Goal: Task Accomplishment & Management: Manage account settings

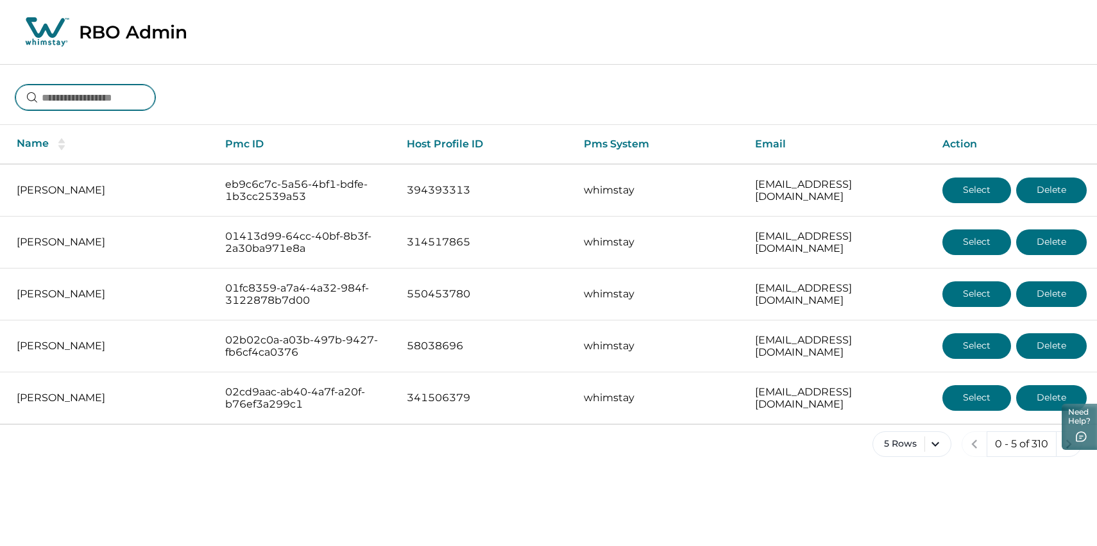
click at [141, 110] on input at bounding box center [85, 98] width 140 height 26
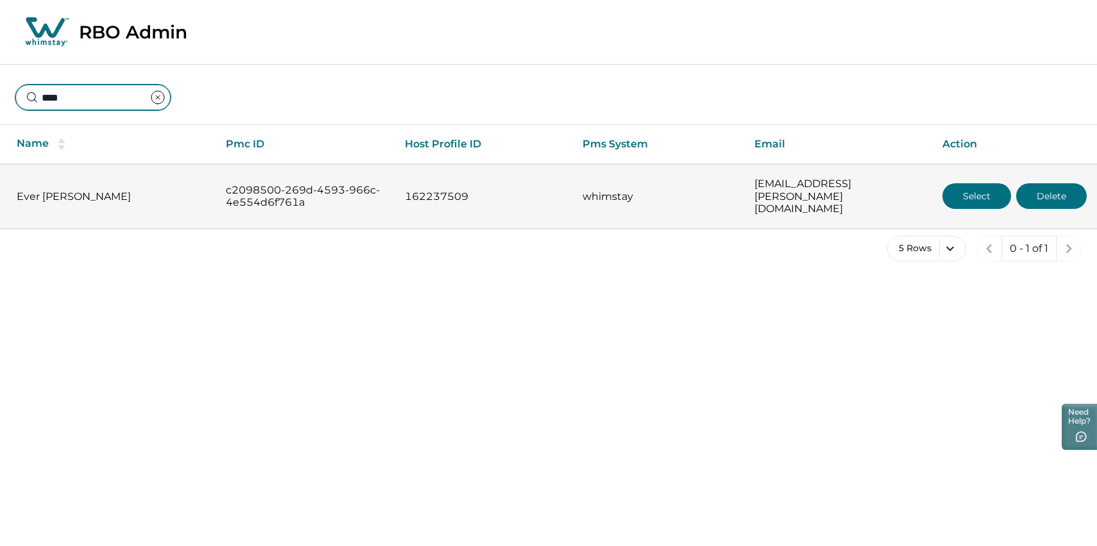
type input "****"
click at [968, 200] on button "Select" at bounding box center [976, 196] width 69 height 26
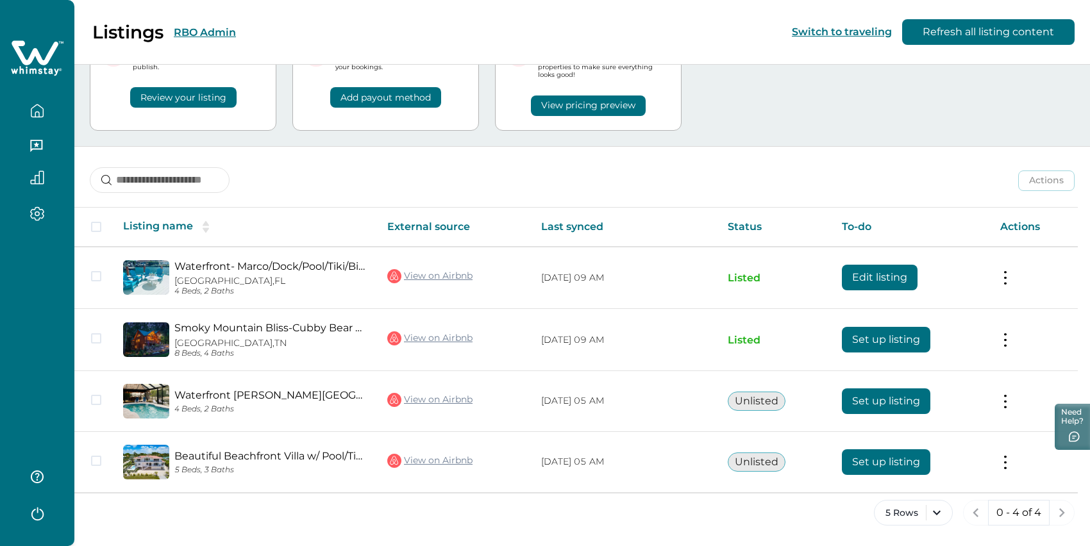
scroll to position [118, 0]
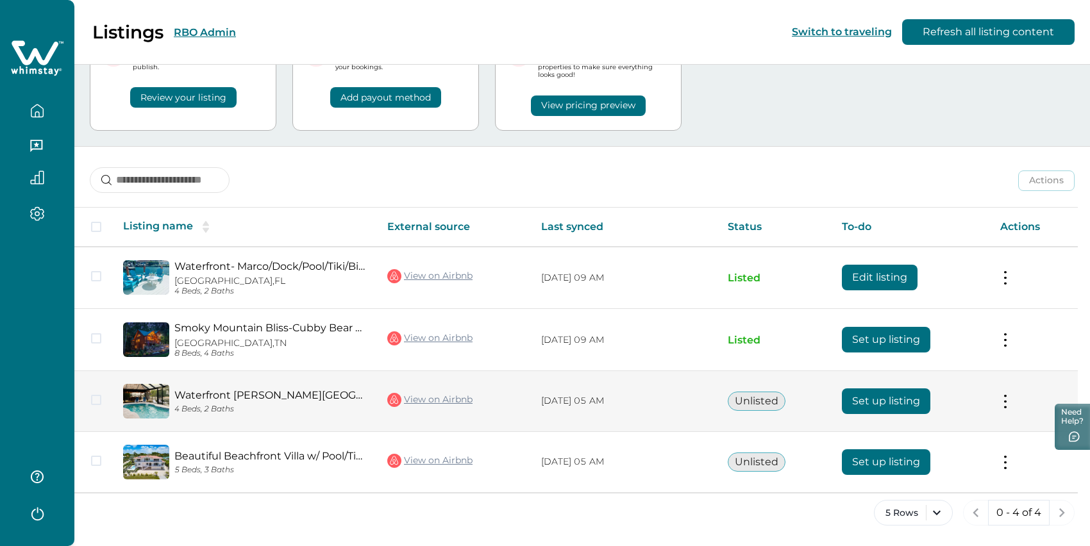
click at [889, 389] on button "Set up listing" at bounding box center [886, 402] width 88 height 26
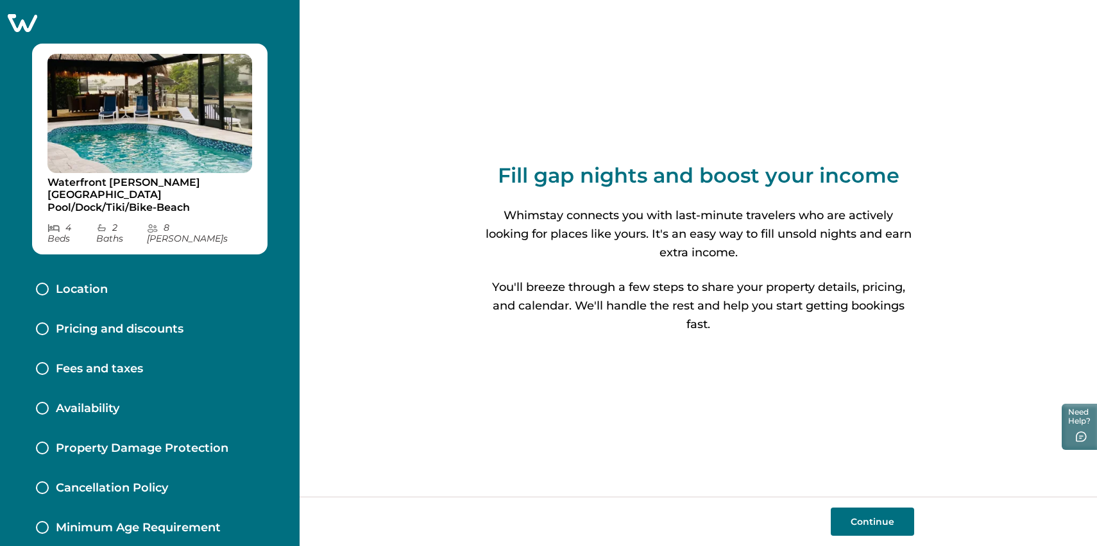
click at [864, 518] on button "Continue" at bounding box center [871, 522] width 83 height 28
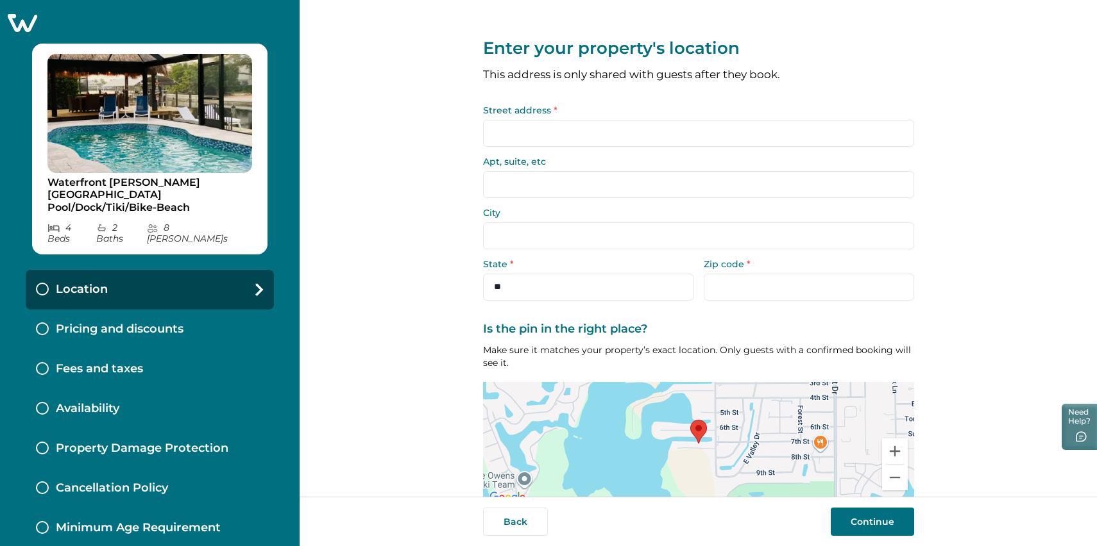
click at [599, 147] on input "Street address *" at bounding box center [698, 133] width 431 height 27
type input "*"
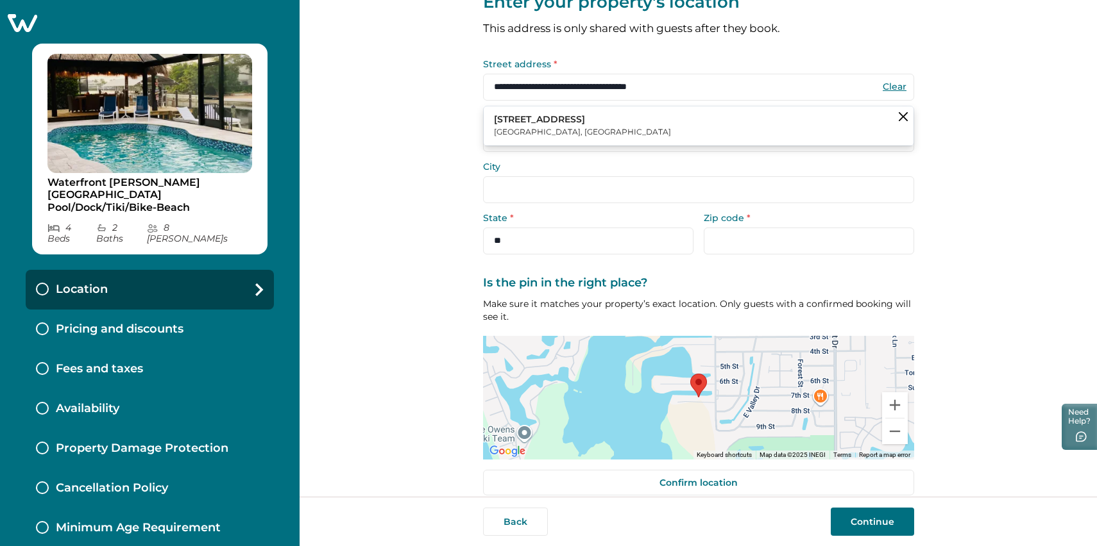
scroll to position [51, 0]
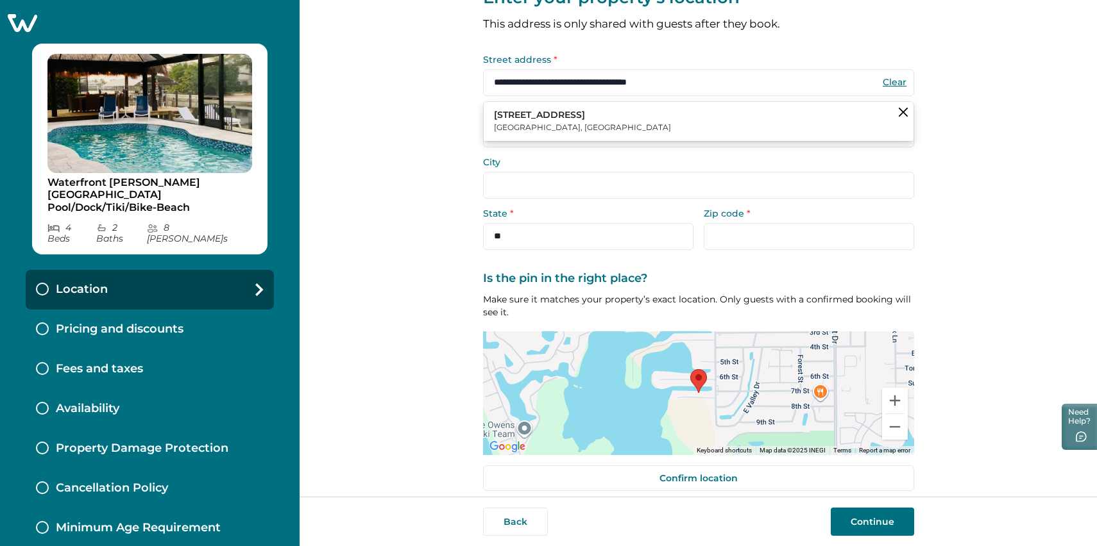
click at [579, 87] on input "**********" at bounding box center [698, 82] width 431 height 27
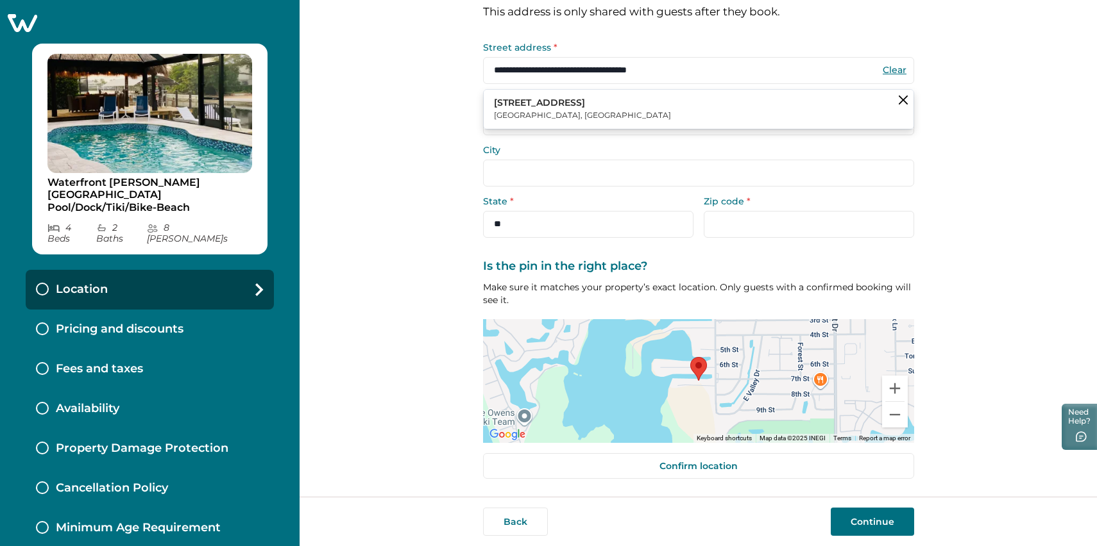
scroll to position [73, 0]
click at [516, 107] on p "211 6th St" at bounding box center [582, 103] width 177 height 13
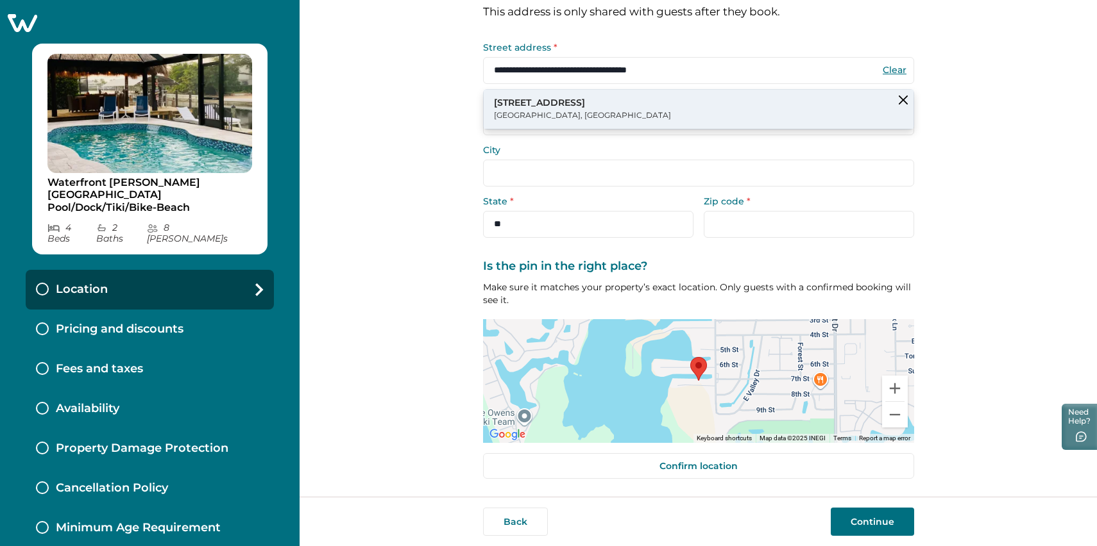
type input "**********"
select select "**"
type input "*****"
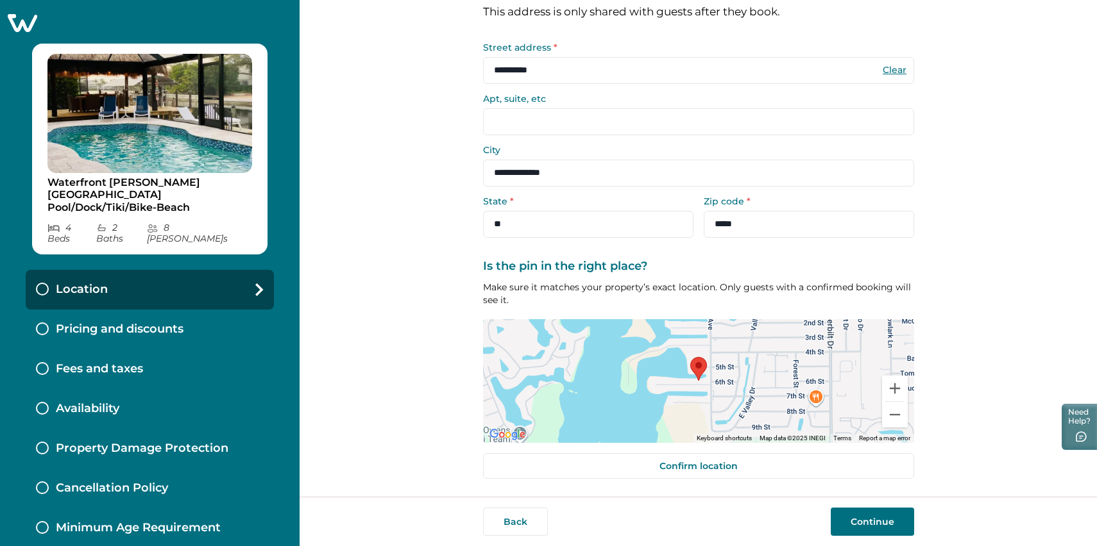
scroll to position [101, 0]
click at [879, 521] on button "Continue" at bounding box center [871, 522] width 83 height 28
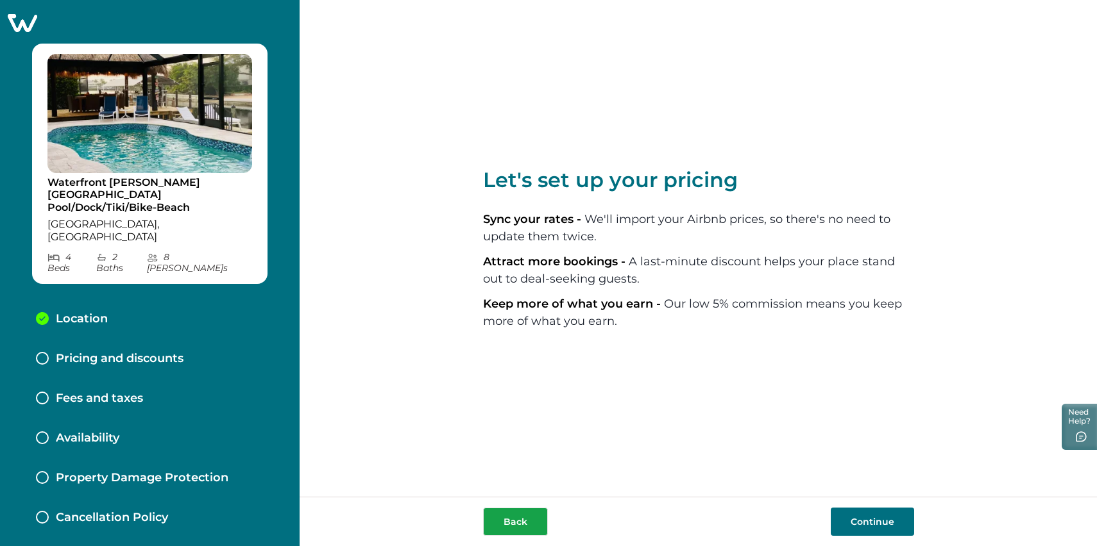
click at [510, 515] on button "Back" at bounding box center [515, 522] width 65 height 28
select select "**"
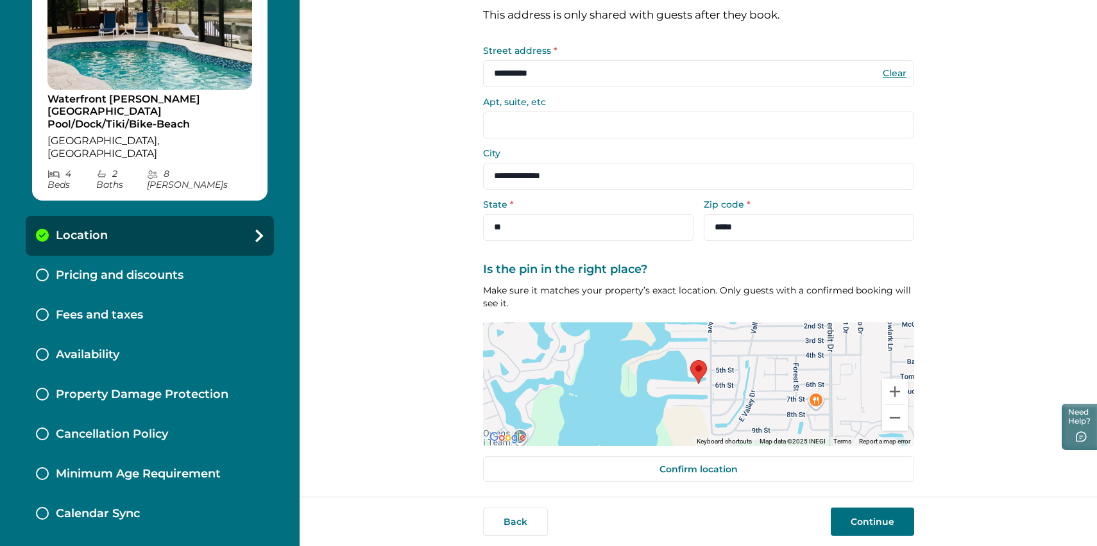
scroll to position [101, 0]
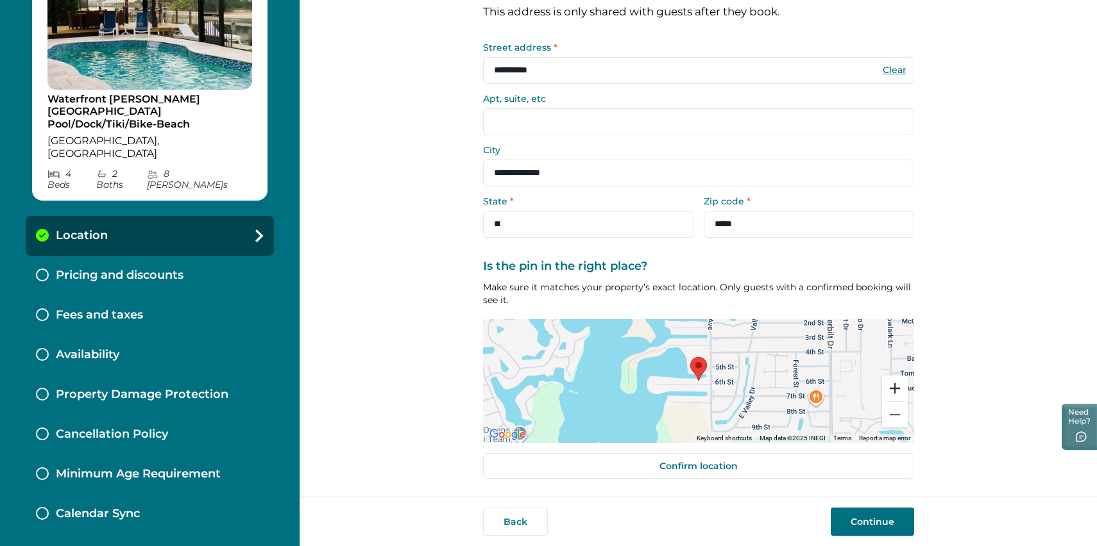
click at [891, 379] on button "Zoom in" at bounding box center [895, 389] width 26 height 26
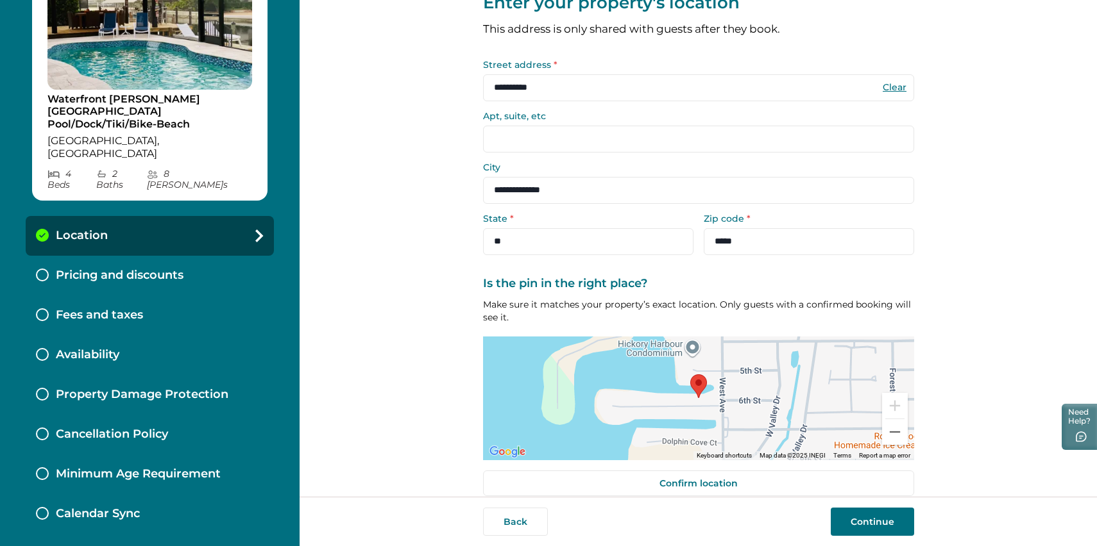
scroll to position [0, 0]
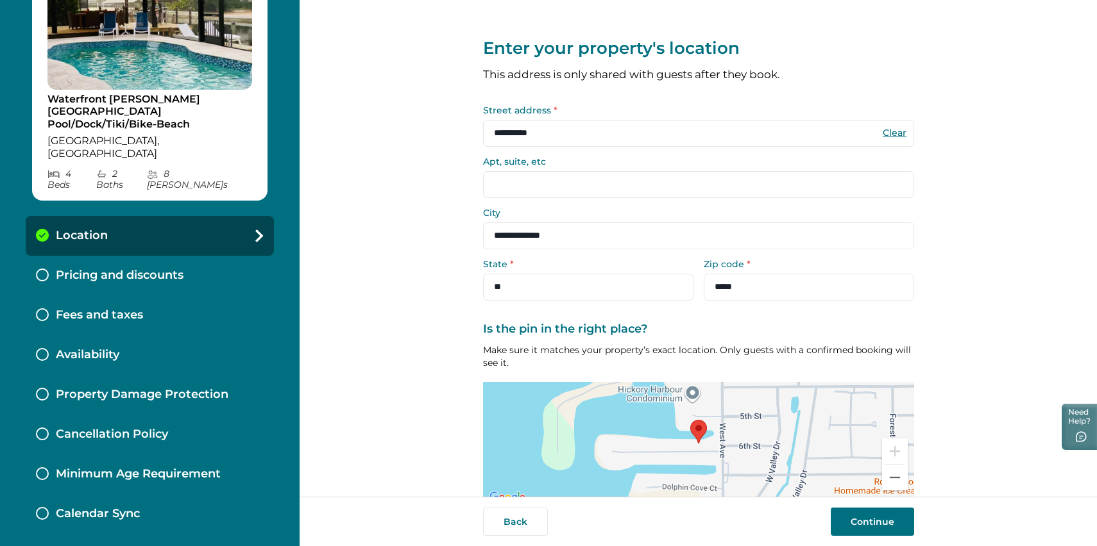
click at [569, 142] on input "**********" at bounding box center [698, 133] width 431 height 27
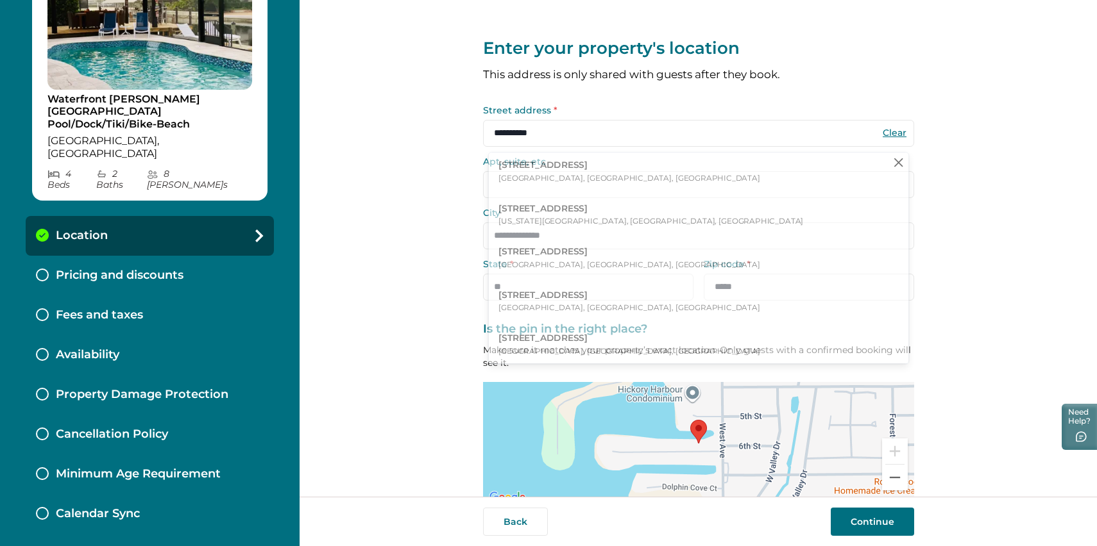
click at [569, 142] on input "**********" at bounding box center [698, 133] width 431 height 27
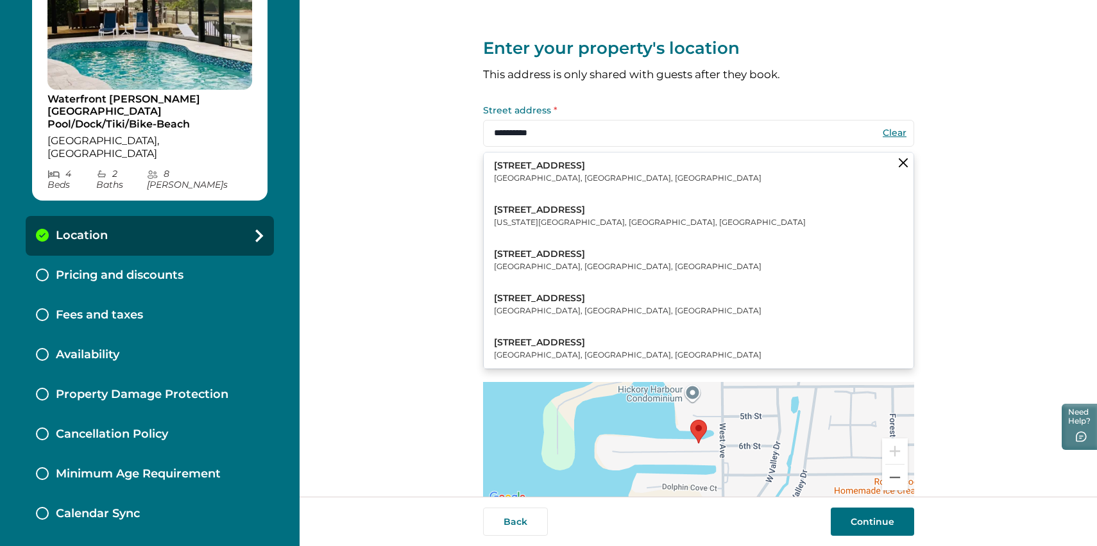
click at [569, 142] on input "**********" at bounding box center [698, 133] width 431 height 27
click at [414, 194] on div "**********" at bounding box center [697, 248] width 797 height 497
click at [414, 199] on div "**********" at bounding box center [697, 248] width 797 height 497
click at [792, 97] on div "**********" at bounding box center [698, 280] width 431 height 560
click at [410, 211] on div "**********" at bounding box center [697, 248] width 797 height 497
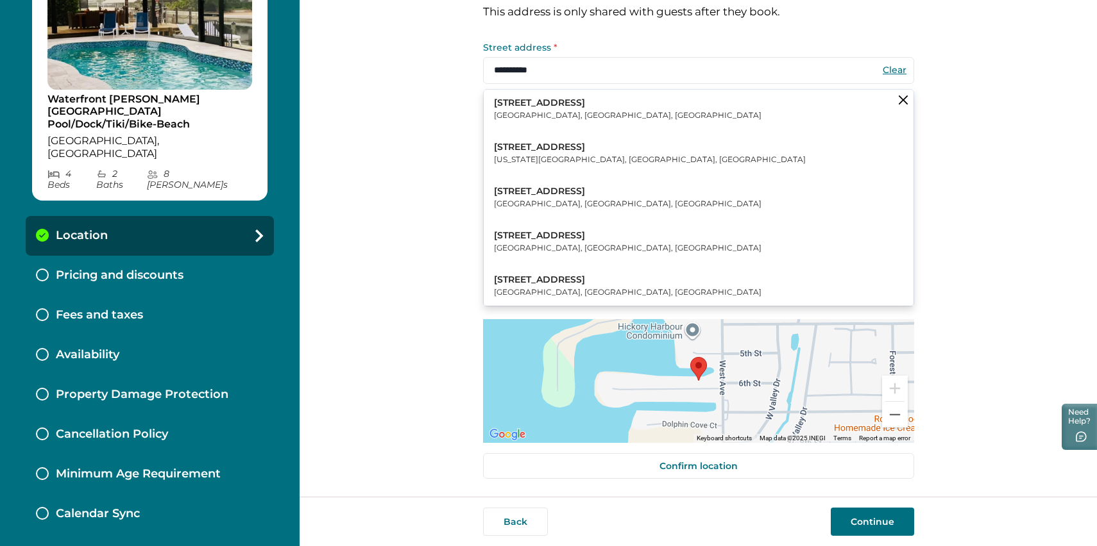
scroll to position [101, 0]
click at [898, 96] on icon "Clear suggestions" at bounding box center [902, 100] width 9 height 9
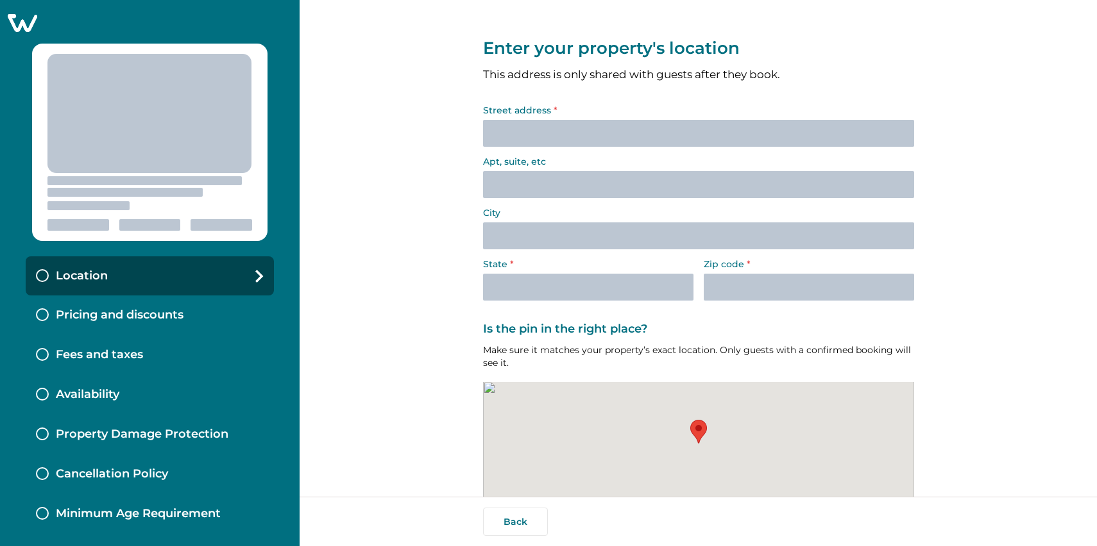
select select "**"
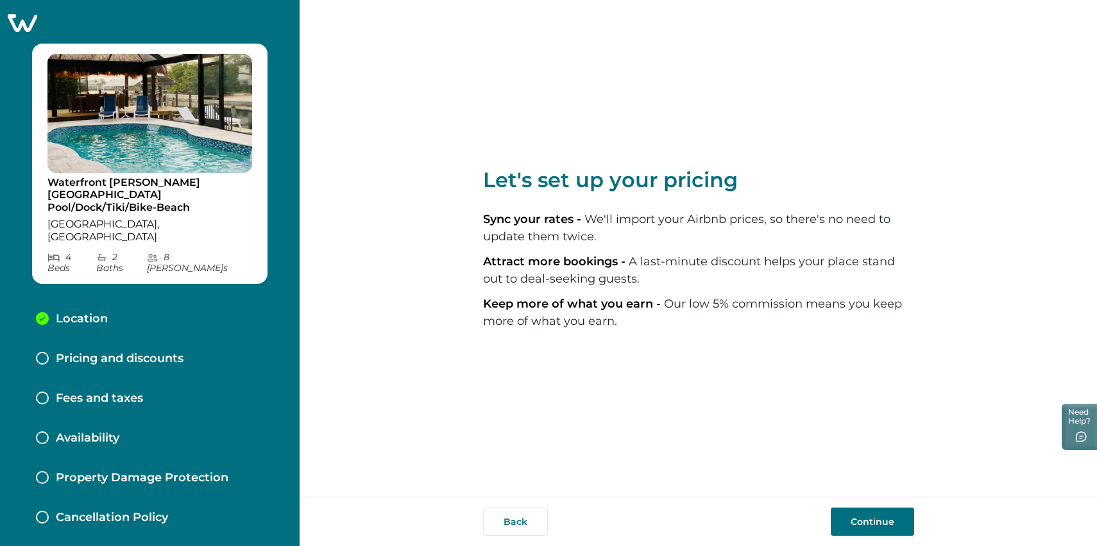
select select "**"
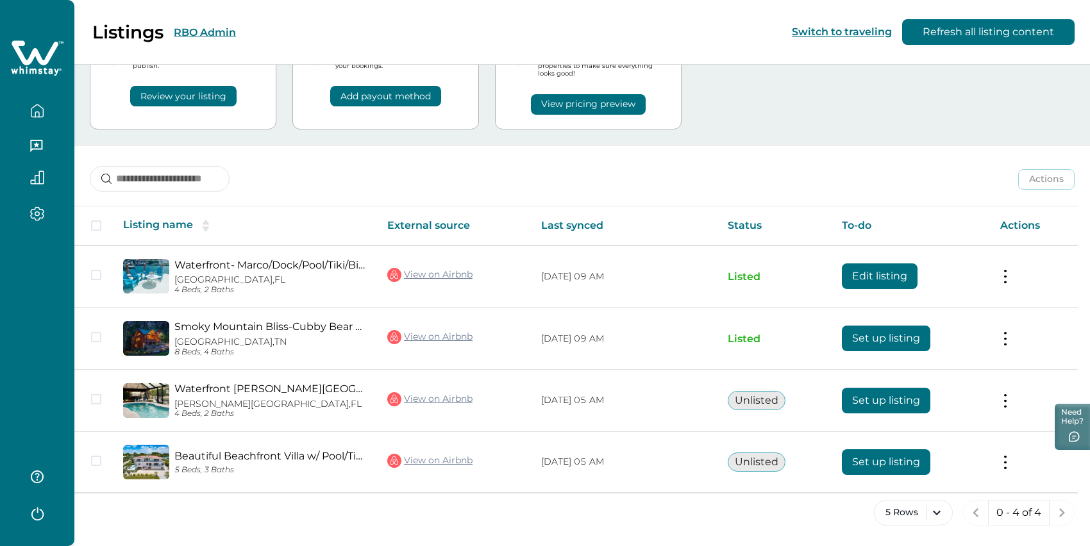
scroll to position [121, 0]
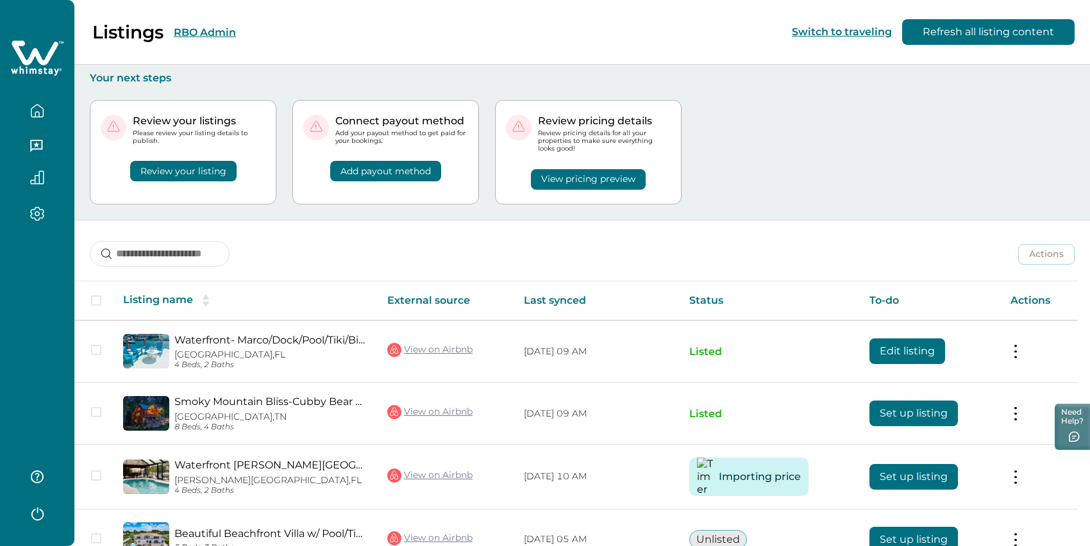
scroll to position [121, 0]
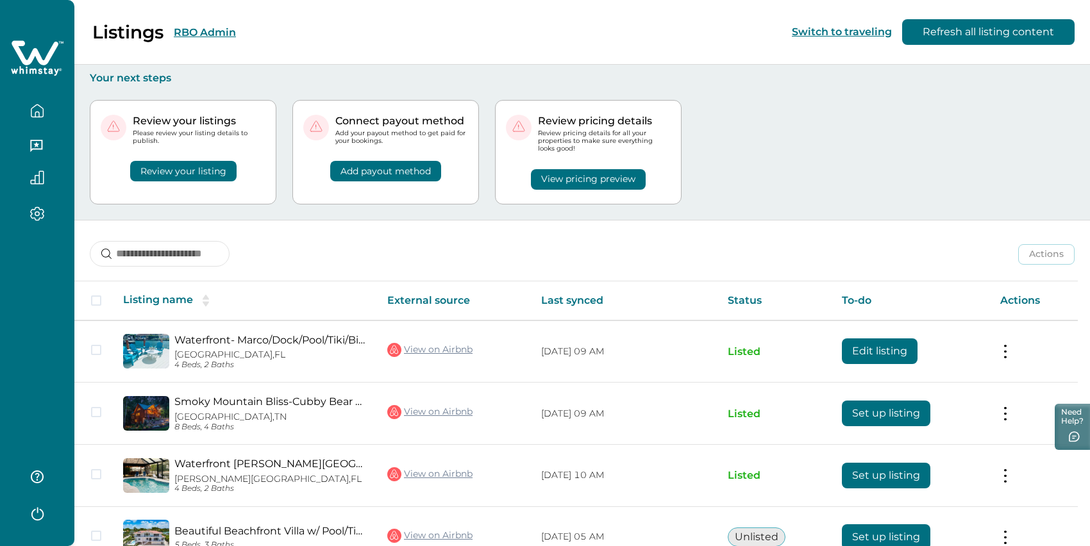
scroll to position [121, 0]
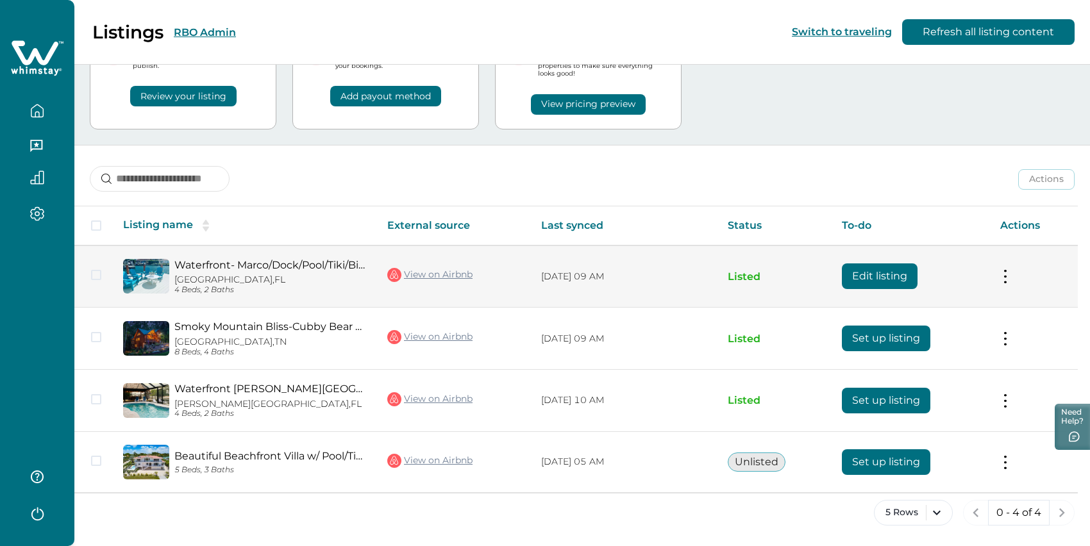
click at [1011, 251] on td "Actions View listing on Whimstay Unlist listing View listing details" at bounding box center [1034, 277] width 88 height 62
click at [1011, 270] on button at bounding box center [1005, 276] width 10 height 13
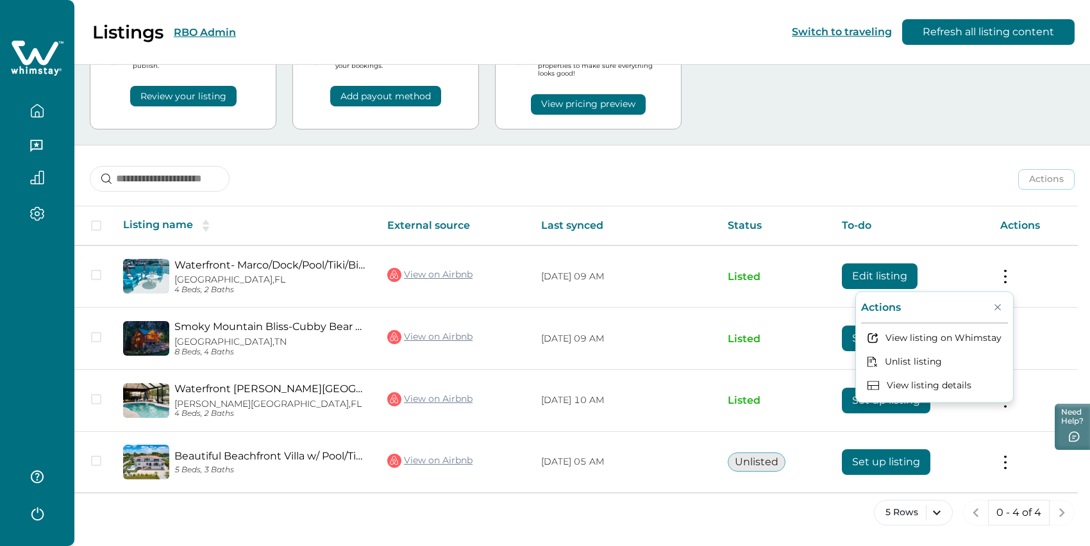
click at [904, 186] on div "Actions Actions Publish listing Unlist listing Listing name External source Las…" at bounding box center [582, 346] width 1016 height 401
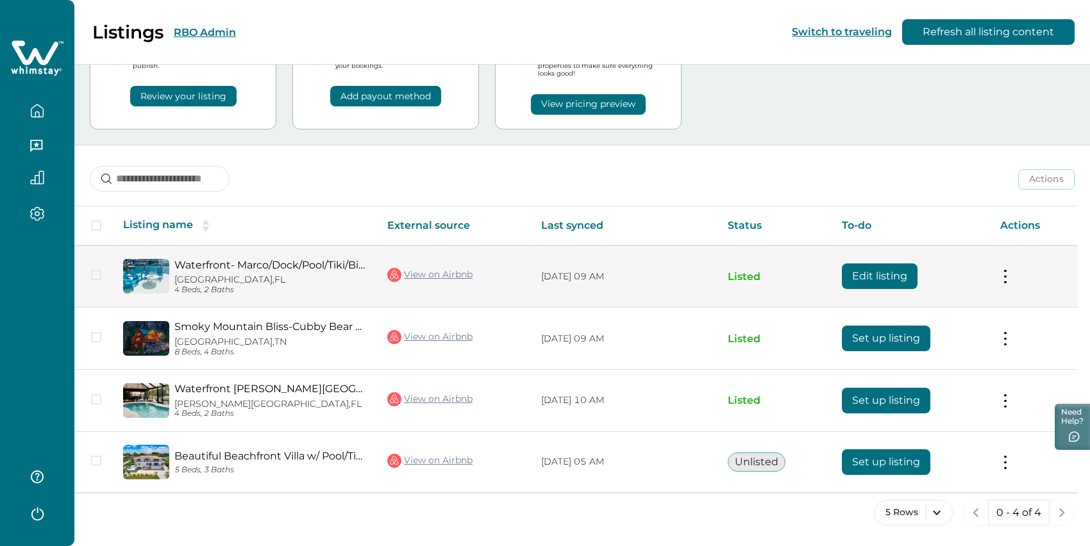
click at [1011, 270] on button at bounding box center [1005, 276] width 10 height 13
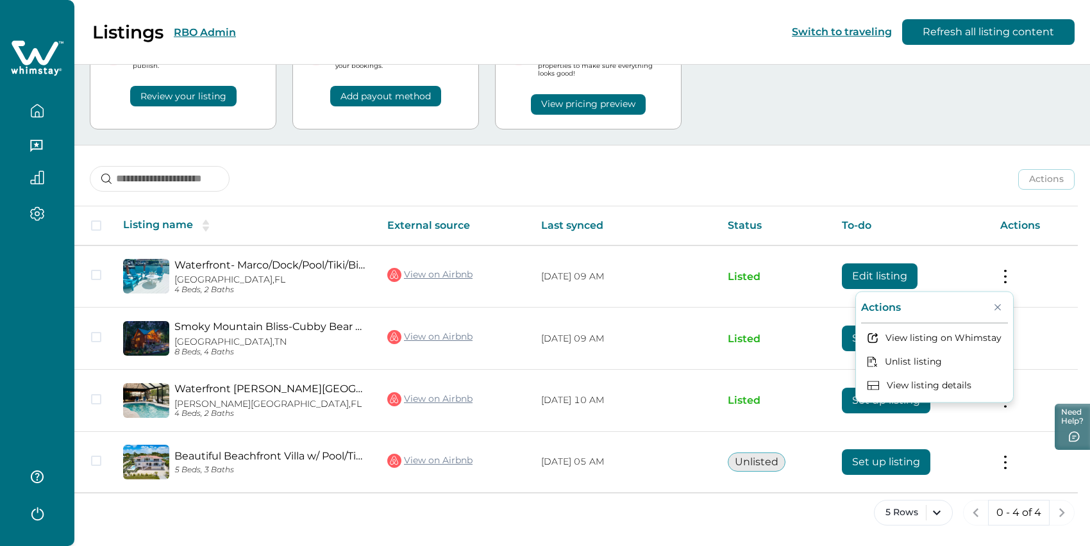
click at [941, 169] on div "Actions Actions Publish listing Unlist listing" at bounding box center [582, 169] width 1016 height 47
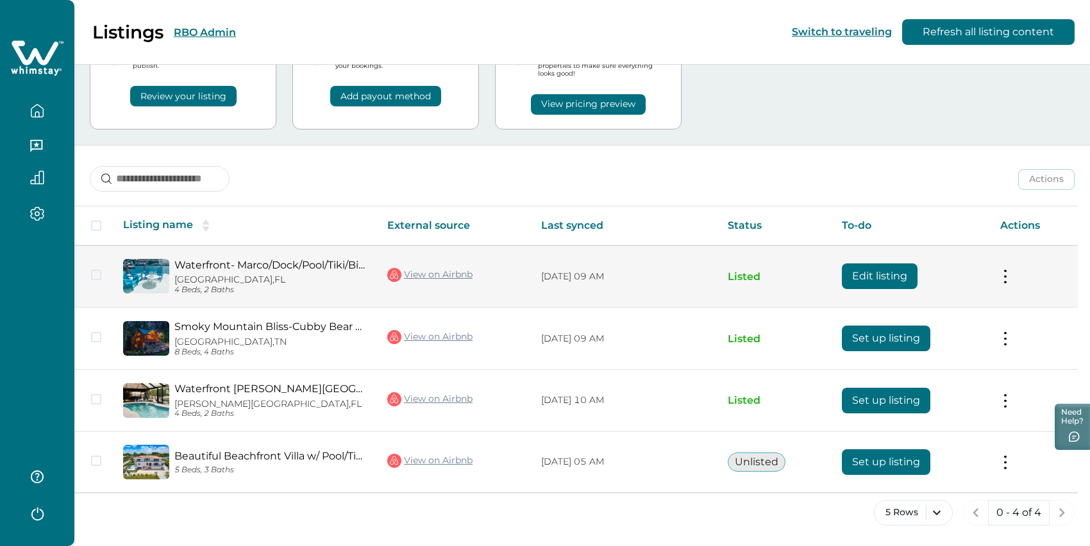
click at [1011, 270] on button at bounding box center [1005, 276] width 10 height 13
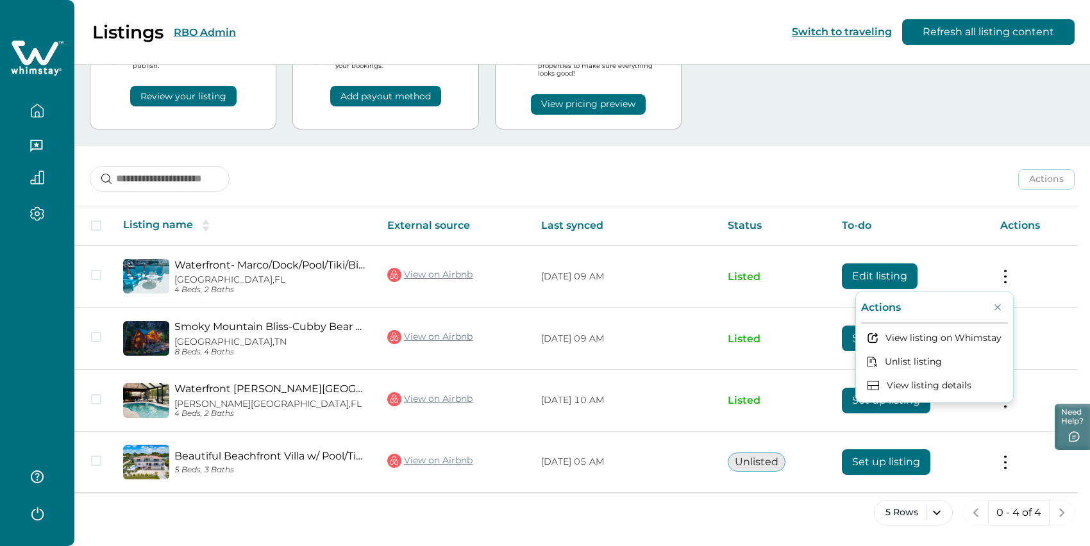
click at [911, 167] on div "Actions Actions Publish listing Unlist listing" at bounding box center [582, 169] width 1016 height 47
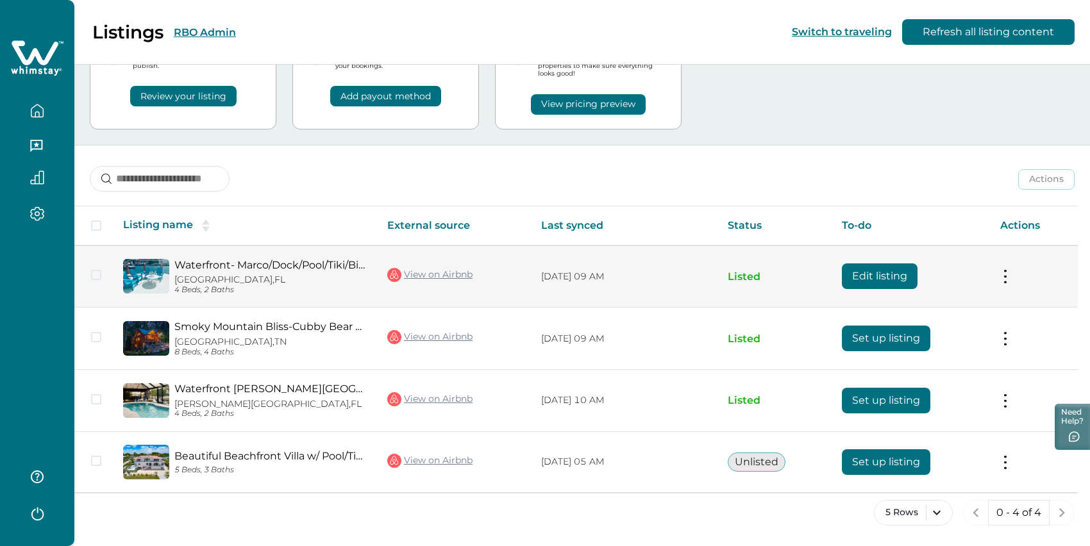
click at [300, 259] on link "Waterfront- Marco/Dock/Pool/Tiki/BikeToTheBeach" at bounding box center [270, 265] width 192 height 12
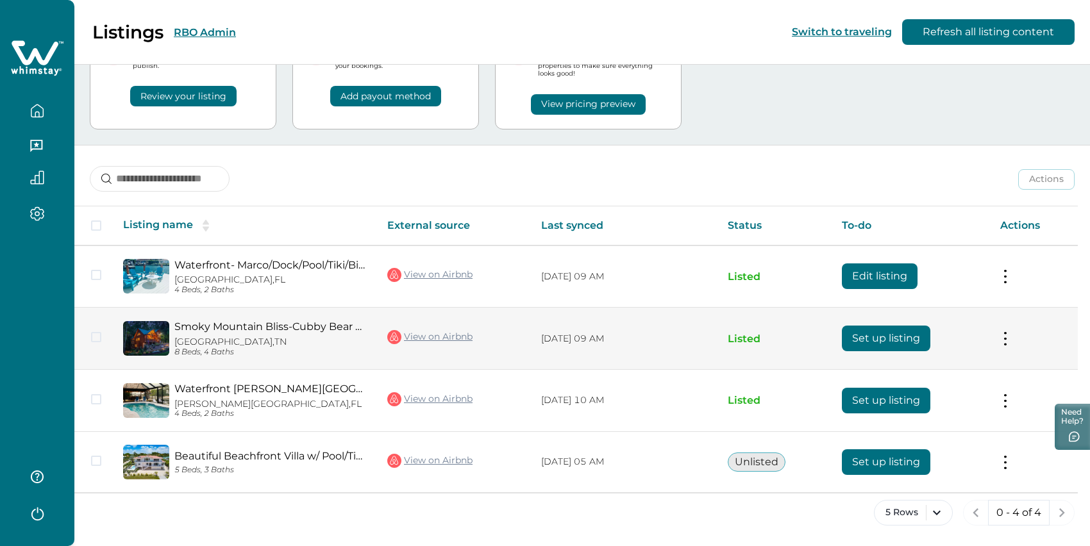
click at [281, 321] on link "Smoky Mountain Bliss-Cubby Bear Cabin" at bounding box center [270, 327] width 192 height 12
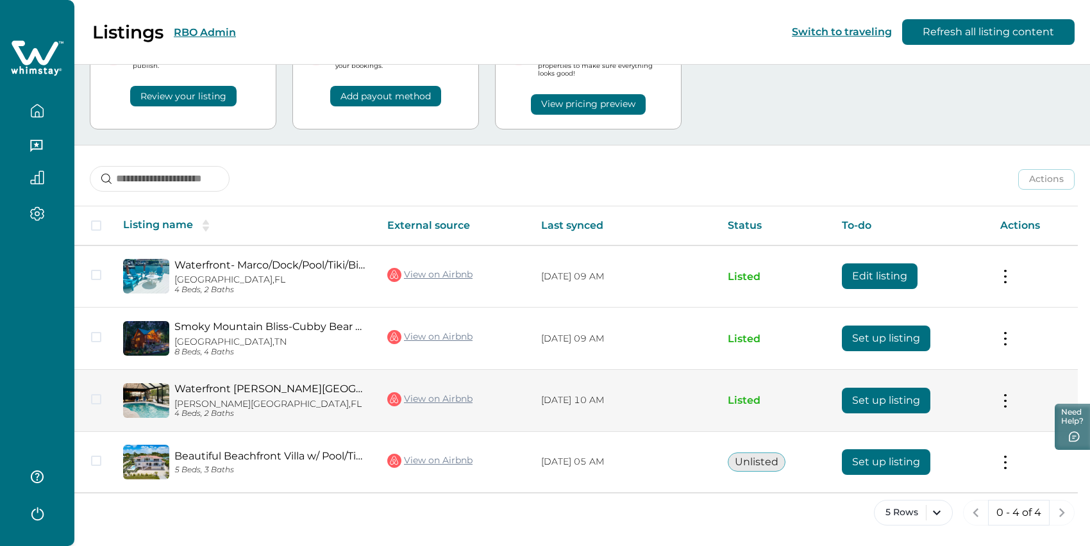
click at [260, 383] on link "Waterfront [PERSON_NAME][GEOGRAPHIC_DATA] Pool/Dock/Tiki/Bike-Beach" at bounding box center [270, 389] width 192 height 12
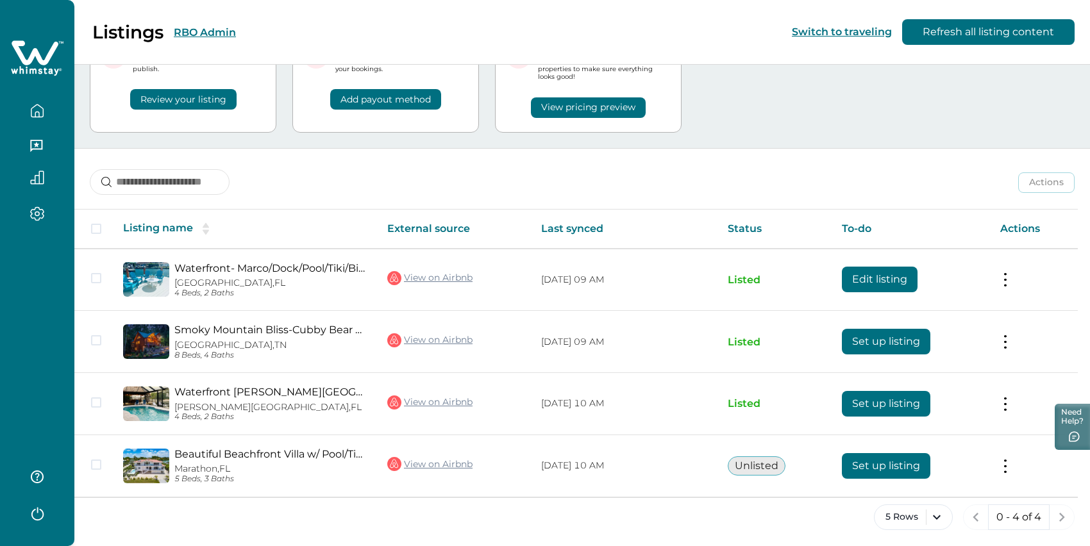
scroll to position [123, 0]
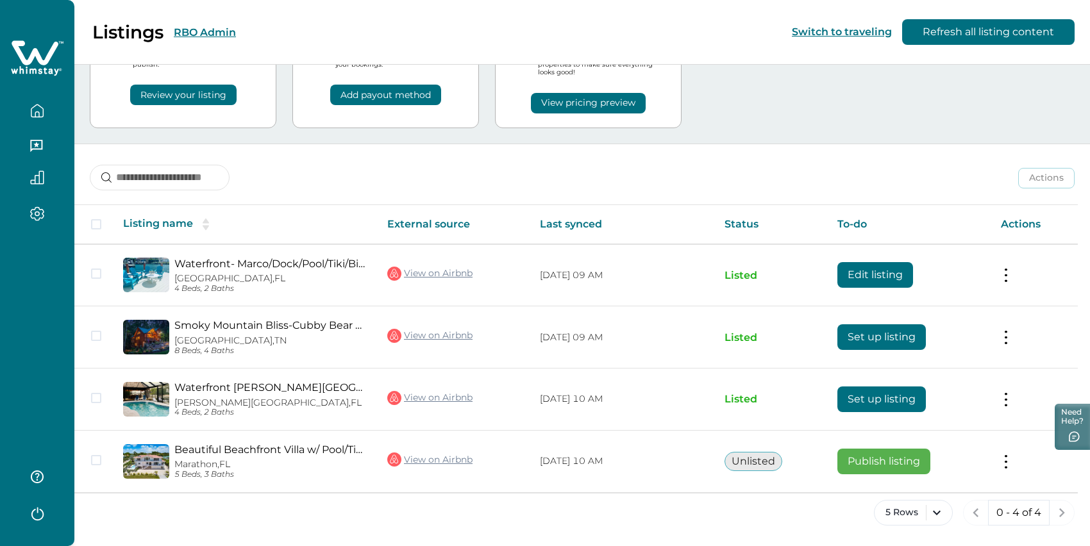
scroll to position [123, 0]
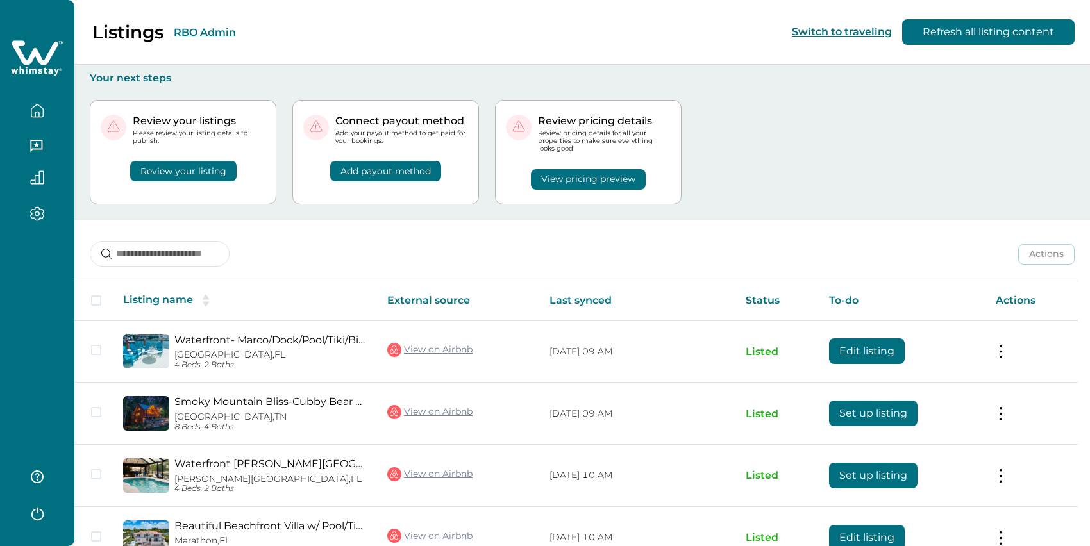
scroll to position [123, 0]
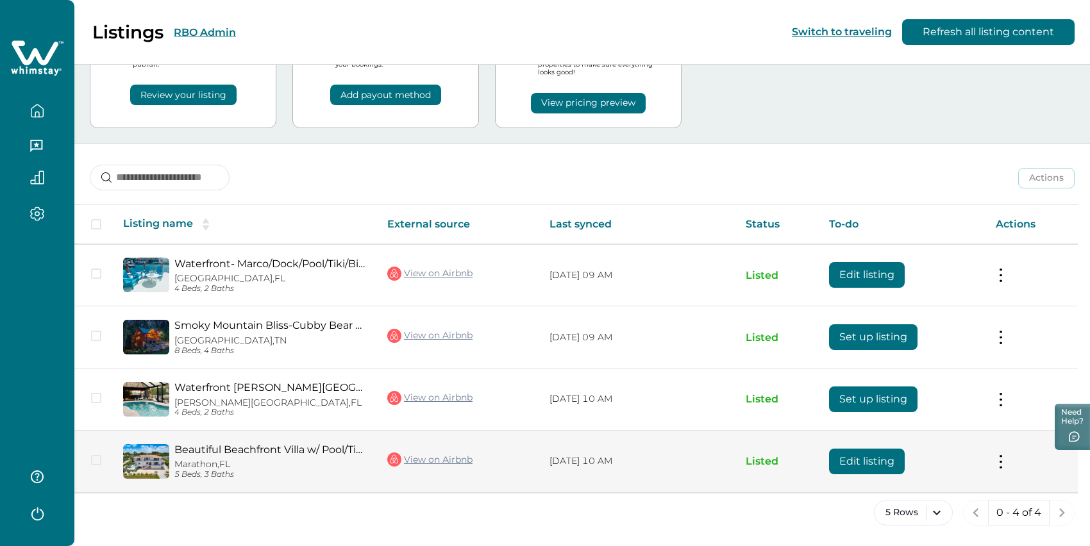
click at [201, 444] on link "Beautiful Beachfront Villa w/ Pool/Tiki/Dock" at bounding box center [270, 450] width 192 height 12
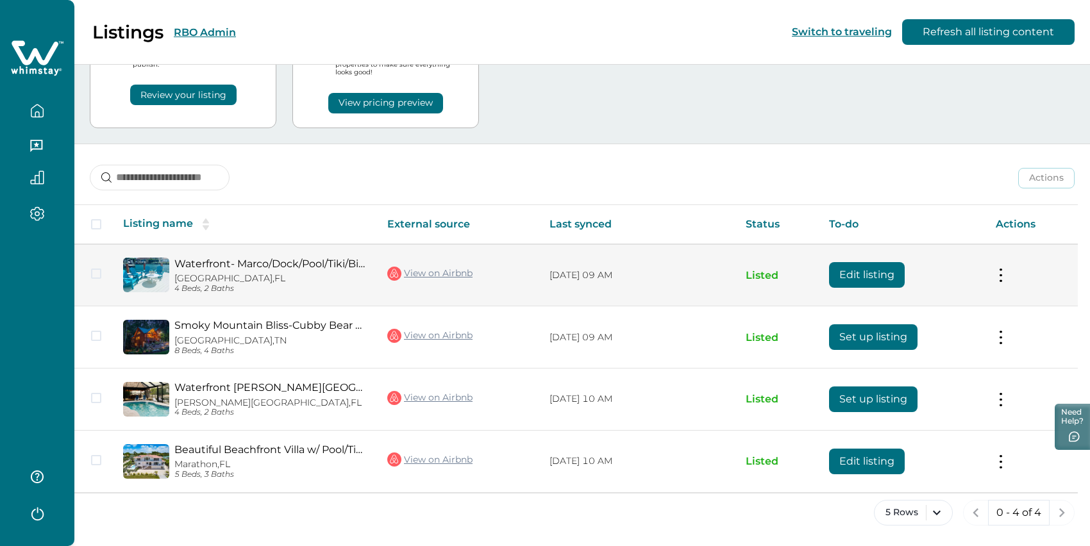
scroll to position [118, 0]
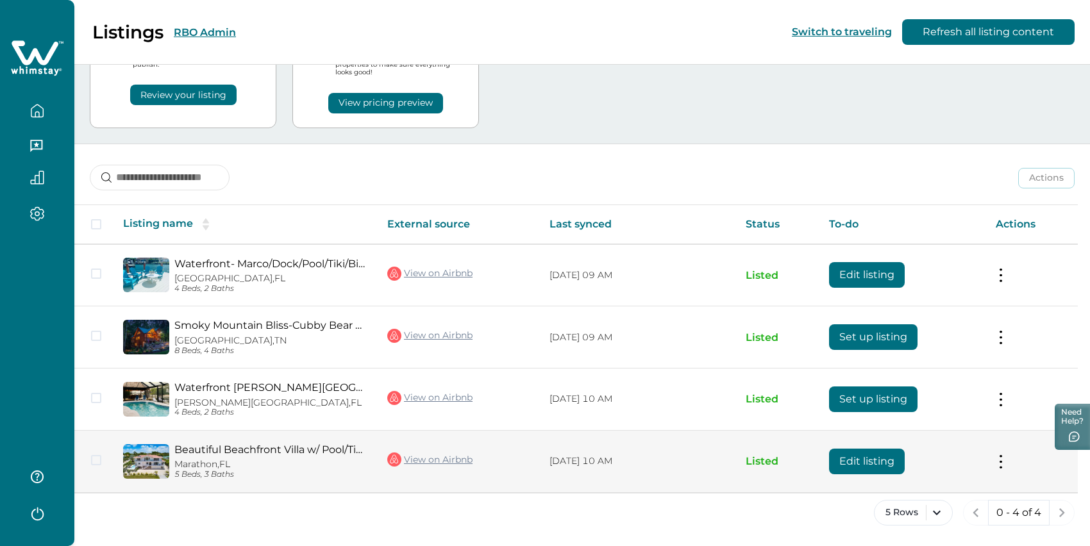
click at [439, 451] on link "View on Airbnb" at bounding box center [429, 459] width 85 height 17
click at [208, 444] on link "Beautiful Beachfront Villa w/ Pool/Tiki/Dock" at bounding box center [270, 450] width 192 height 12
click at [871, 450] on button "Edit listing" at bounding box center [867, 462] width 76 height 26
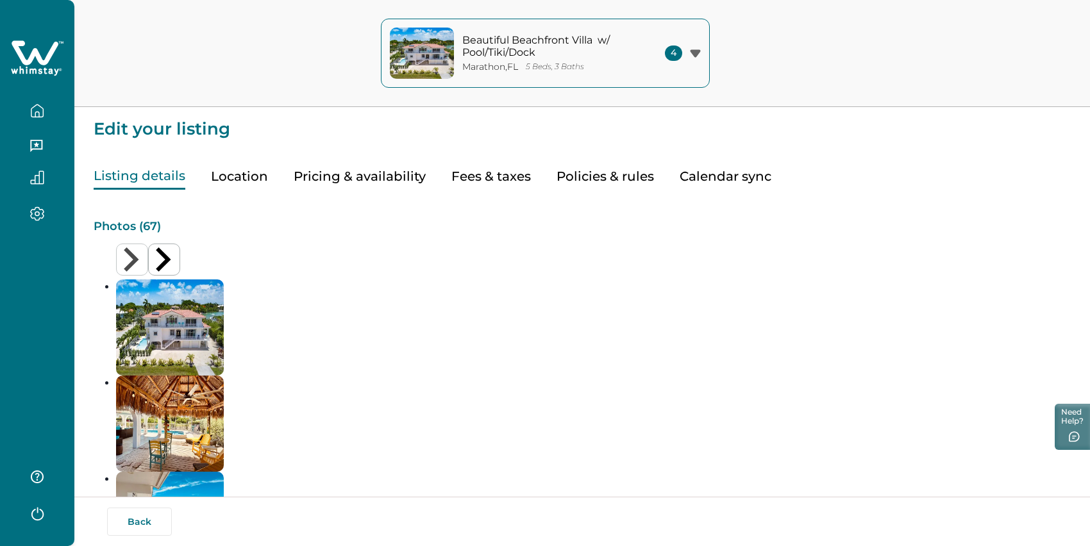
click at [242, 190] on button "Location" at bounding box center [239, 177] width 57 height 26
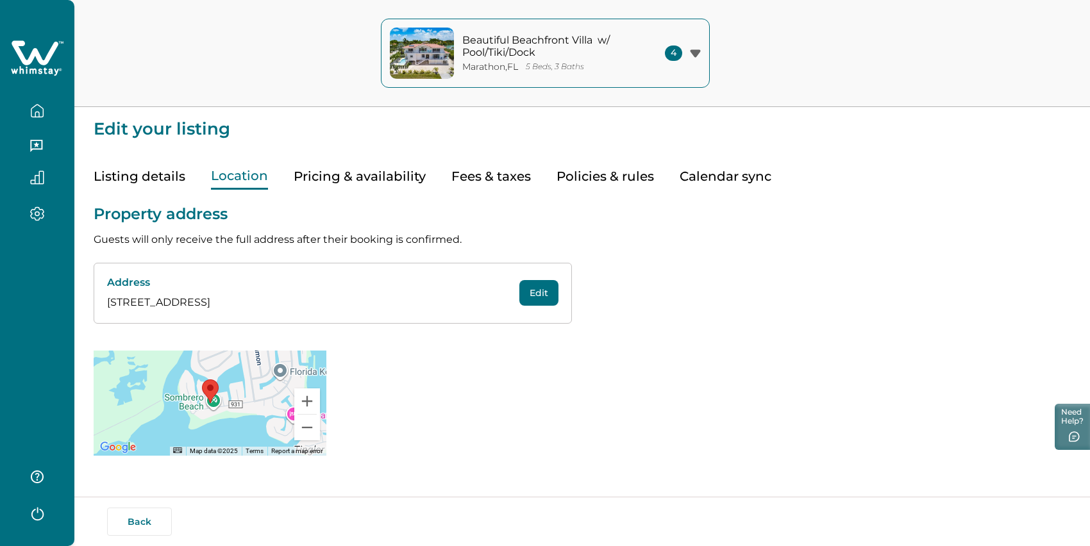
click at [325, 186] on button "Pricing & availability" at bounding box center [360, 177] width 132 height 26
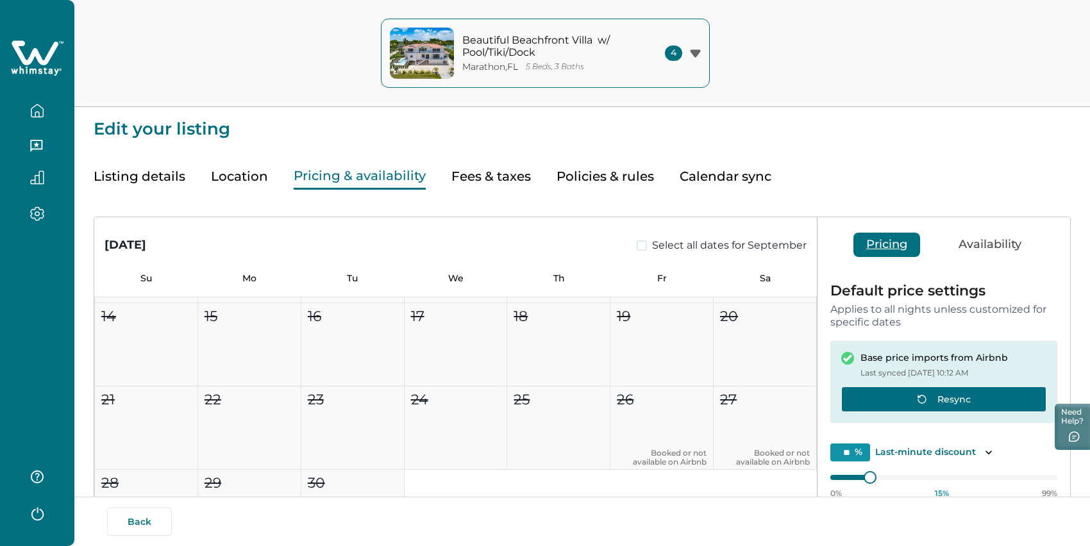
scroll to position [5, 0]
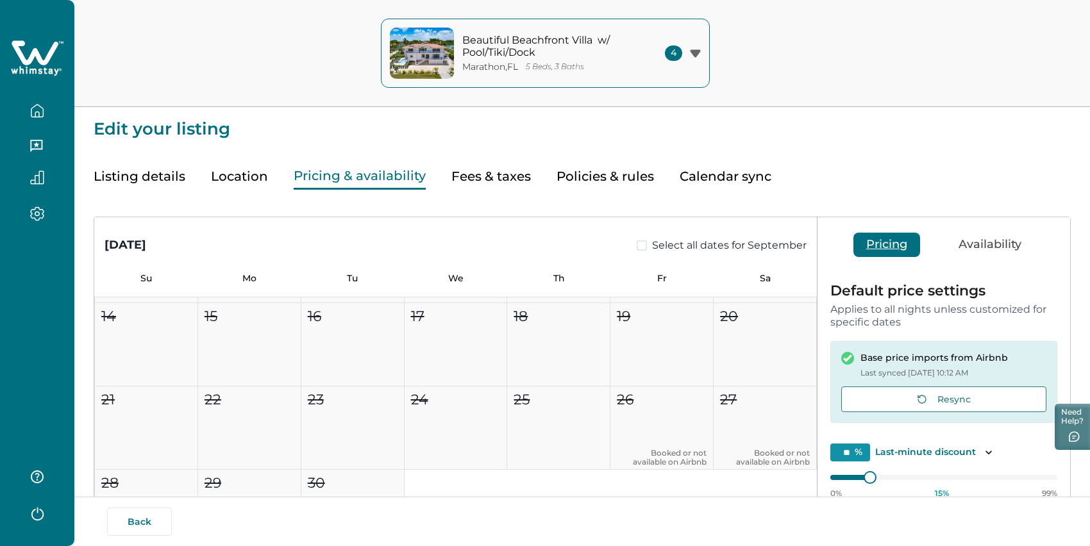
click at [971, 257] on button "Availability" at bounding box center [990, 245] width 88 height 24
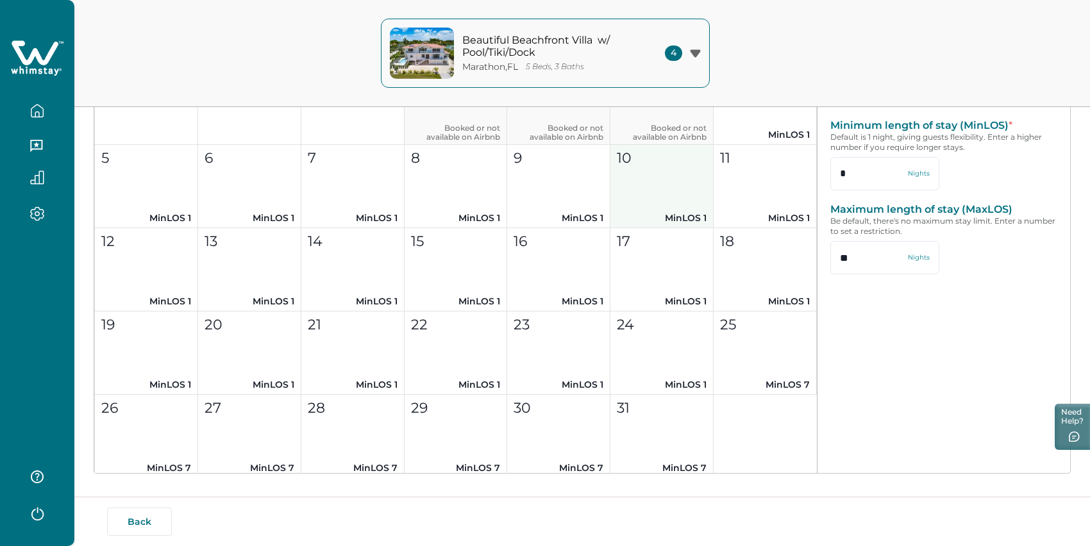
scroll to position [521, 0]
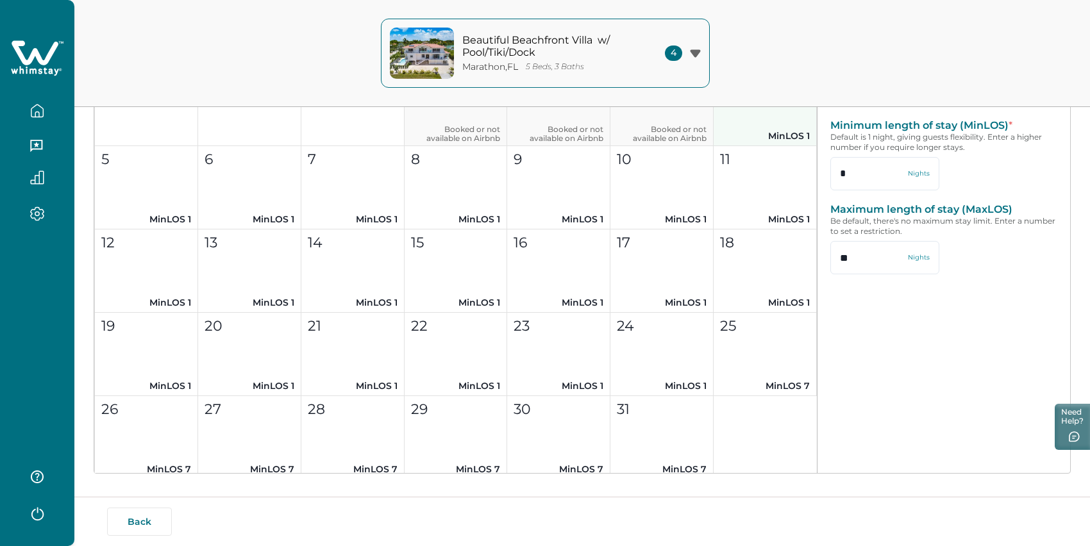
click at [737, 146] on button "4 MinLOS 1" at bounding box center [765, 104] width 103 height 83
type input "*"
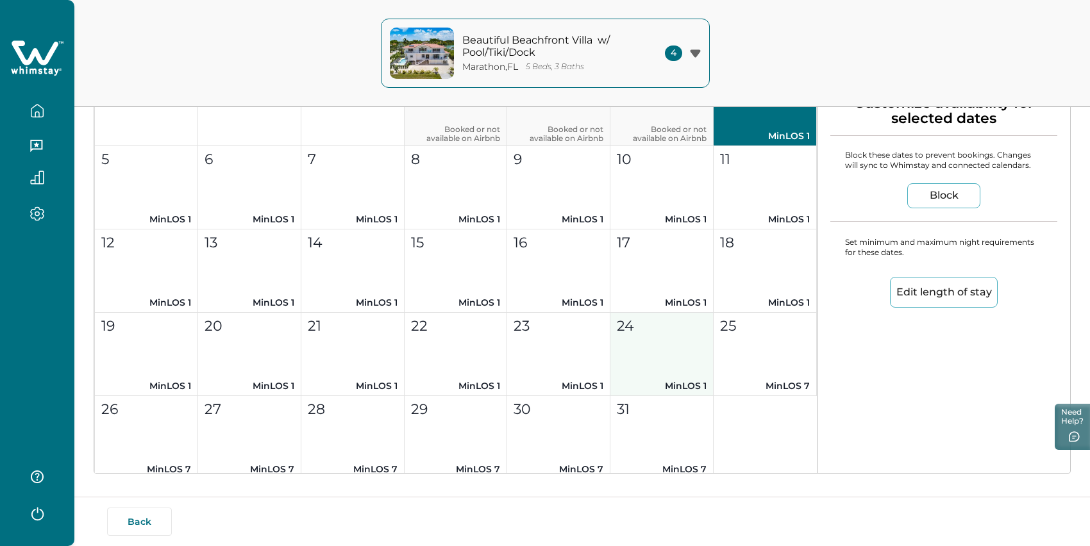
click at [657, 392] on button "24 MinLOS 1" at bounding box center [661, 354] width 103 height 83
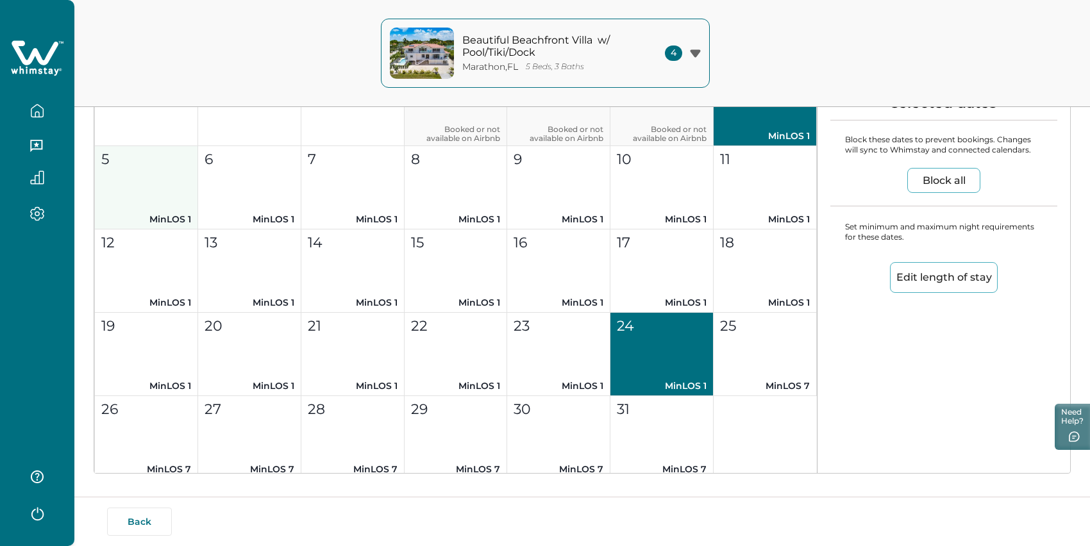
click at [167, 215] on button "5 MinLOS 1" at bounding box center [146, 187] width 103 height 83
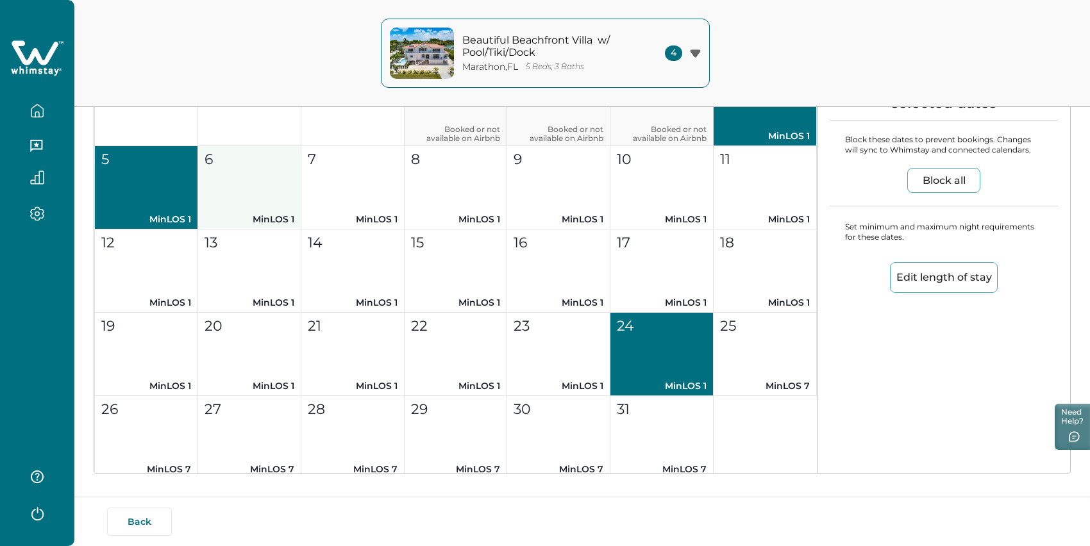
click at [282, 228] on button "6 MinLOS 1" at bounding box center [249, 187] width 103 height 83
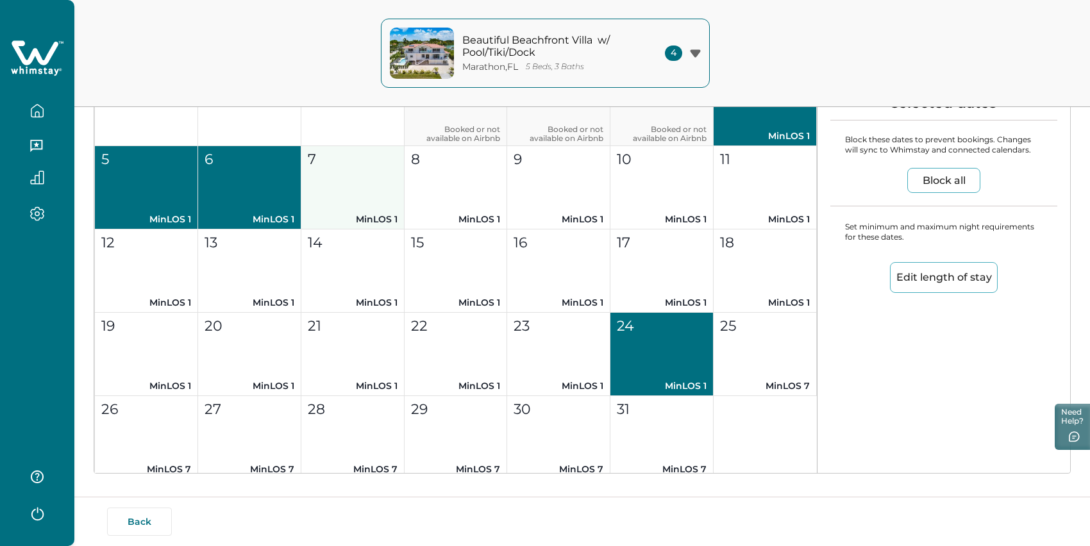
click at [381, 225] on button "7 MinLOS 1" at bounding box center [352, 187] width 103 height 83
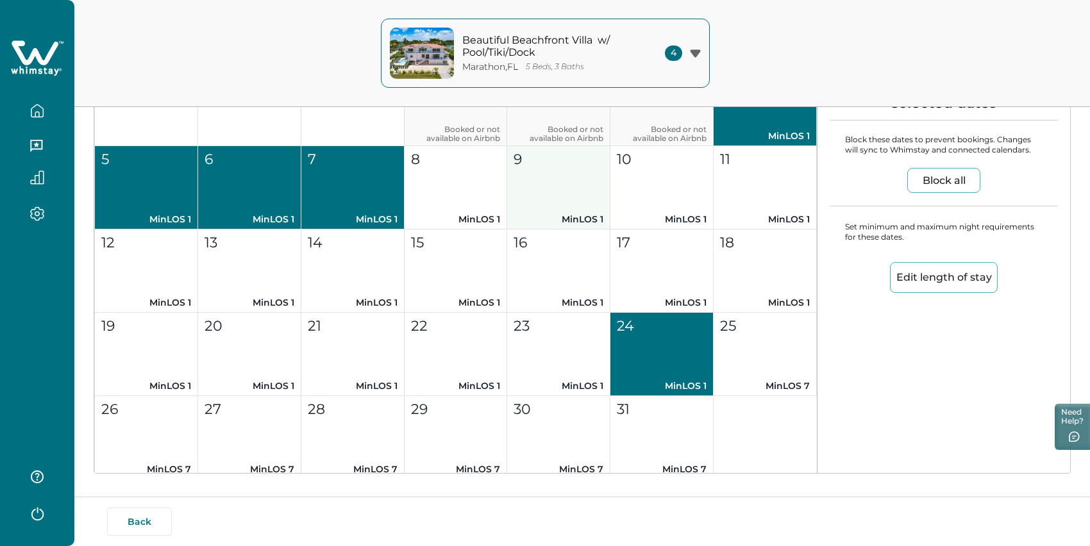
click at [508, 225] on button "9 MinLOS 1" at bounding box center [558, 187] width 103 height 83
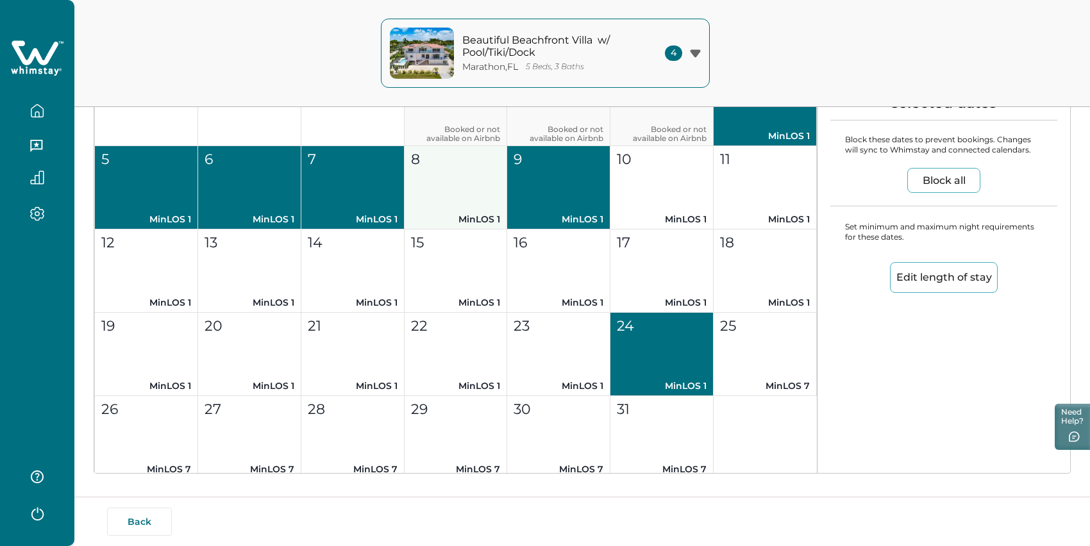
click at [448, 230] on button "8 MinLOS 1" at bounding box center [456, 187] width 103 height 83
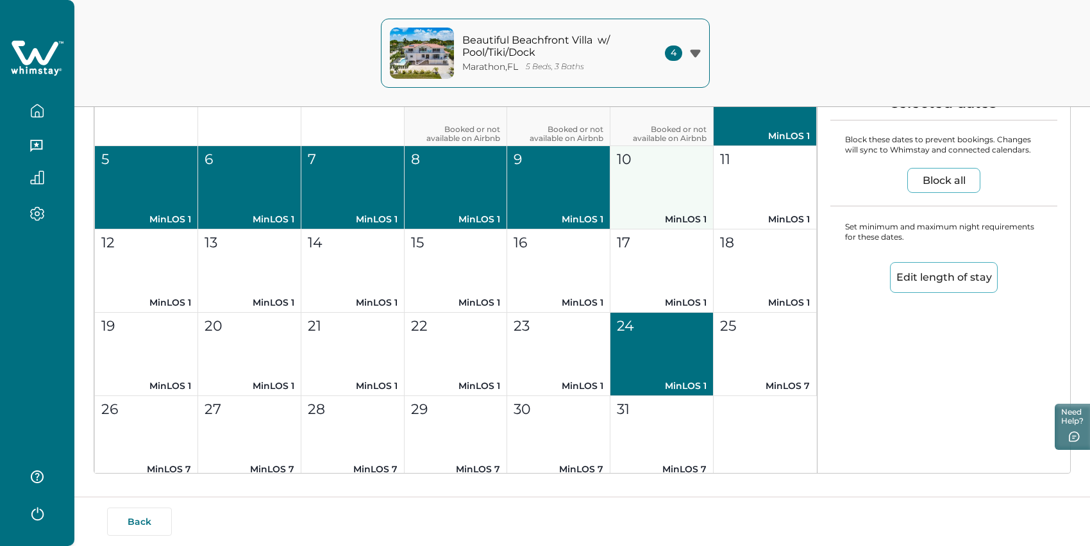
click at [650, 230] on button "10 MinLOS 1" at bounding box center [661, 187] width 103 height 83
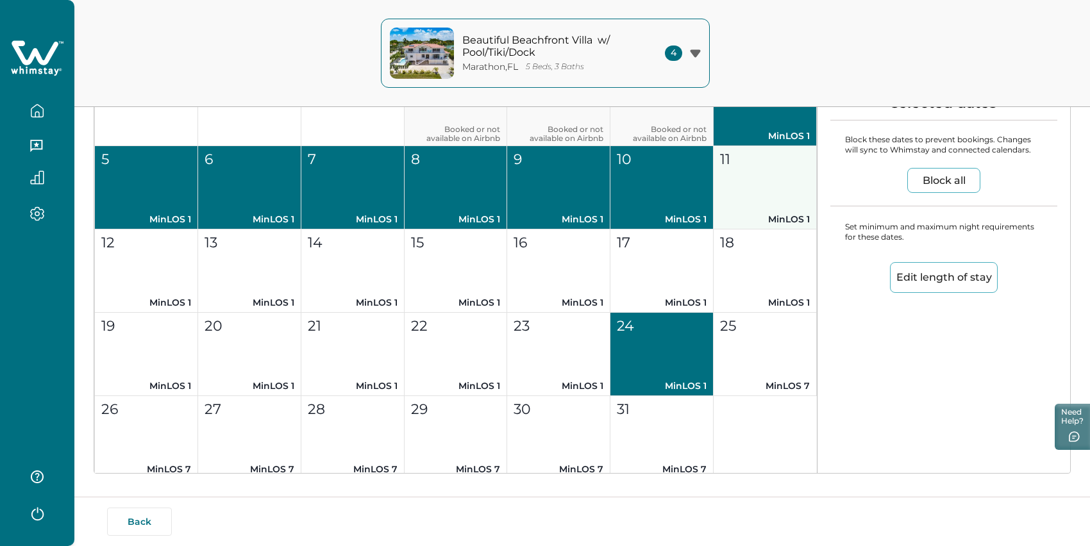
click at [747, 230] on button "11 MinLOS 1" at bounding box center [765, 187] width 103 height 83
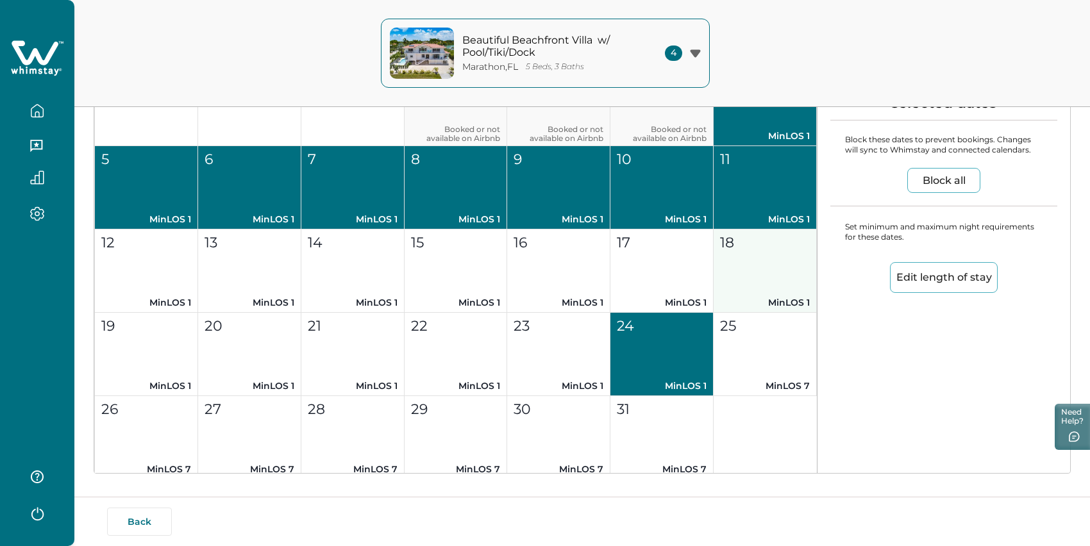
click at [747, 307] on button "18 MinLOS 1" at bounding box center [765, 271] width 103 height 83
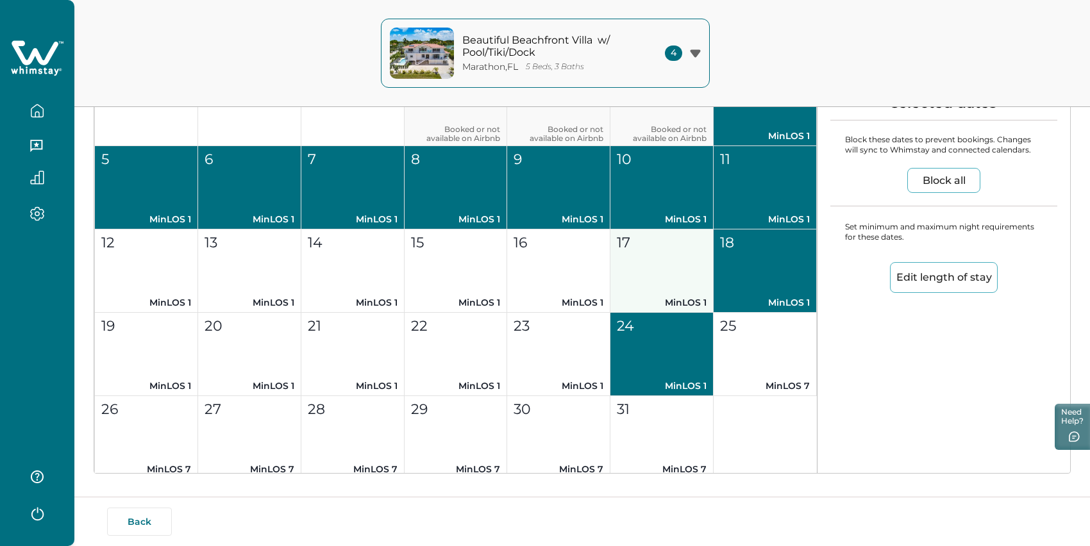
click at [641, 306] on button "17 MinLOS 1" at bounding box center [661, 271] width 103 height 83
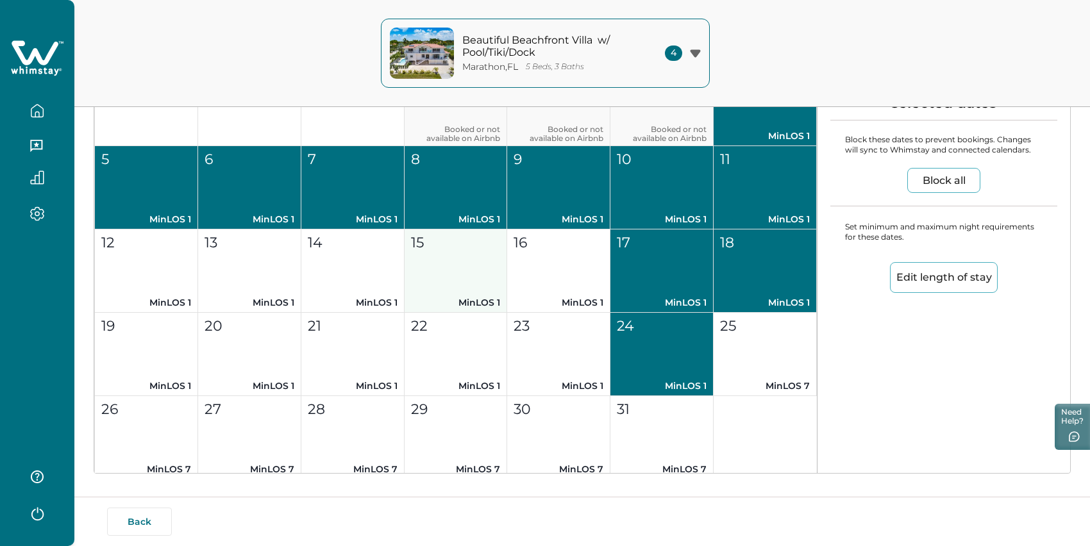
click at [502, 306] on button "15 MinLOS 1" at bounding box center [456, 271] width 103 height 83
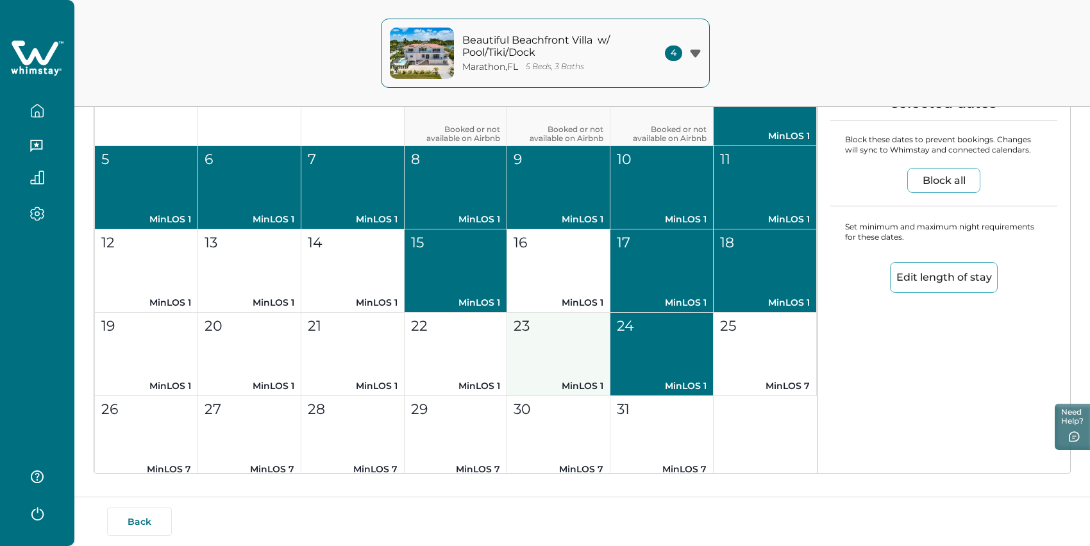
click at [530, 371] on button "23 MinLOS 1" at bounding box center [558, 354] width 103 height 83
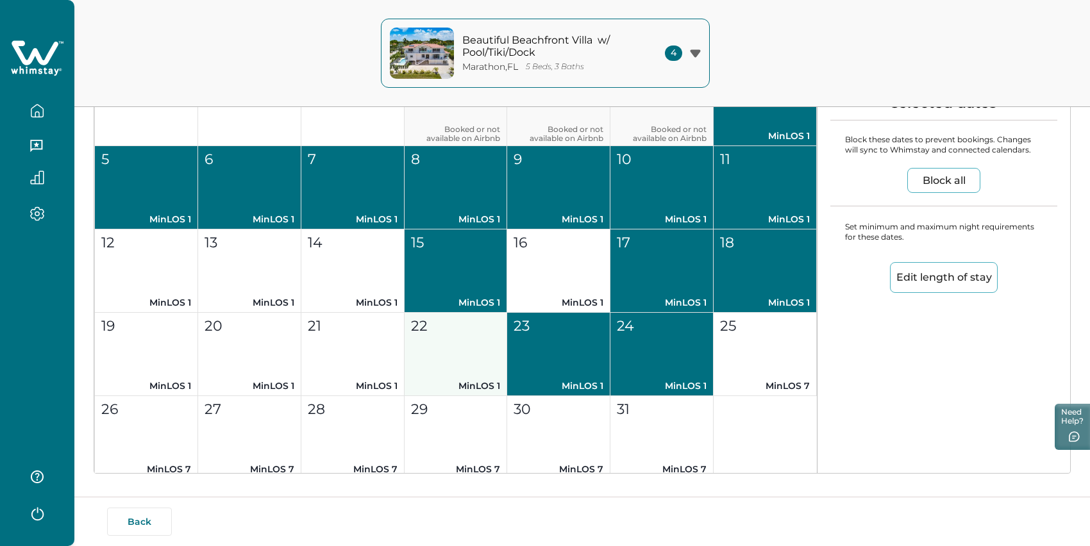
click at [491, 373] on button "22 MinLOS 1" at bounding box center [456, 354] width 103 height 83
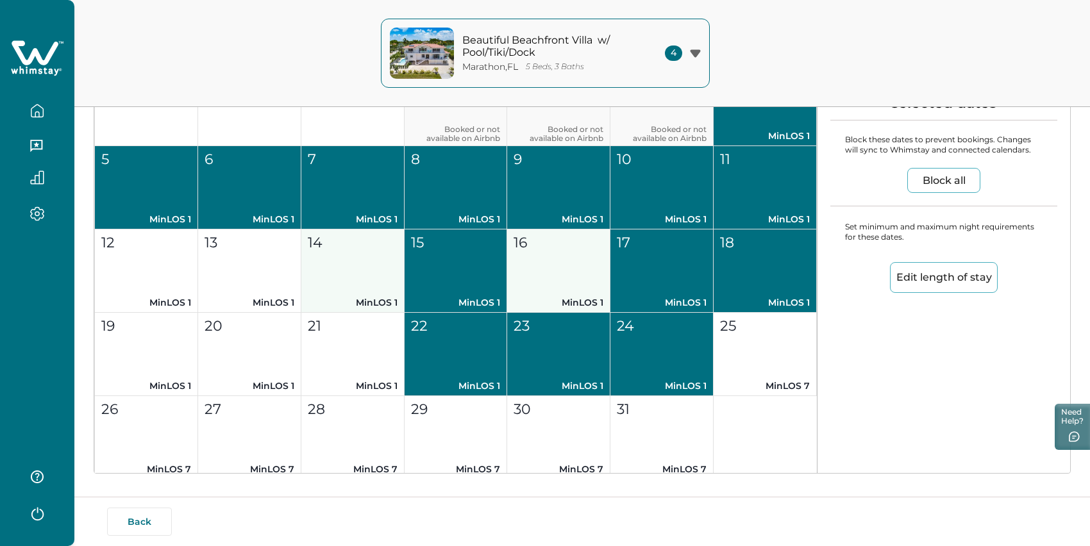
drag, startPoint x: 539, startPoint y: 326, endPoint x: 399, endPoint y: 334, distance: 140.6
click at [539, 313] on button "16 MinLOS 1" at bounding box center [558, 271] width 103 height 83
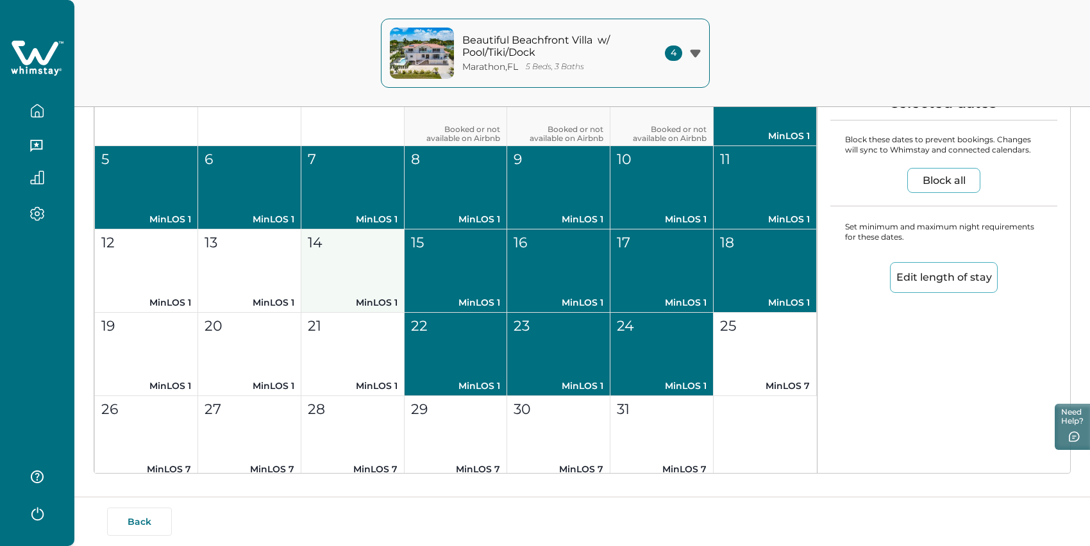
click at [390, 310] on p "MinLOS 1" at bounding box center [353, 302] width 90 height 13
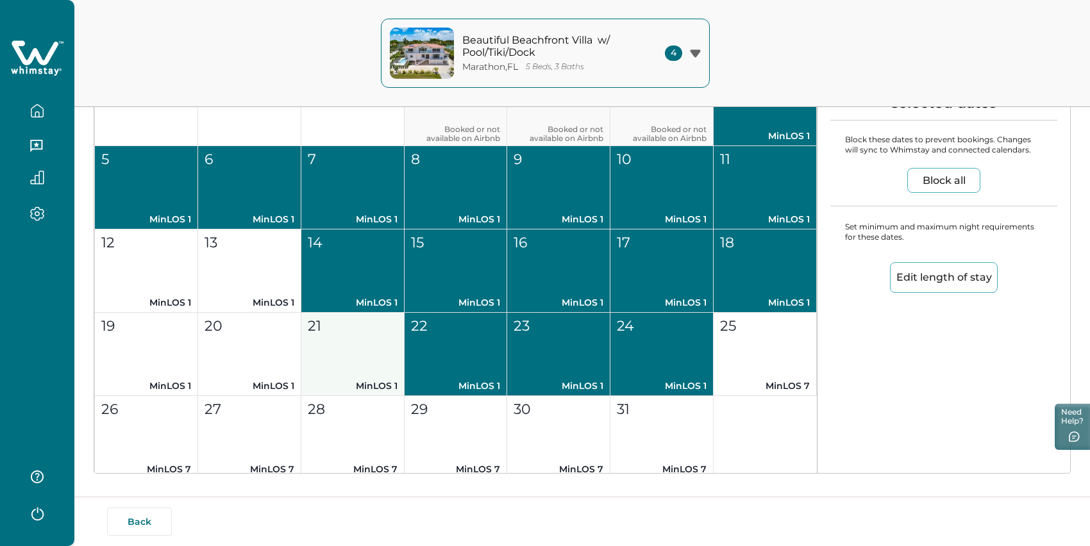
click at [366, 390] on button "21 MinLOS 1" at bounding box center [352, 354] width 103 height 83
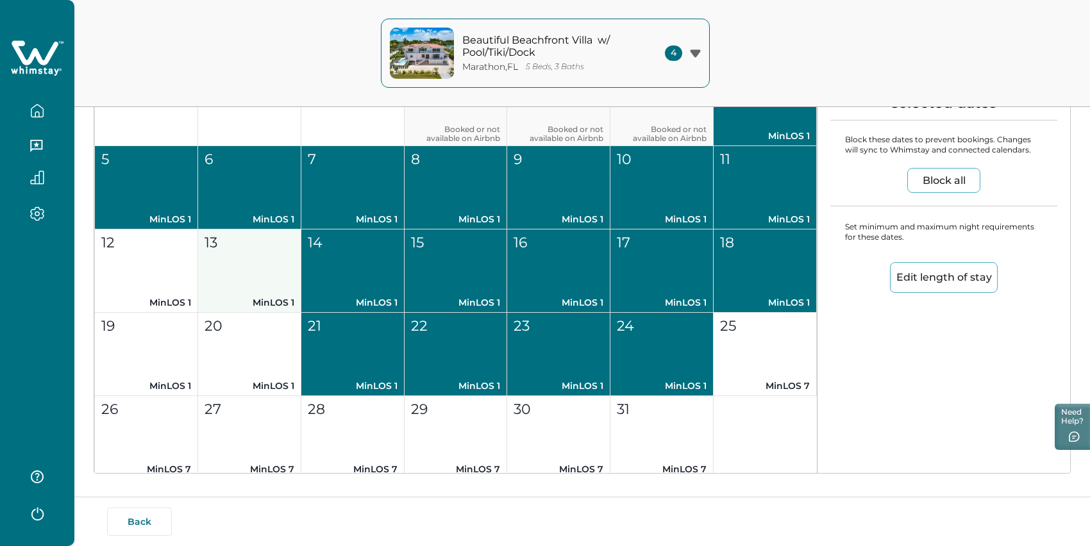
click at [270, 396] on button "20 MinLOS 1" at bounding box center [249, 354] width 103 height 83
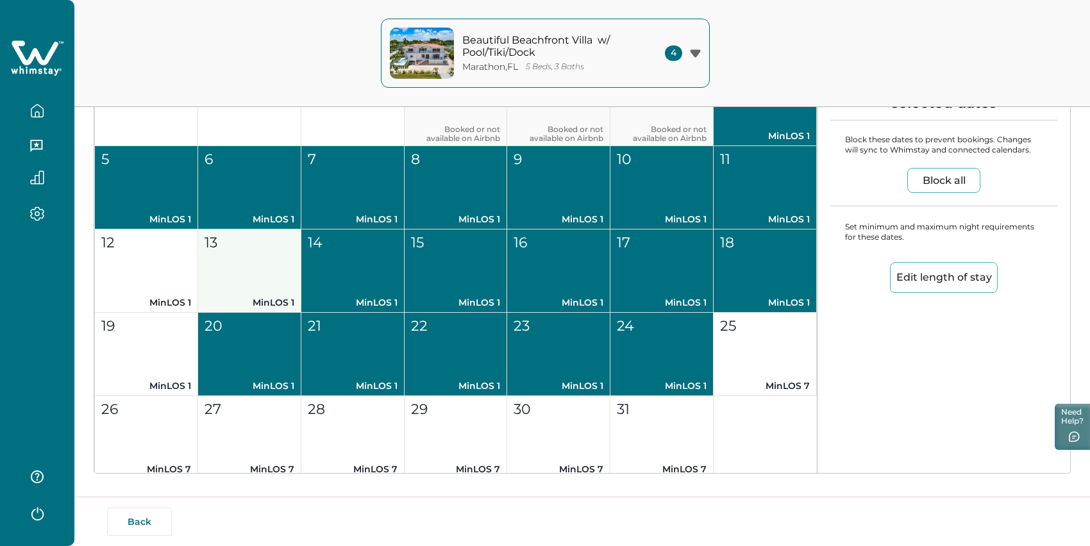
click at [270, 313] on button "13 MinLOS 1" at bounding box center [249, 271] width 103 height 83
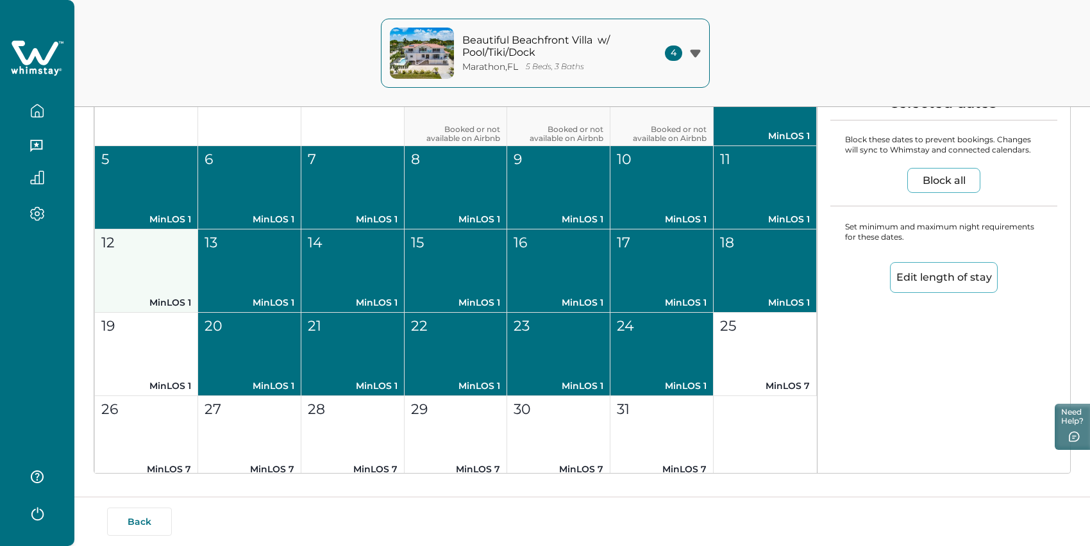
click at [173, 313] on button "12 MinLOS 1" at bounding box center [146, 271] width 103 height 83
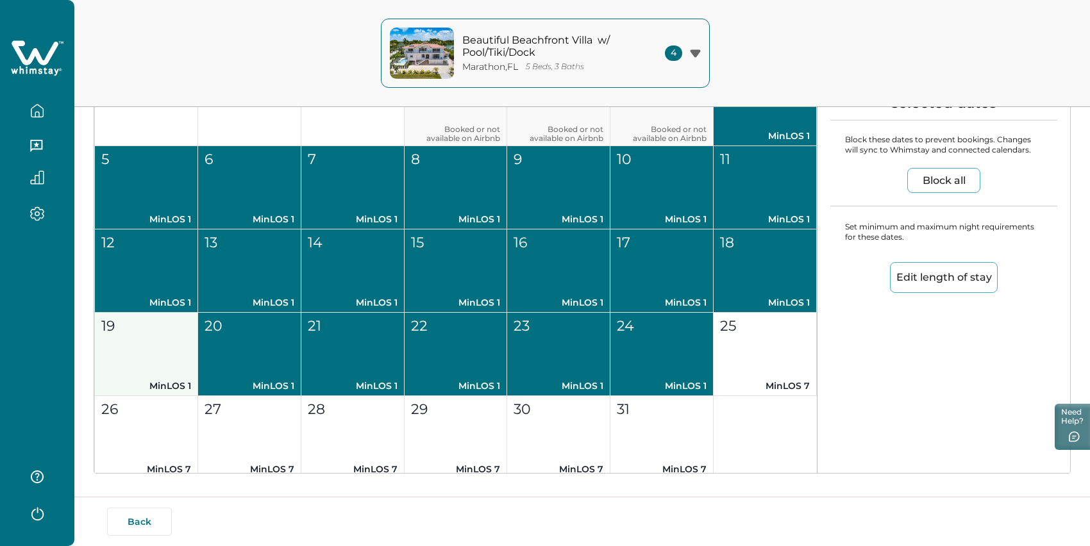
click at [173, 396] on button "19 MinLOS 1" at bounding box center [146, 354] width 103 height 83
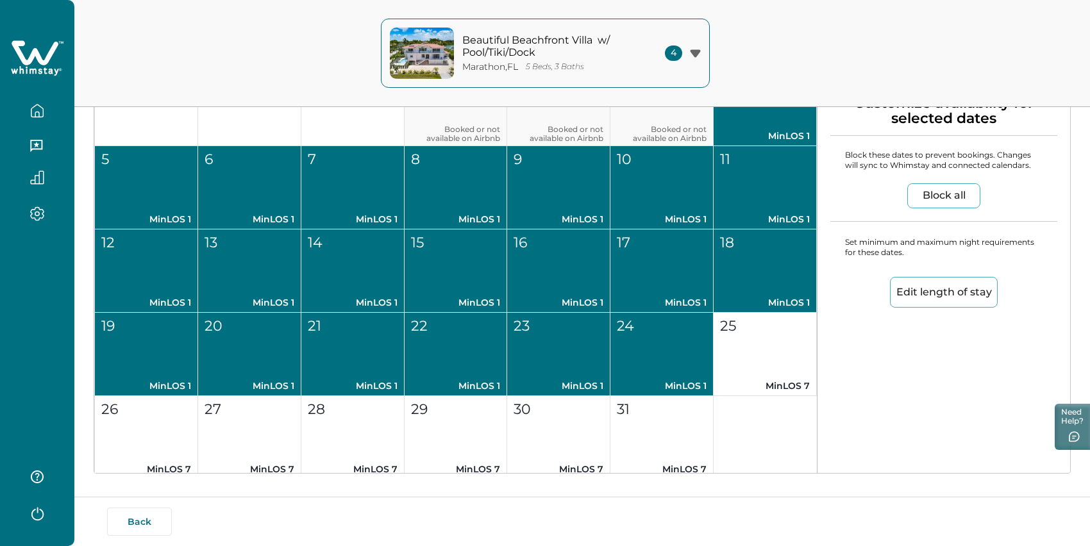
scroll to position [734, 0]
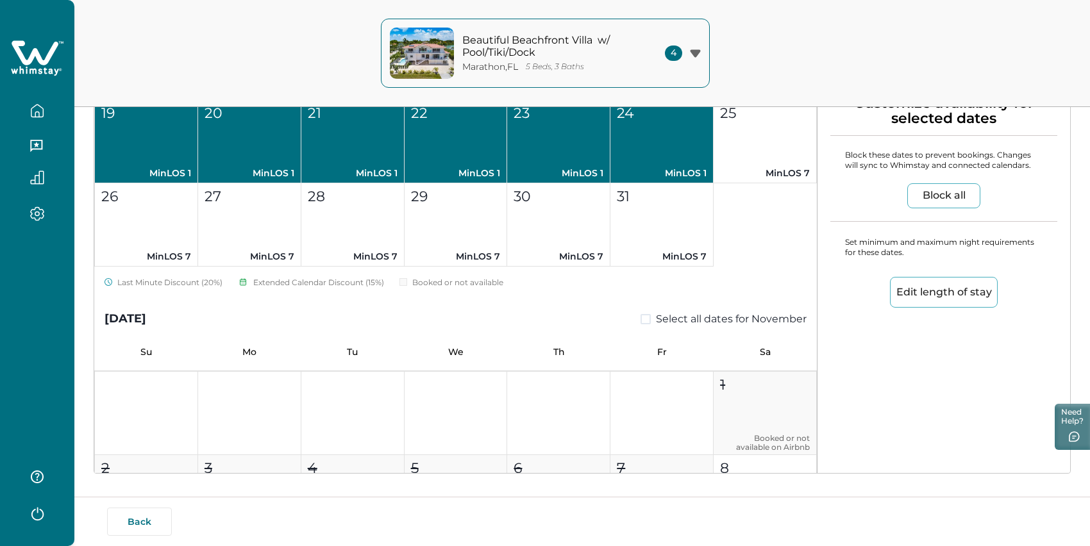
click at [930, 308] on button "Edit length of stay" at bounding box center [944, 292] width 108 height 31
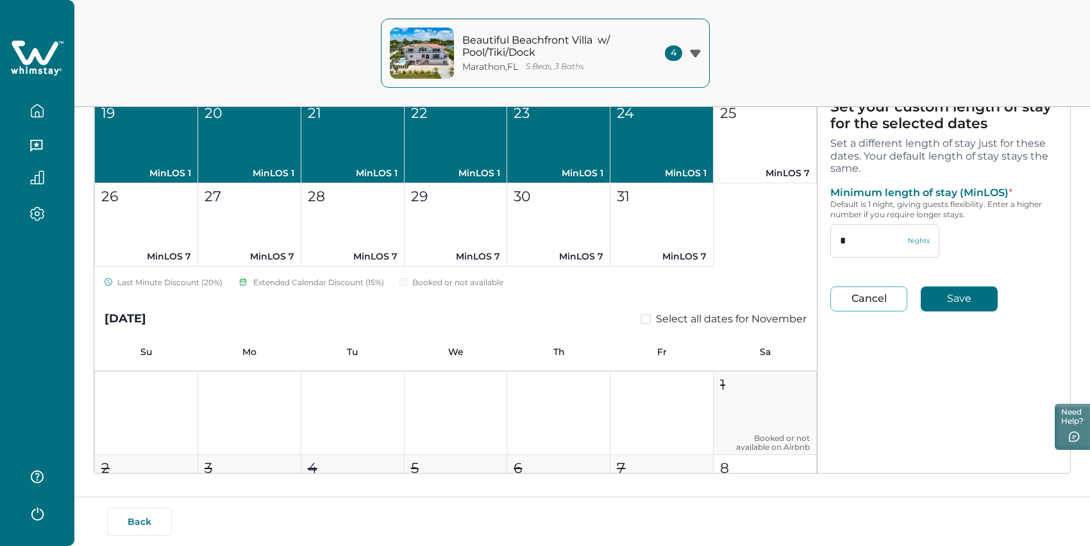
click at [891, 258] on input "*" at bounding box center [884, 240] width 109 height 33
type input "*"
click at [966, 312] on button "Save" at bounding box center [959, 299] width 77 height 25
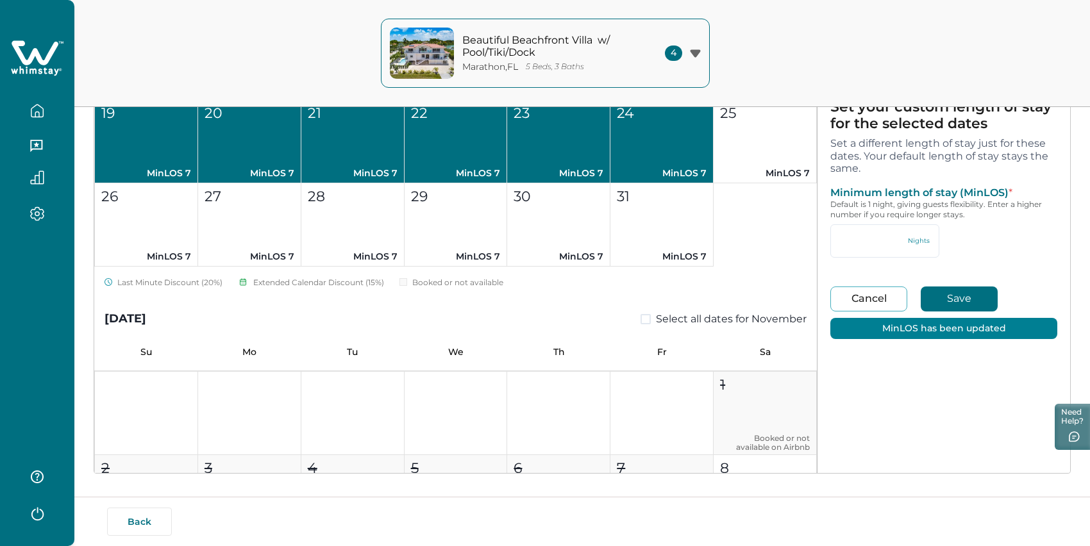
type input "*"
type input "**"
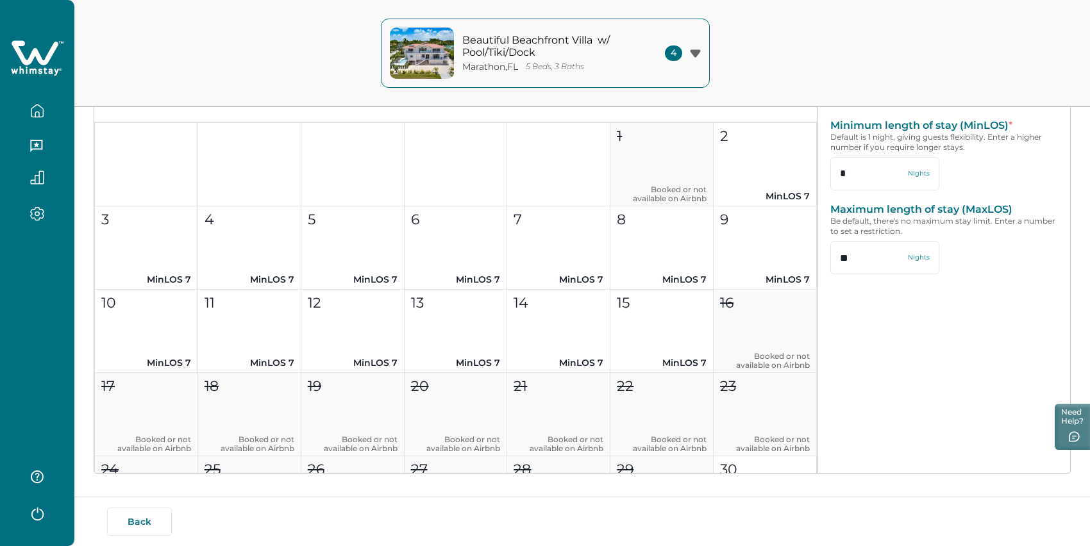
scroll to position [4427, 0]
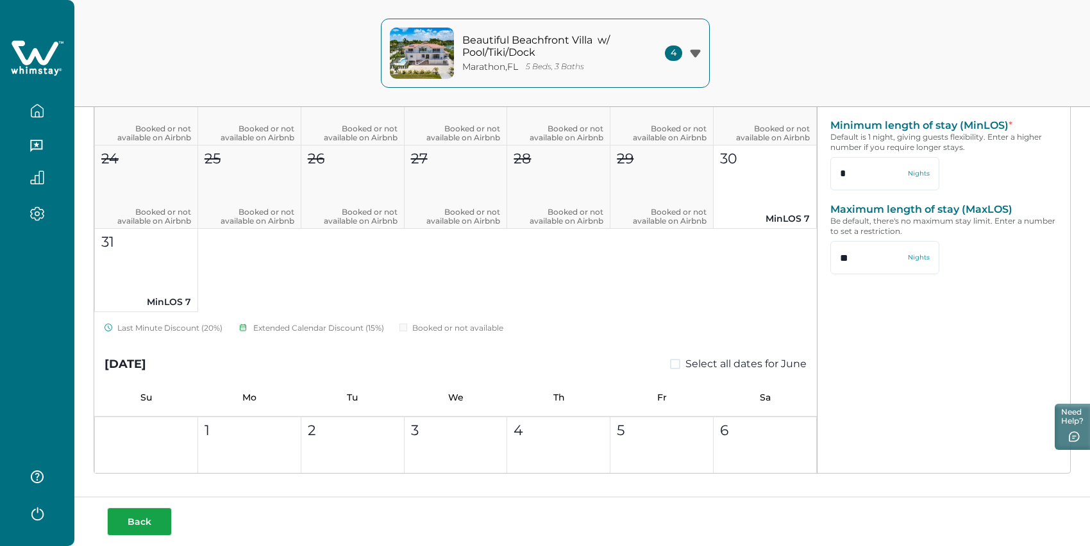
click at [141, 514] on button "Back" at bounding box center [139, 522] width 65 height 28
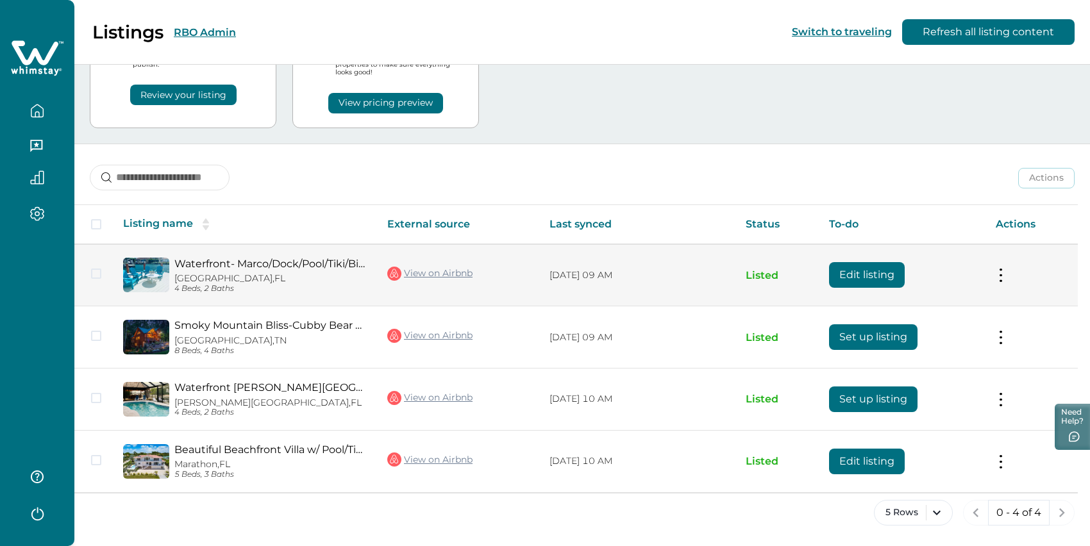
scroll to position [118, 0]
click at [596, 269] on td "[DATE] 09 AM" at bounding box center [637, 275] width 196 height 62
click at [594, 269] on p "[DATE] 09 AM" at bounding box center [638, 275] width 176 height 13
click at [296, 258] on link "Waterfront- Marco/Dock/Pool/Tiki/BikeToTheBeach" at bounding box center [270, 264] width 192 height 12
click at [858, 264] on button "Edit listing" at bounding box center [867, 275] width 76 height 26
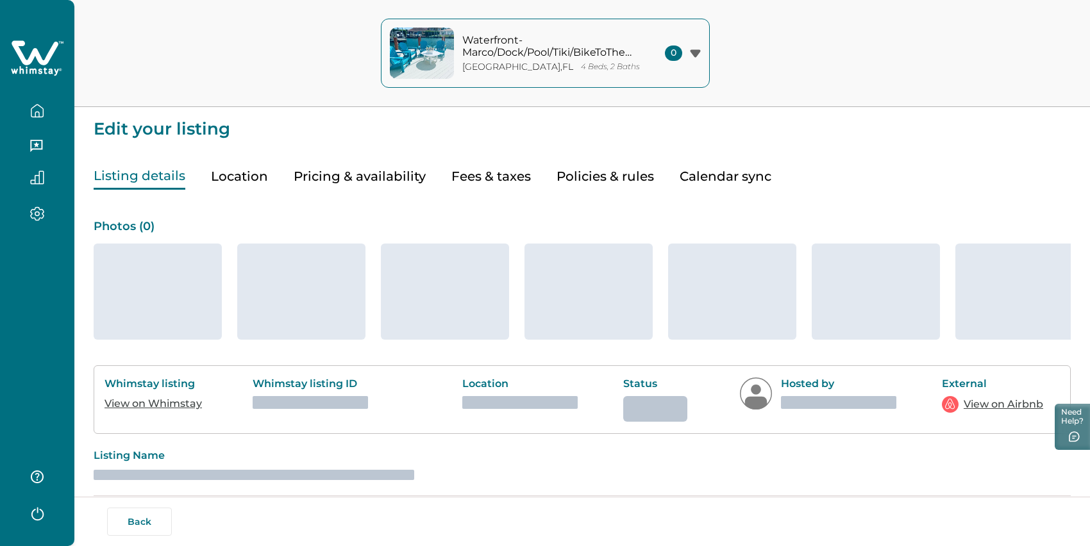
type input "*"
type input "**"
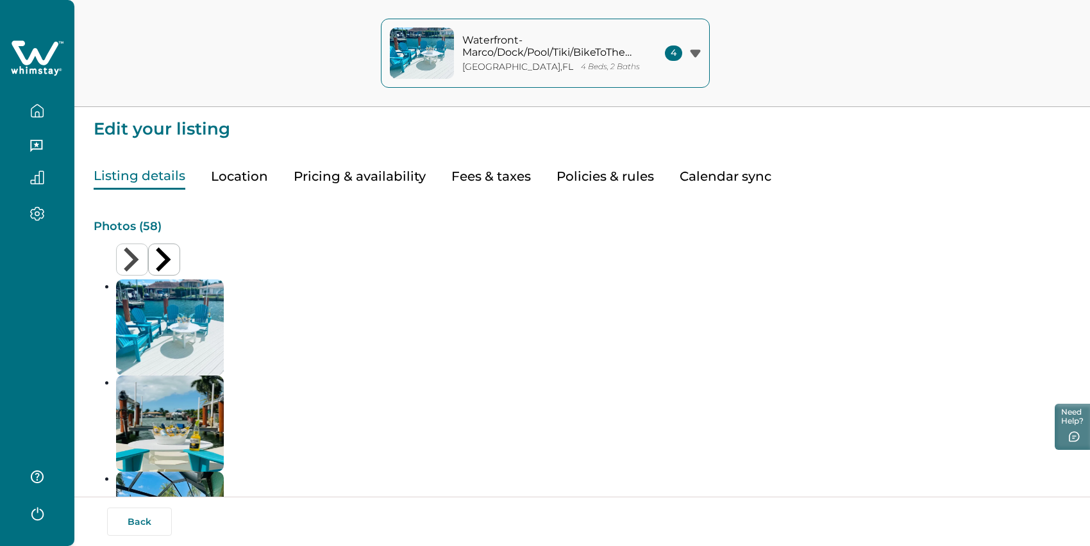
click at [376, 190] on button "Pricing & availability" at bounding box center [360, 177] width 132 height 26
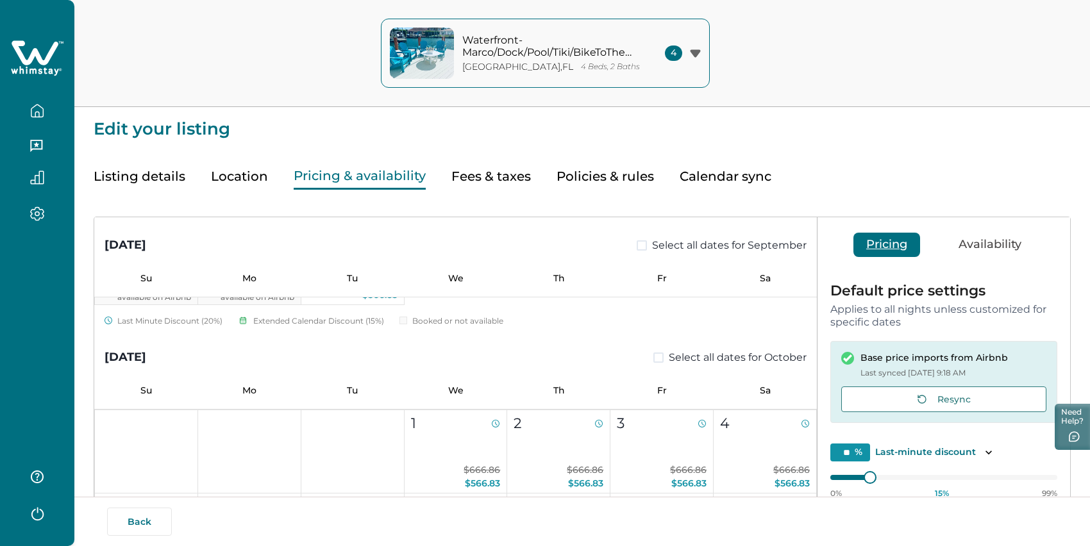
scroll to position [442, 0]
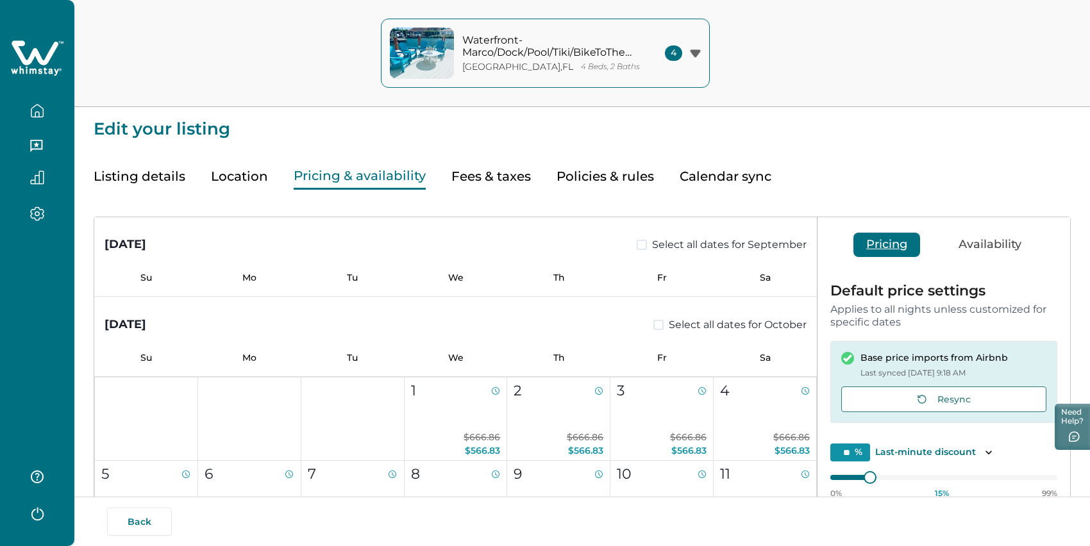
click at [966, 257] on button "Availability" at bounding box center [990, 245] width 88 height 24
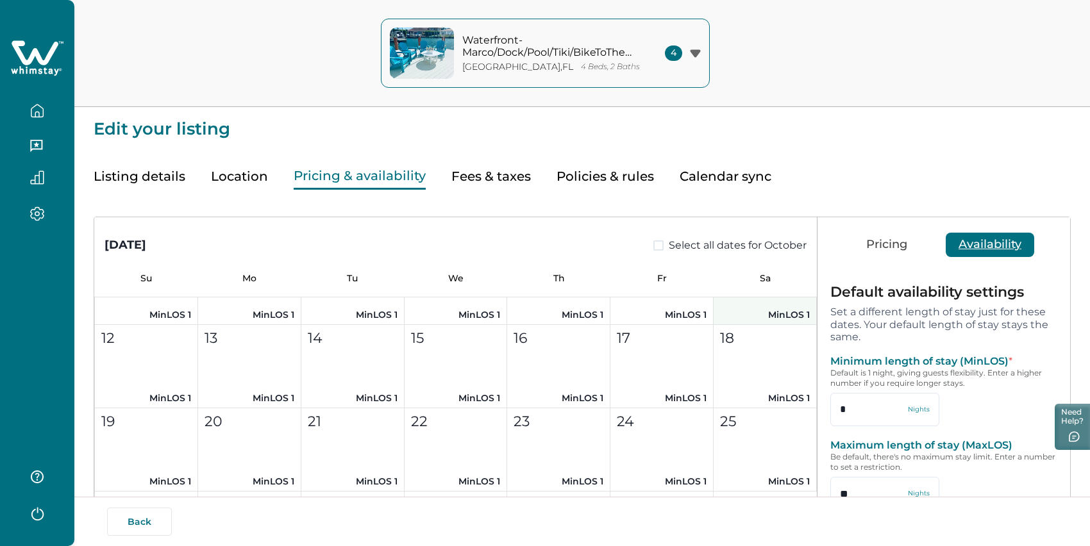
scroll to position [528, 0]
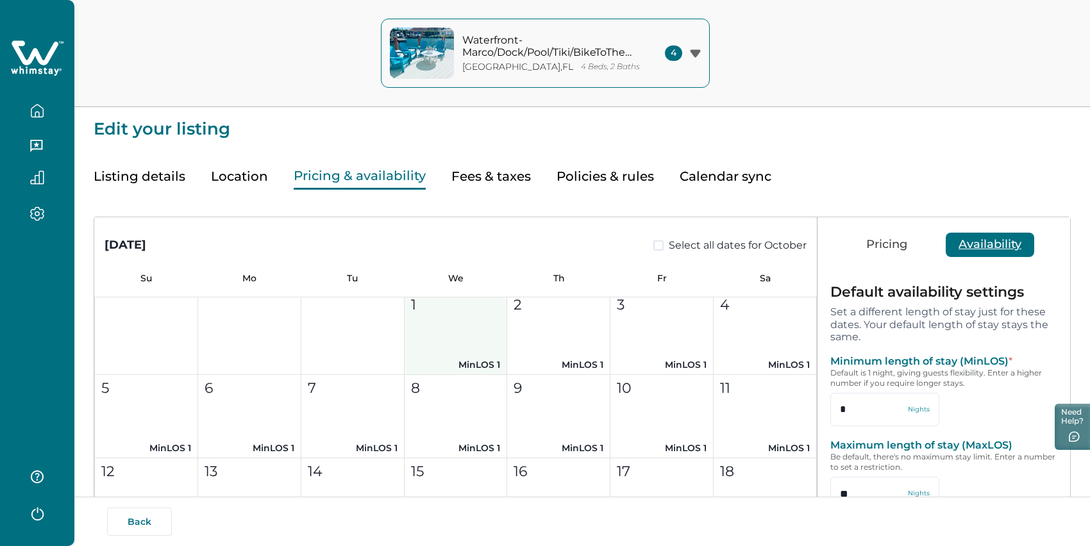
click at [480, 374] on button "1 MinLOS 1" at bounding box center [456, 333] width 103 height 83
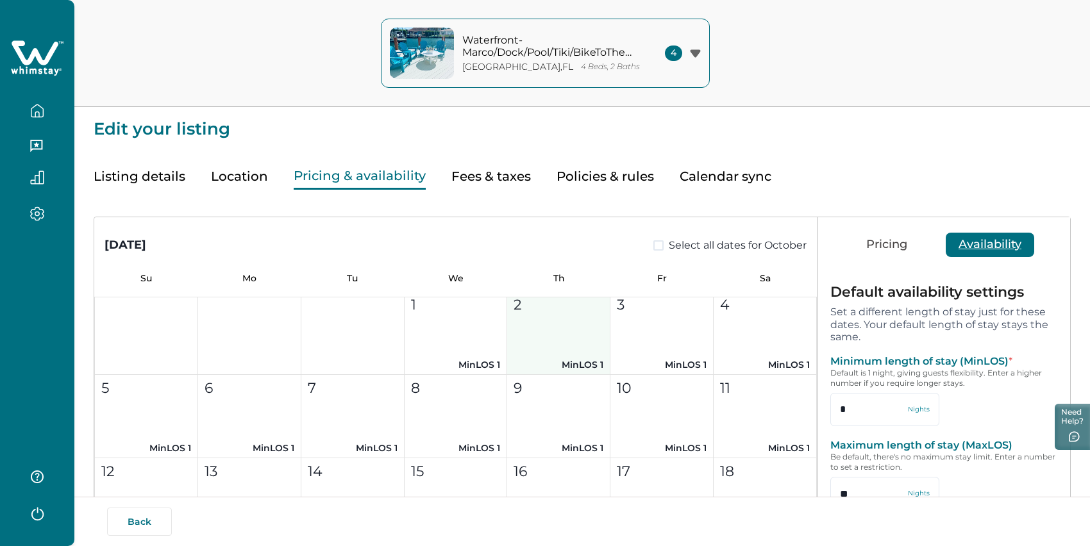
type input "*"
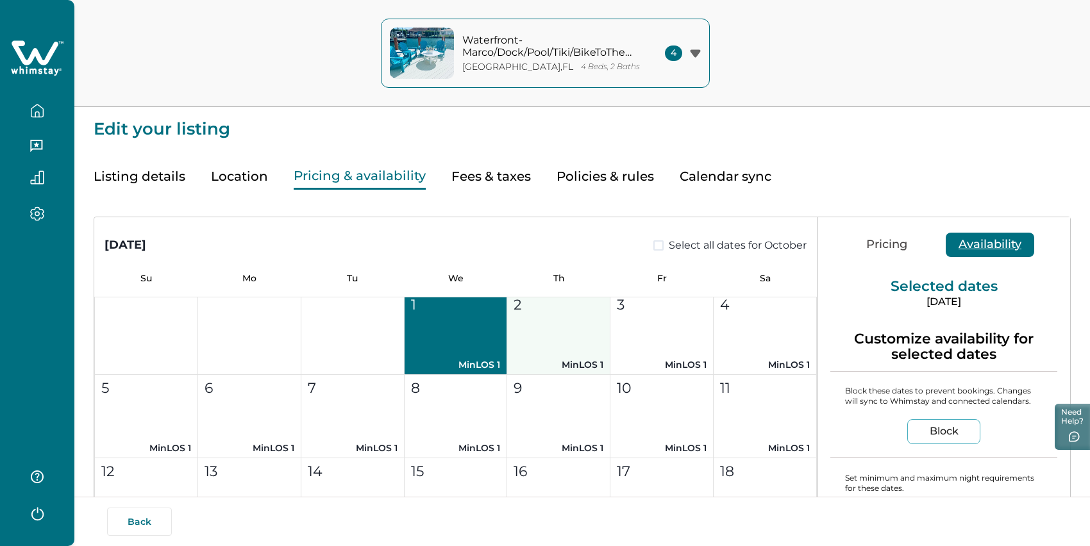
click at [574, 375] on button "2 MinLOS 1" at bounding box center [558, 333] width 103 height 83
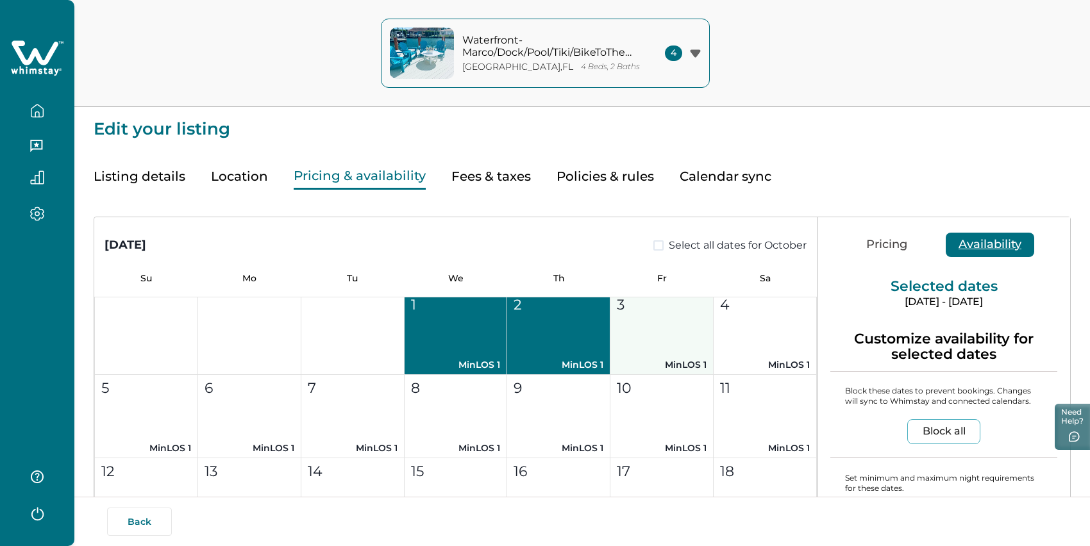
click at [682, 369] on button "3 MinLOS 1" at bounding box center [661, 333] width 103 height 83
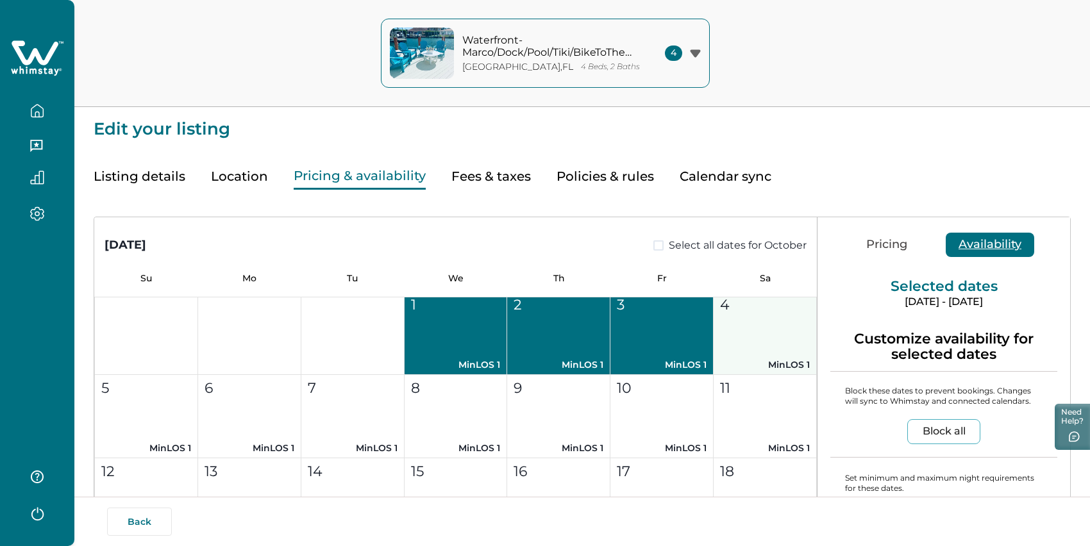
click at [764, 370] on button "4 MinLOS 1" at bounding box center [765, 333] width 103 height 83
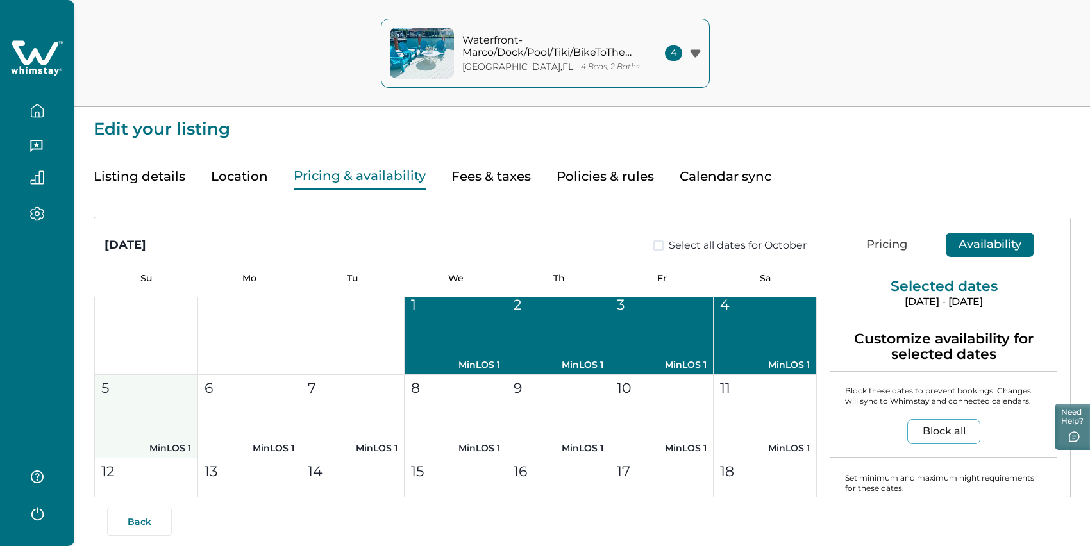
click at [125, 399] on div "5" at bounding box center [145, 388] width 88 height 21
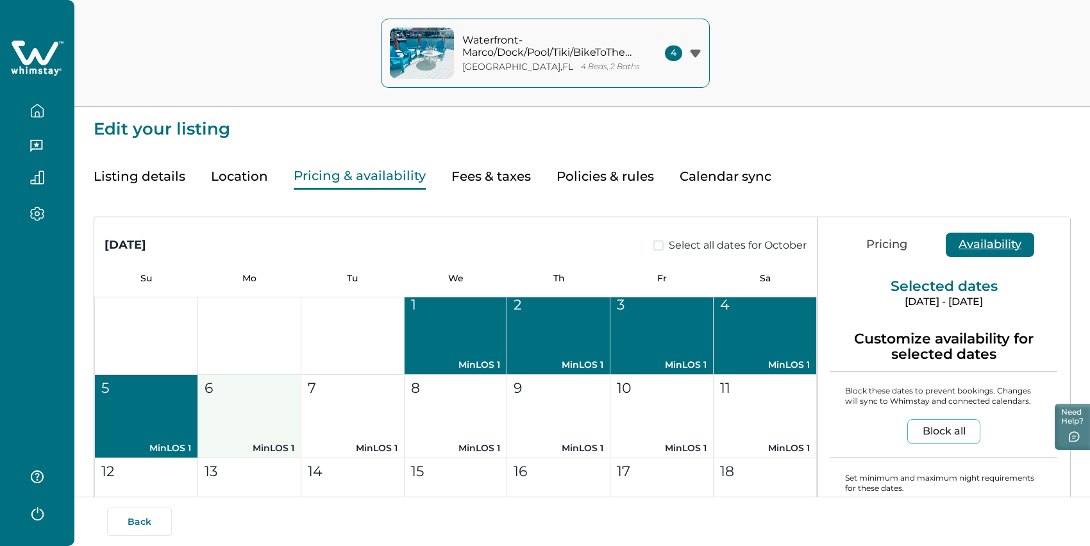
click at [278, 452] on button "6 MinLOS 1" at bounding box center [249, 416] width 103 height 83
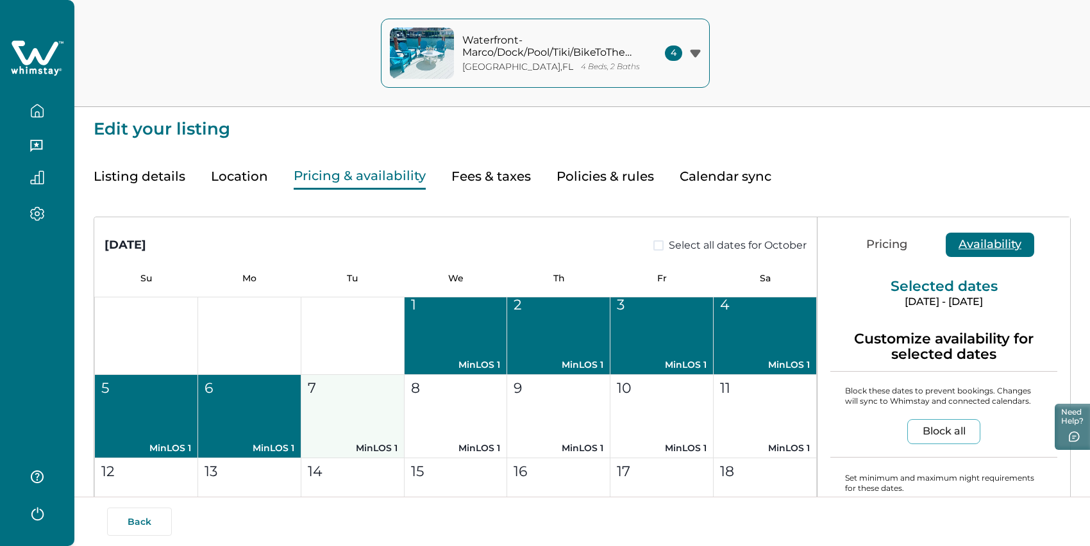
click at [367, 451] on button "7 MinLOS 1" at bounding box center [352, 416] width 103 height 83
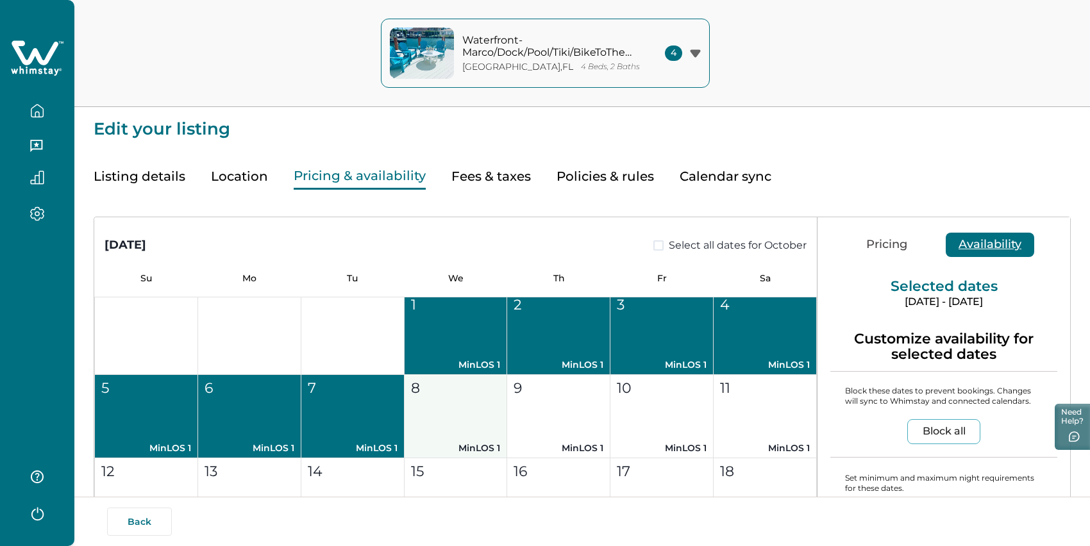
click at [456, 451] on button "8 MinLOS 1" at bounding box center [456, 416] width 103 height 83
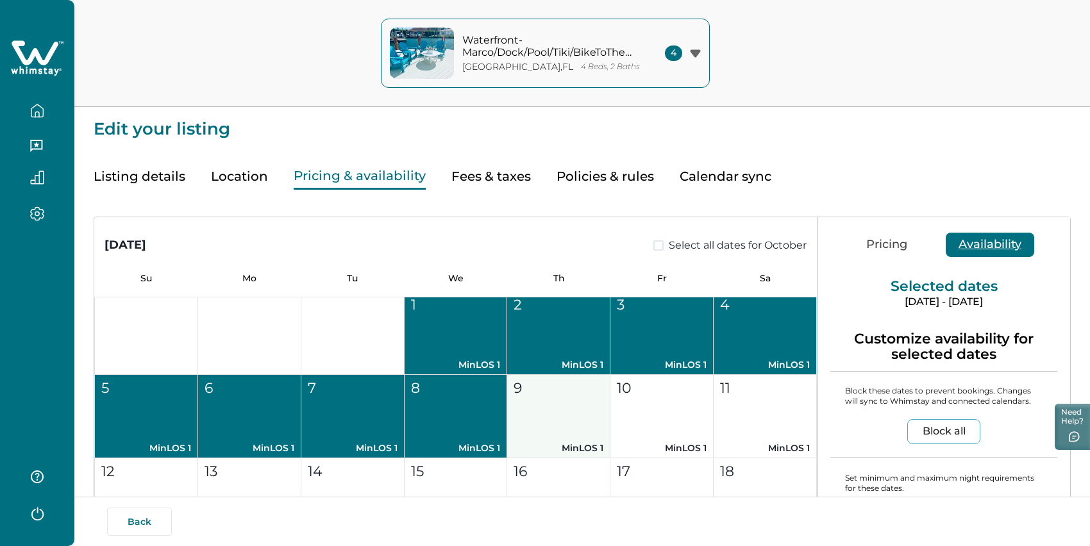
click at [545, 438] on button "9 MinLOS 1" at bounding box center [558, 416] width 103 height 83
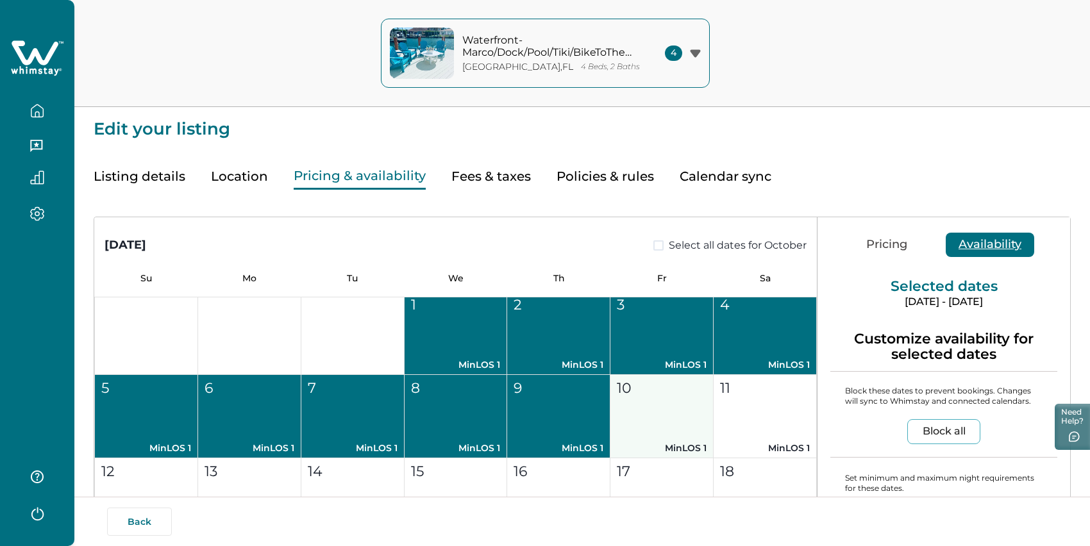
click at [673, 399] on div "10" at bounding box center [661, 388] width 88 height 21
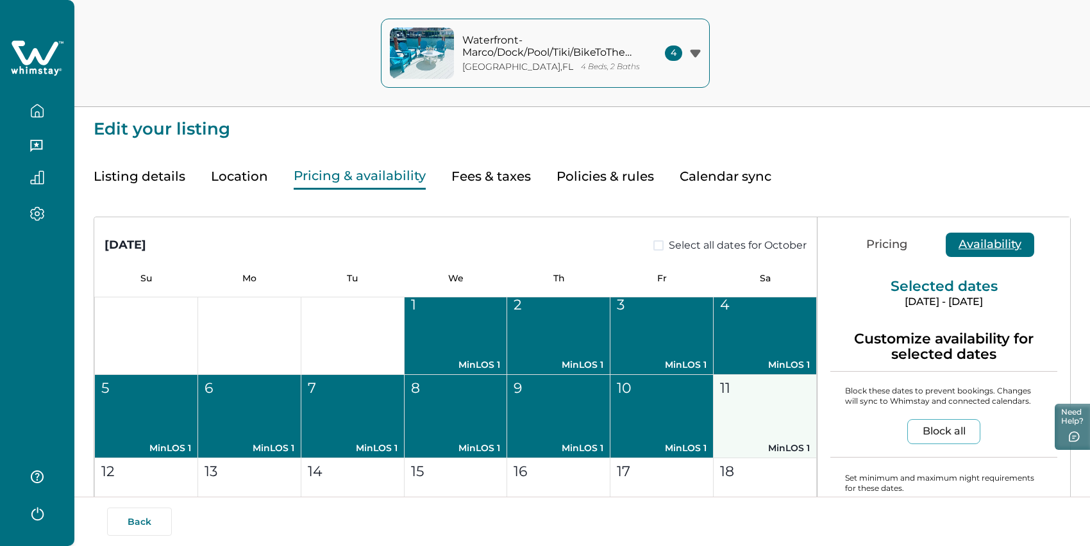
click at [766, 435] on button "11 MinLOS 1" at bounding box center [765, 416] width 103 height 83
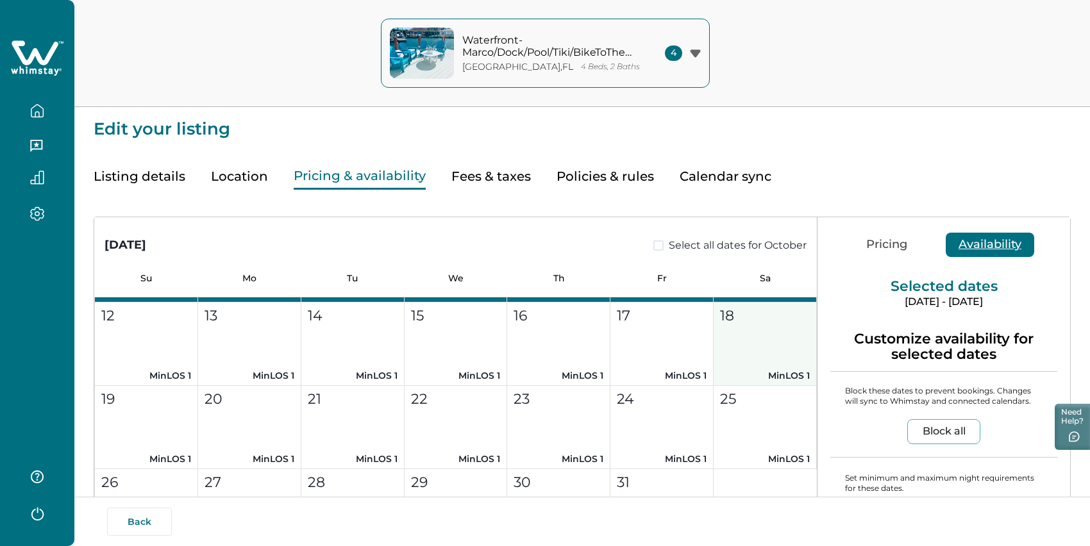
scroll to position [653, 0]
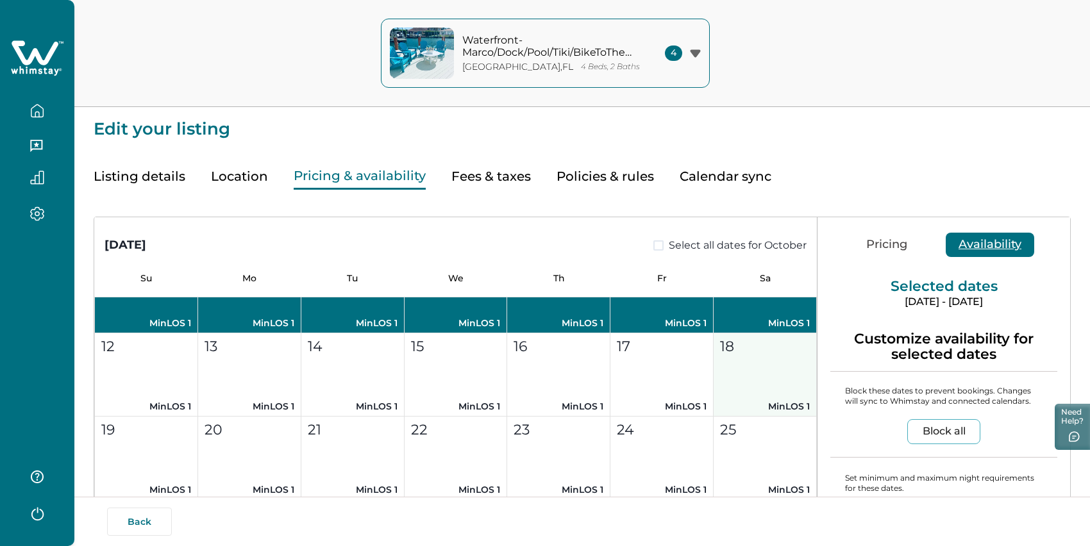
click at [745, 406] on button "18 MinLOS 1" at bounding box center [765, 374] width 103 height 83
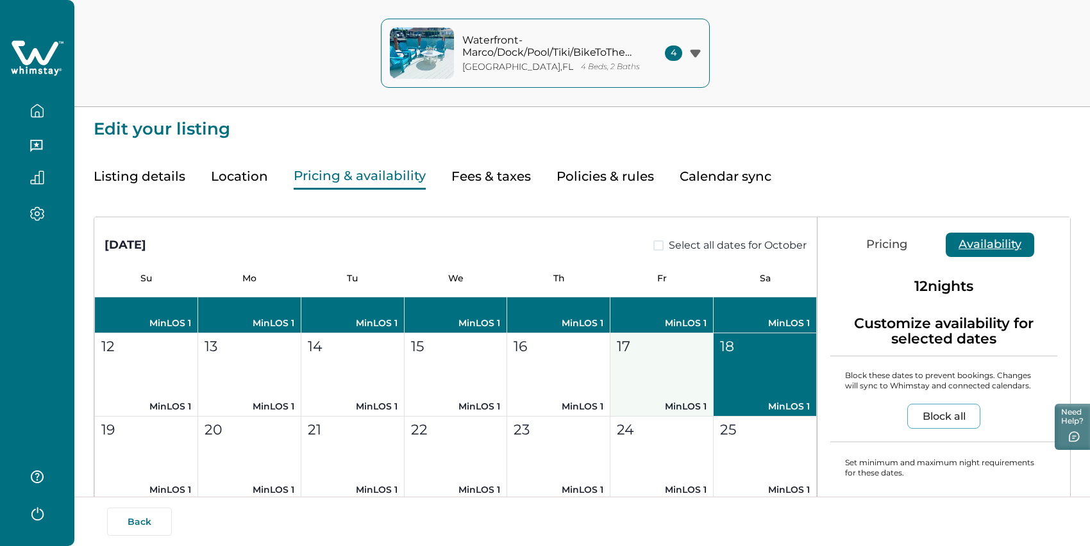
click at [659, 403] on button "17 MinLOS 1" at bounding box center [661, 374] width 103 height 83
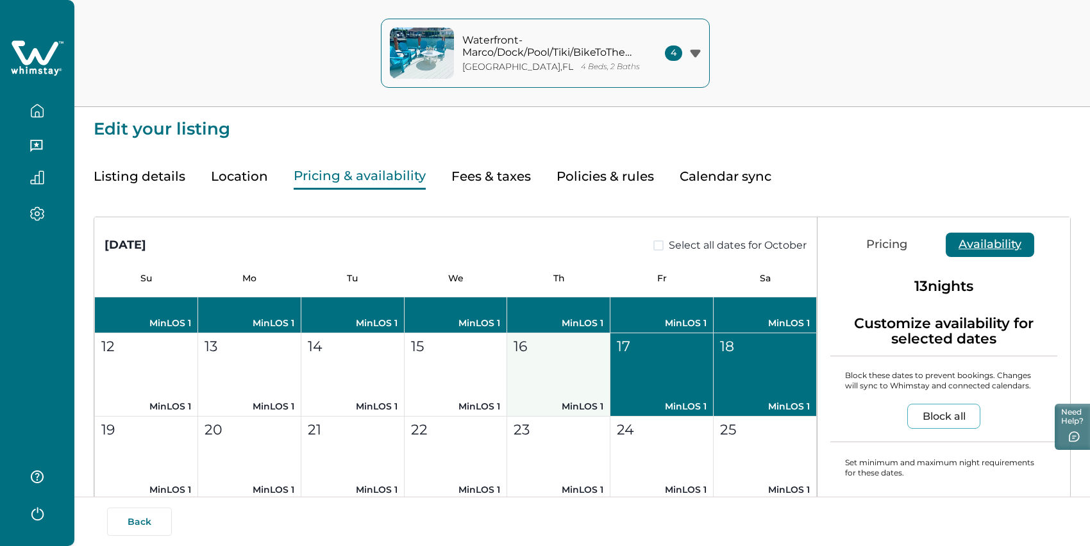
click at [531, 403] on button "16 MinLOS 1" at bounding box center [558, 374] width 103 height 83
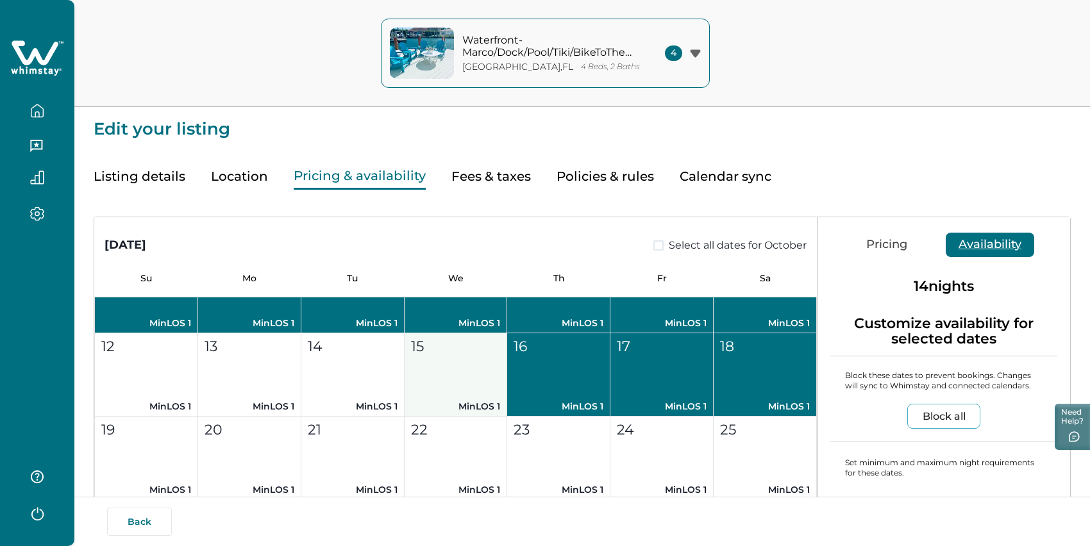
click at [409, 412] on button "15 MinLOS 1" at bounding box center [456, 374] width 103 height 83
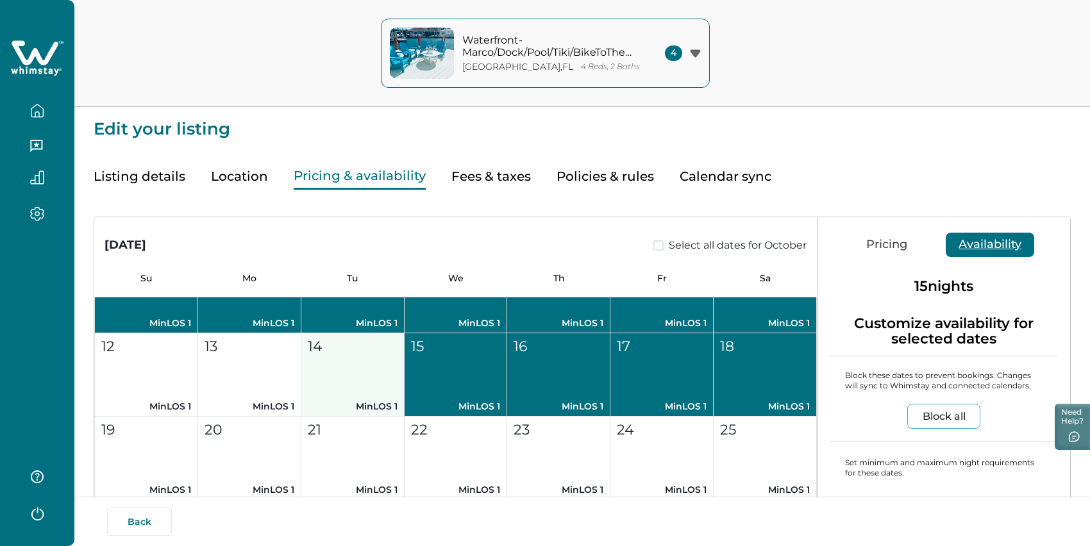
click at [331, 412] on button "14 MinLOS 1" at bounding box center [352, 374] width 103 height 83
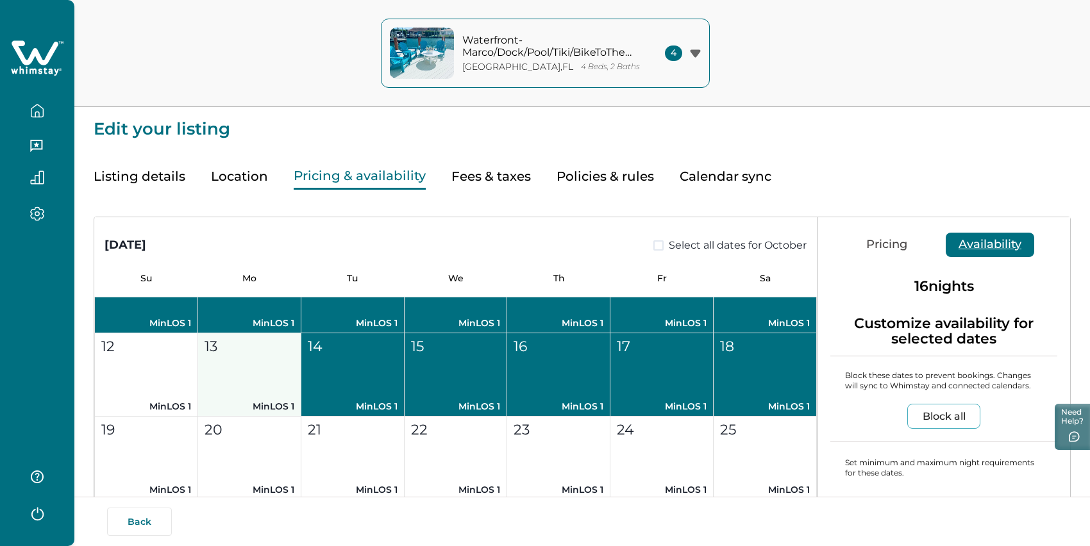
click at [232, 410] on button "13 MinLOS 1" at bounding box center [249, 374] width 103 height 83
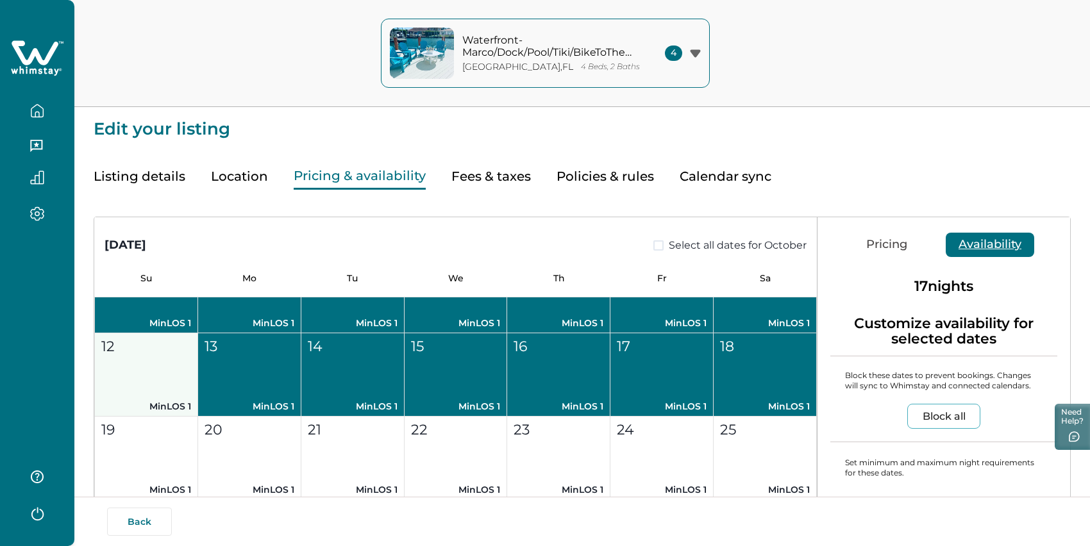
click at [160, 409] on button "12 MinLOS 1" at bounding box center [146, 374] width 103 height 83
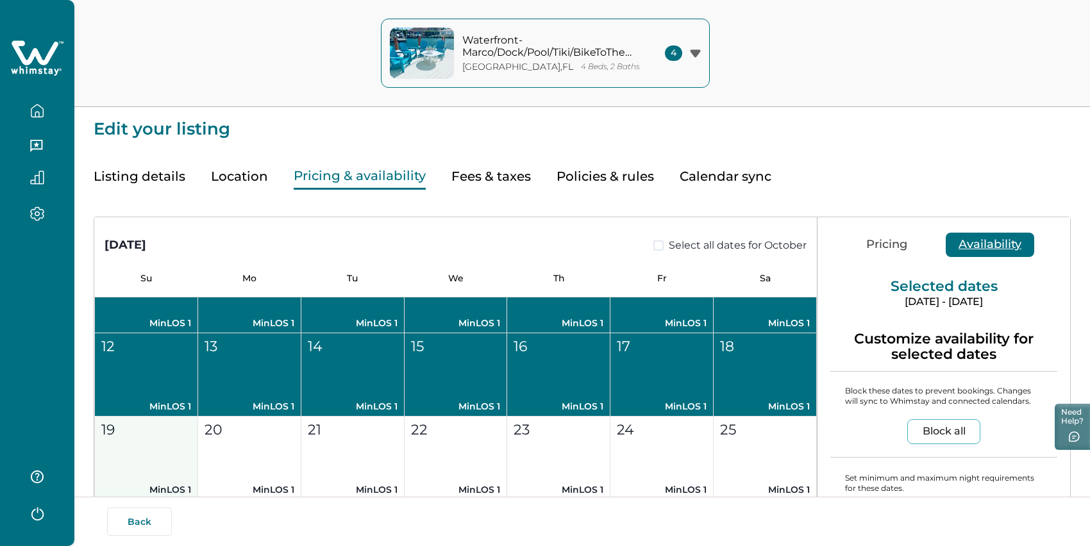
click at [160, 441] on div "19" at bounding box center [145, 429] width 88 height 21
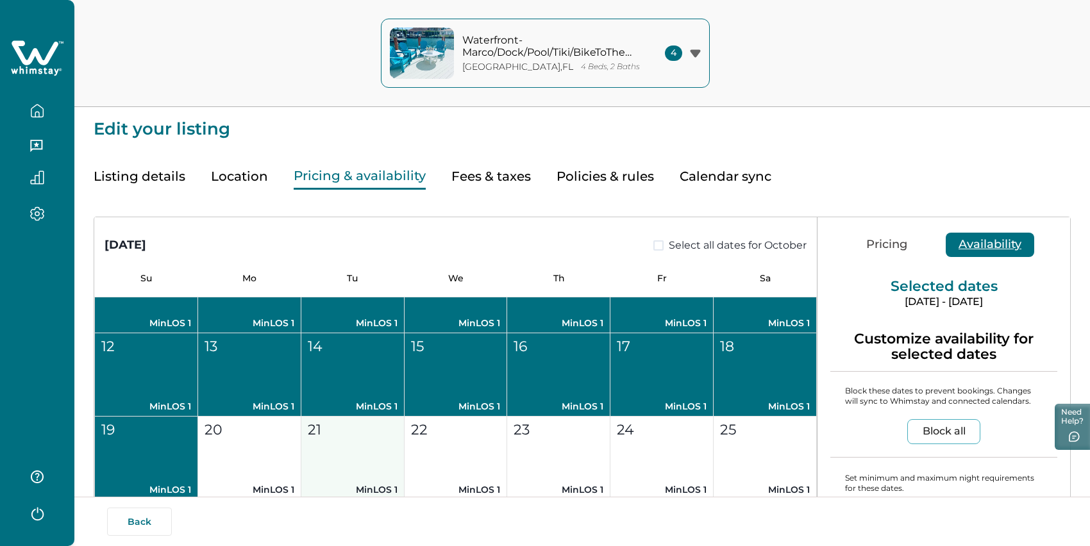
scroll to position [750, 0]
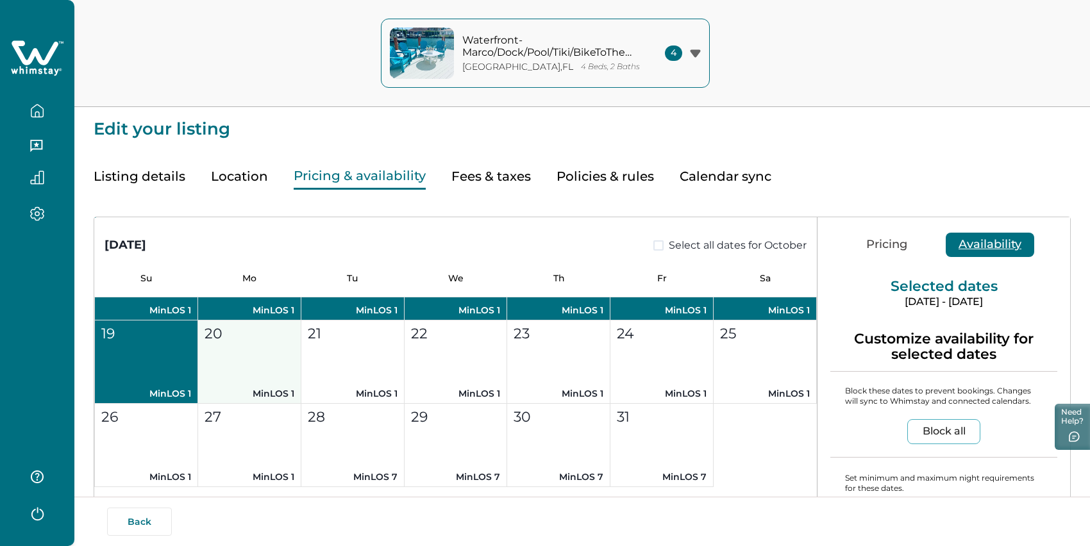
click at [256, 344] on div "20" at bounding box center [249, 333] width 88 height 21
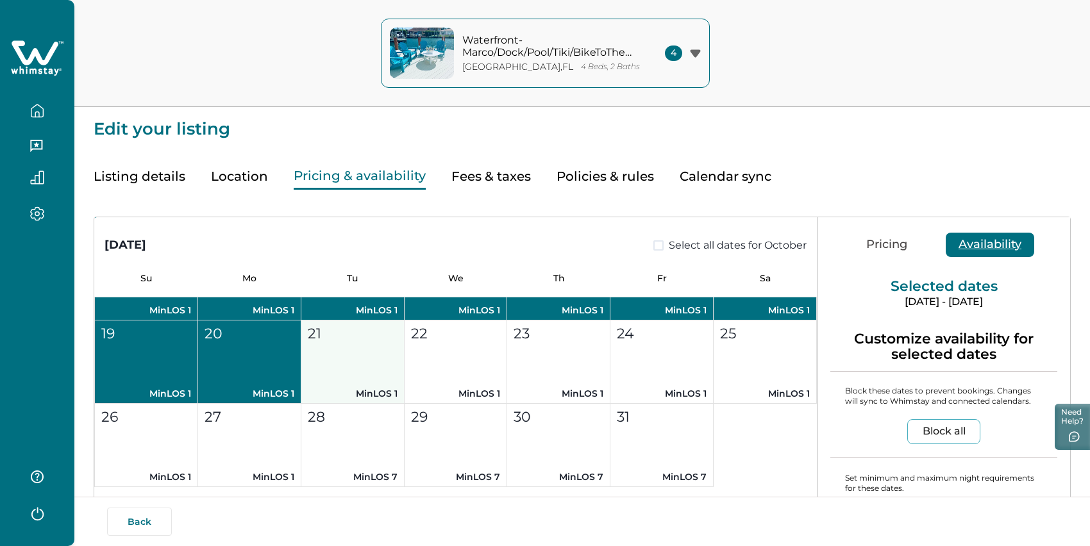
click at [385, 403] on button "21 MinLOS 1" at bounding box center [352, 362] width 103 height 83
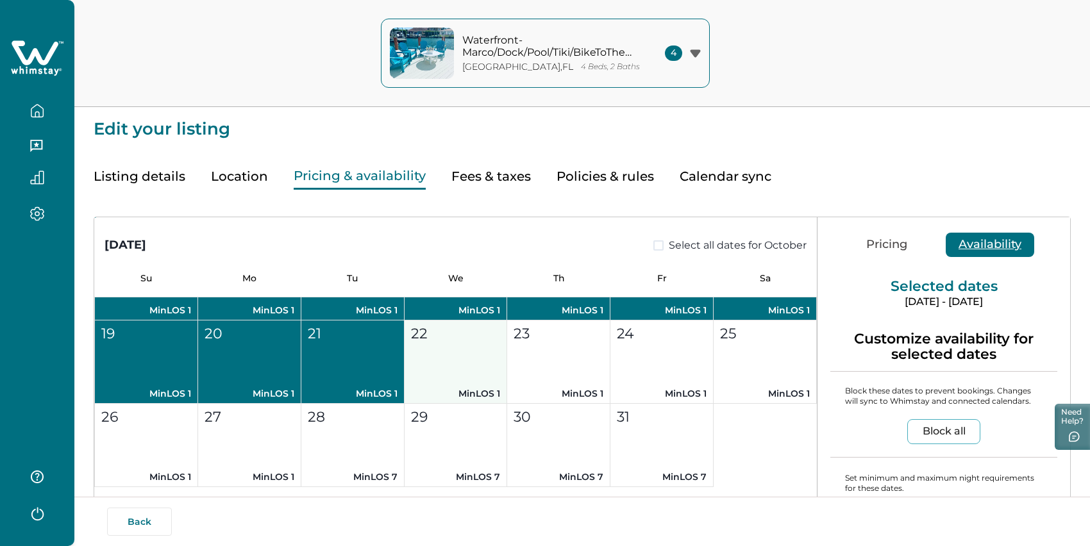
click at [452, 396] on button "22 MinLOS 1" at bounding box center [456, 362] width 103 height 83
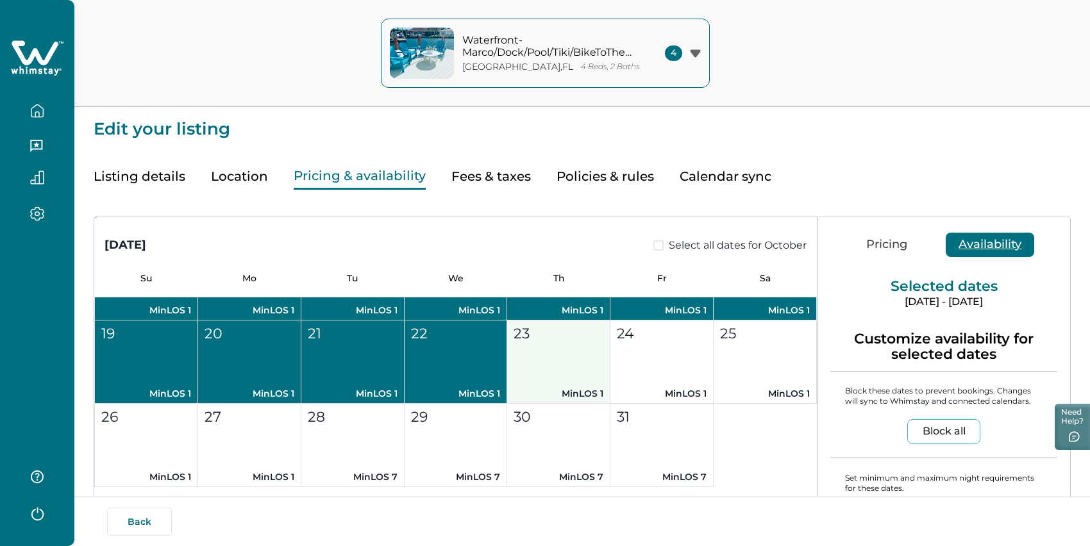
click at [566, 393] on button "23 MinLOS 1" at bounding box center [558, 362] width 103 height 83
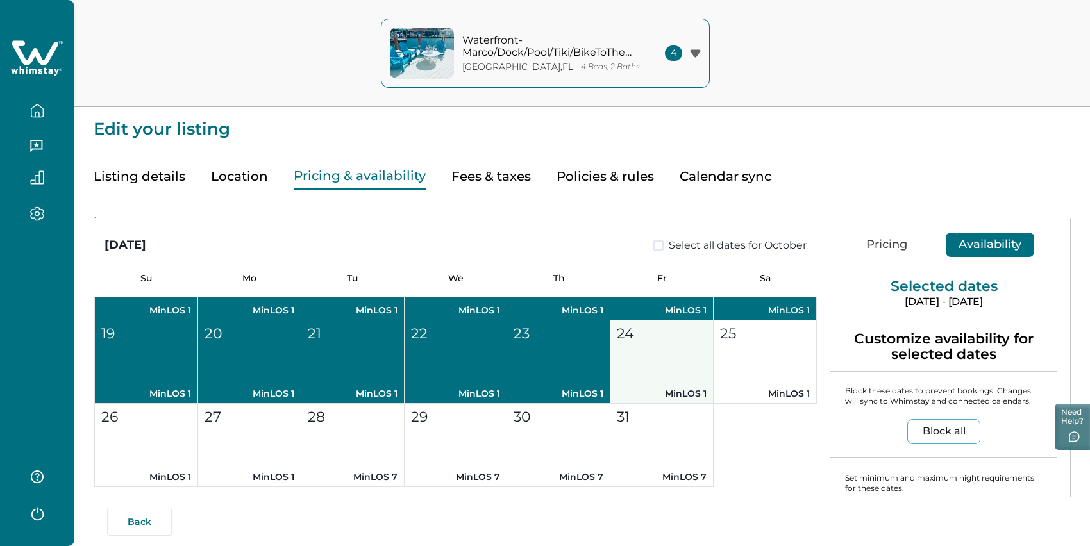
click at [679, 391] on button "24 MinLOS 1" at bounding box center [661, 362] width 103 height 83
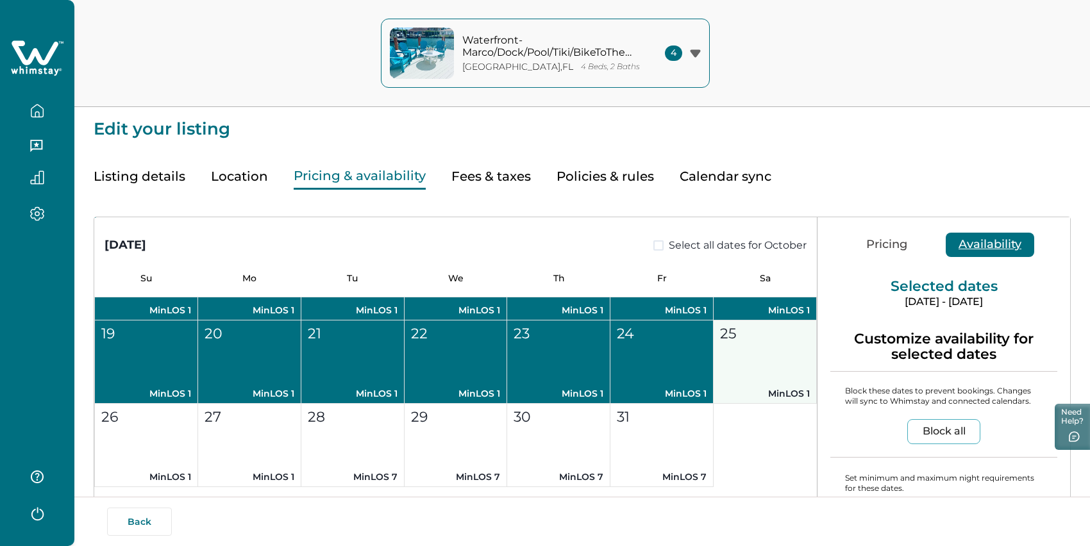
click at [801, 400] on button "25 MinLOS 1" at bounding box center [765, 362] width 103 height 83
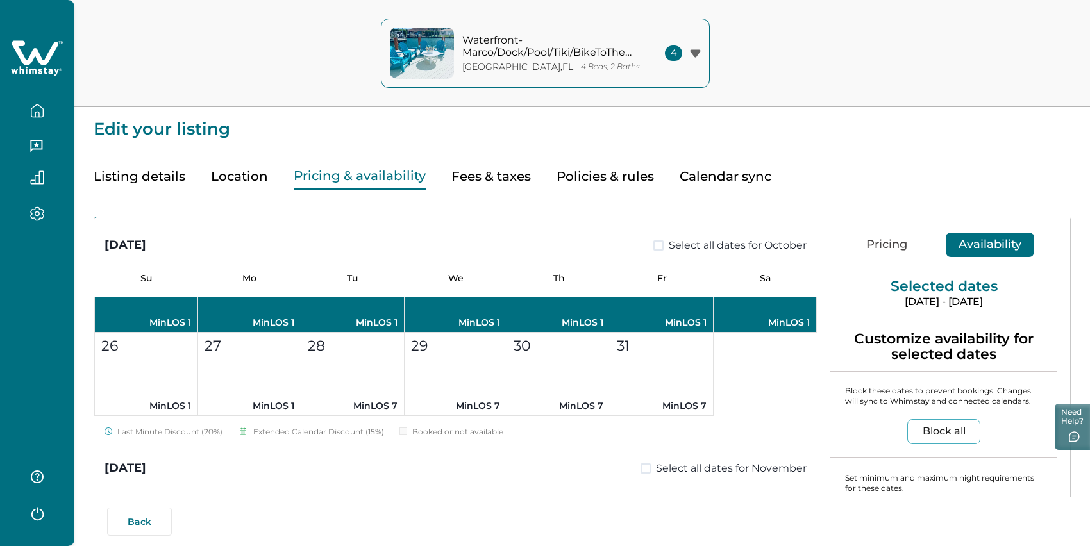
scroll to position [850, 0]
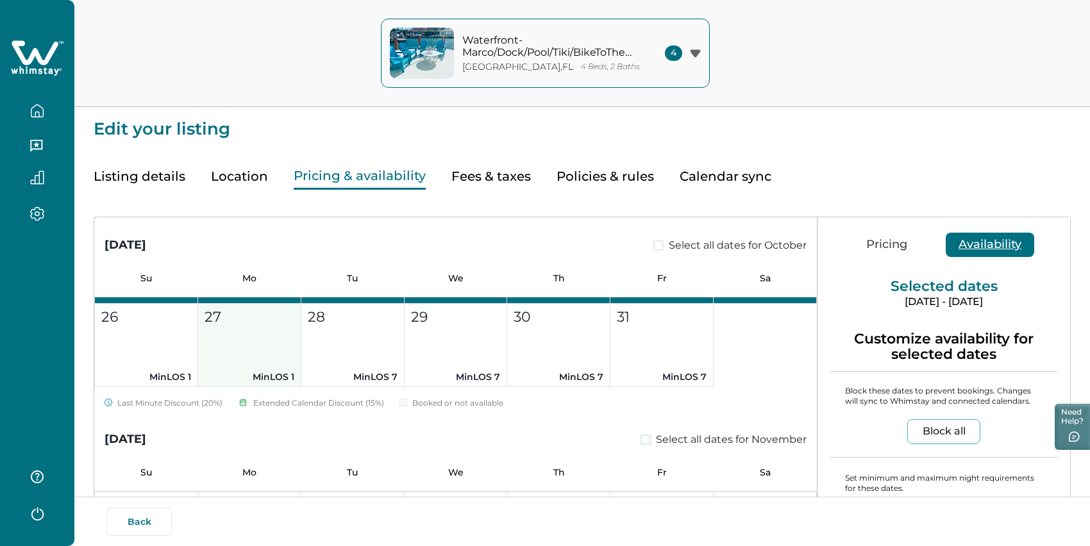
click at [262, 386] on button "27 MinLOS 1" at bounding box center [249, 345] width 103 height 83
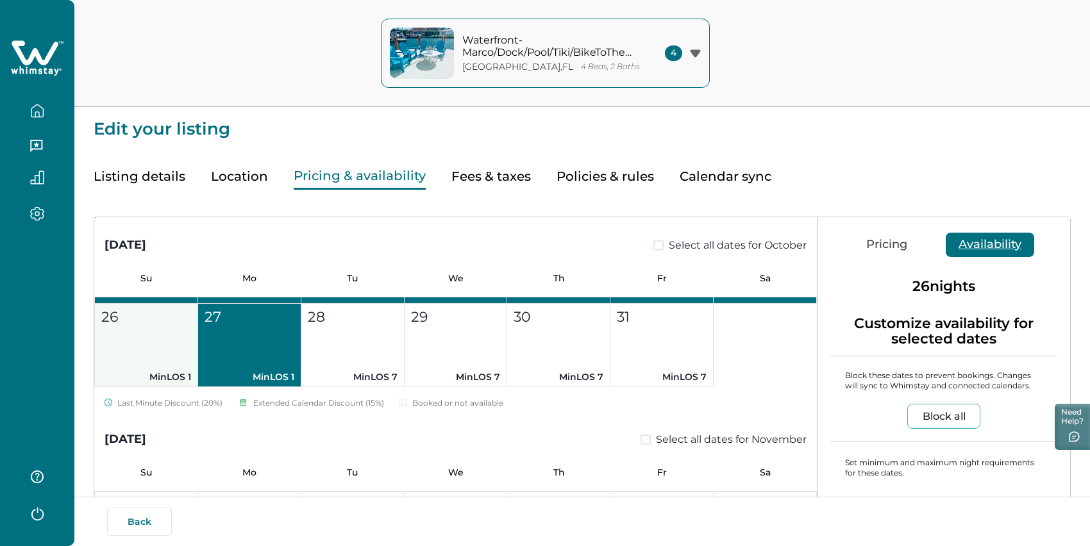
click at [168, 385] on button "26 MinLOS 1" at bounding box center [146, 345] width 103 height 83
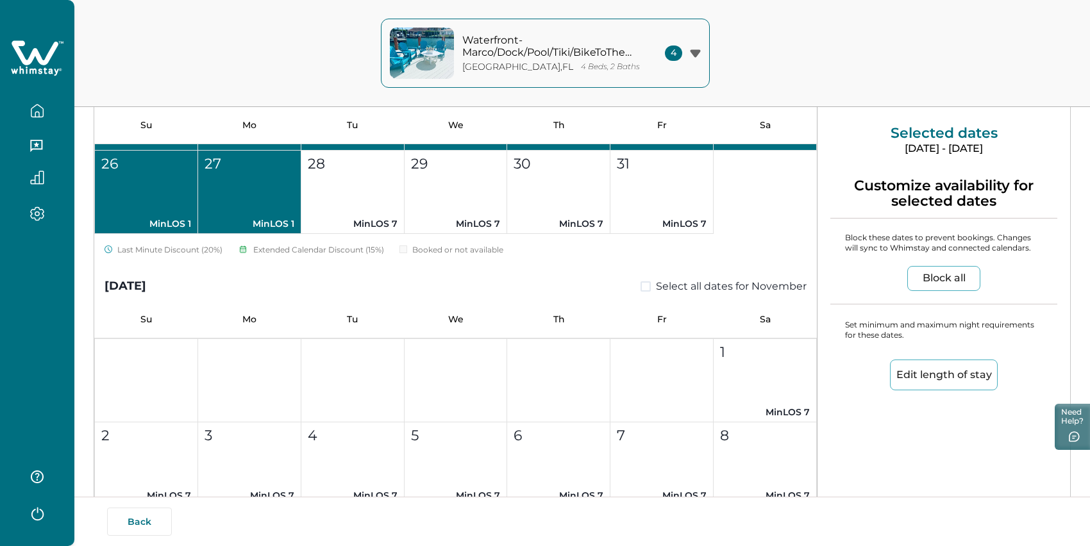
scroll to position [208, 0]
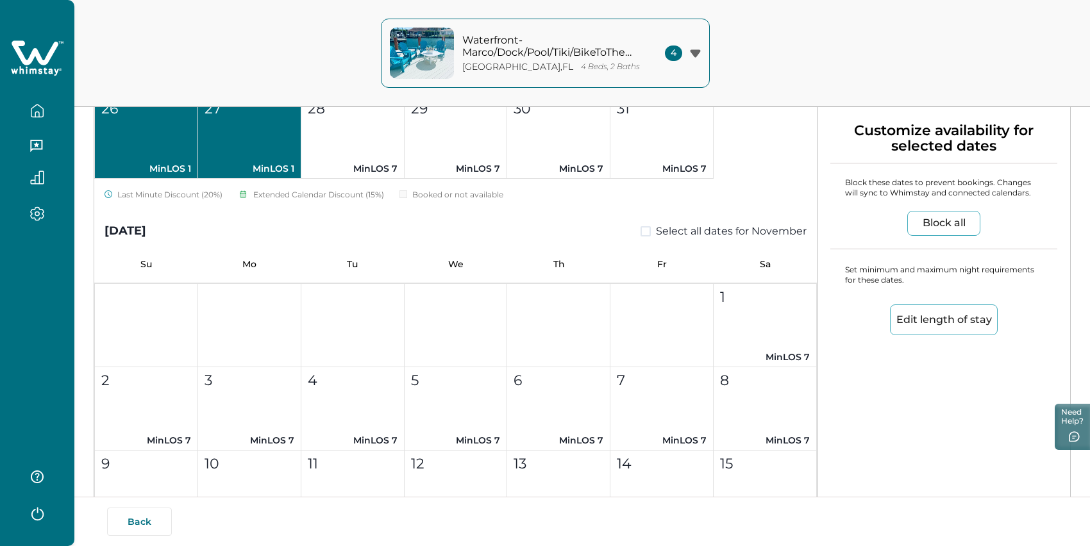
click at [916, 335] on button "Edit length of stay" at bounding box center [944, 320] width 108 height 31
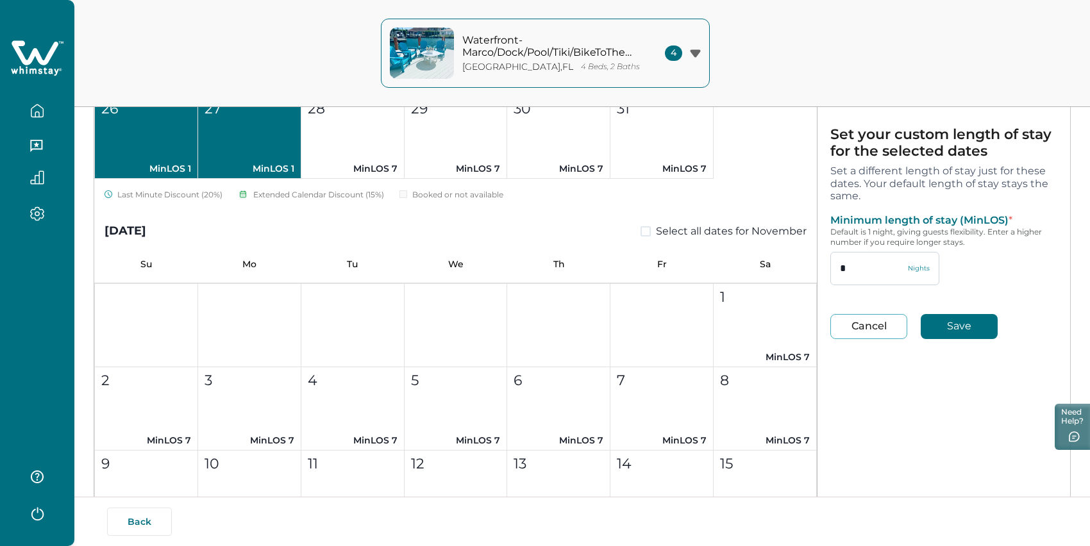
click at [876, 285] on input "*" at bounding box center [884, 268] width 109 height 33
type input "*"
click at [962, 339] on button "Save" at bounding box center [959, 326] width 77 height 25
type input "*"
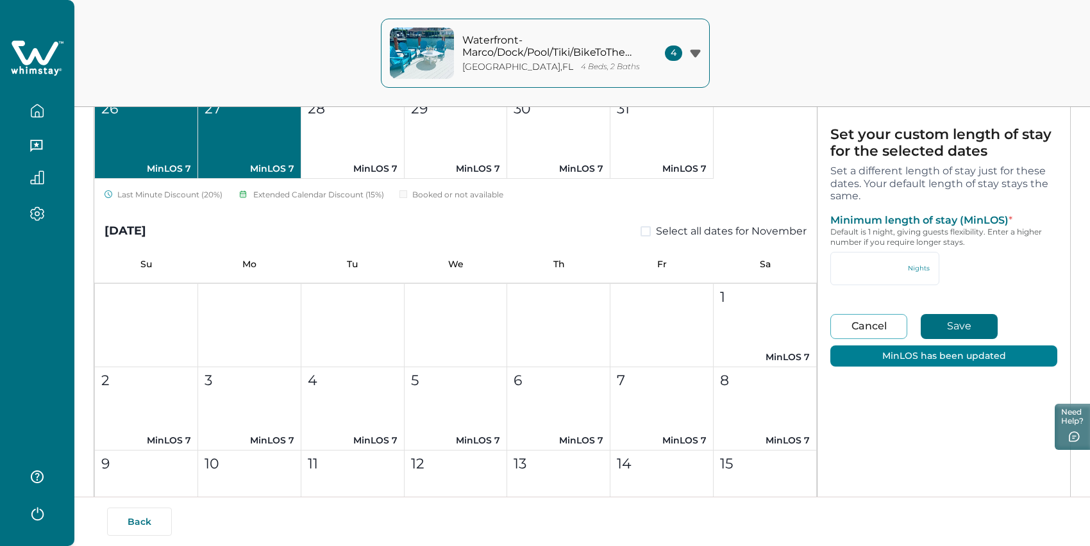
type input "*"
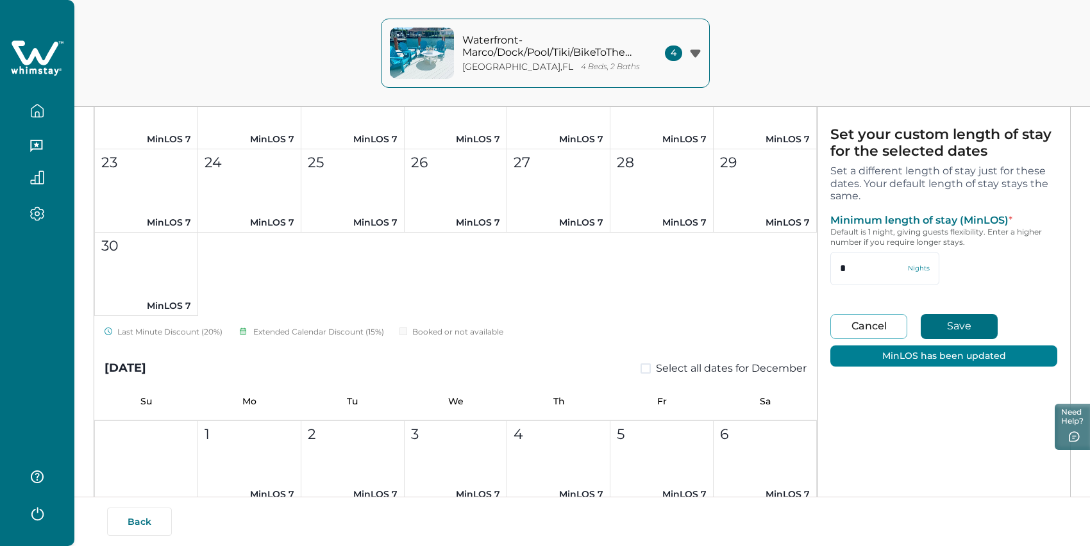
type input "**"
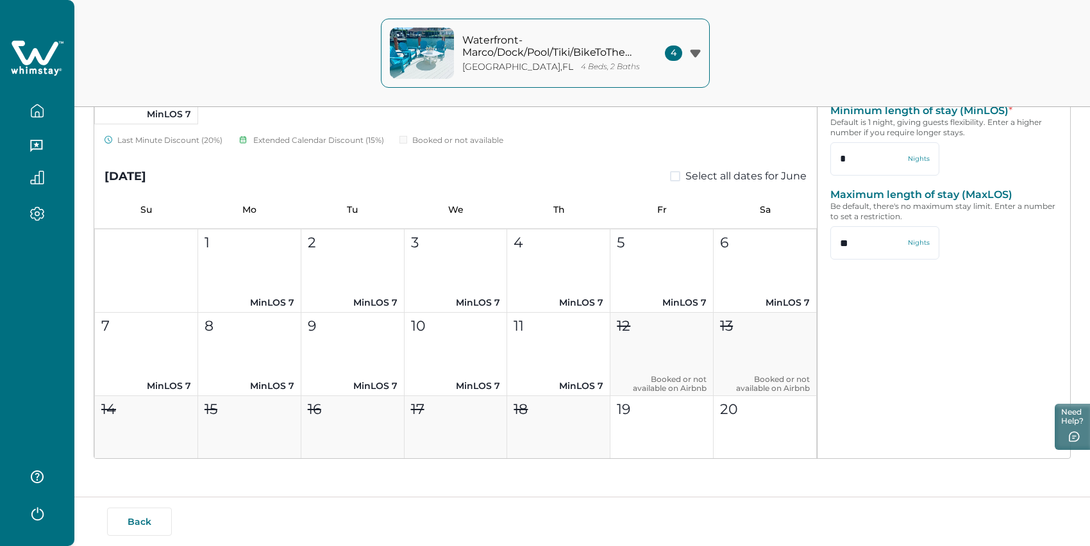
scroll to position [4473, 0]
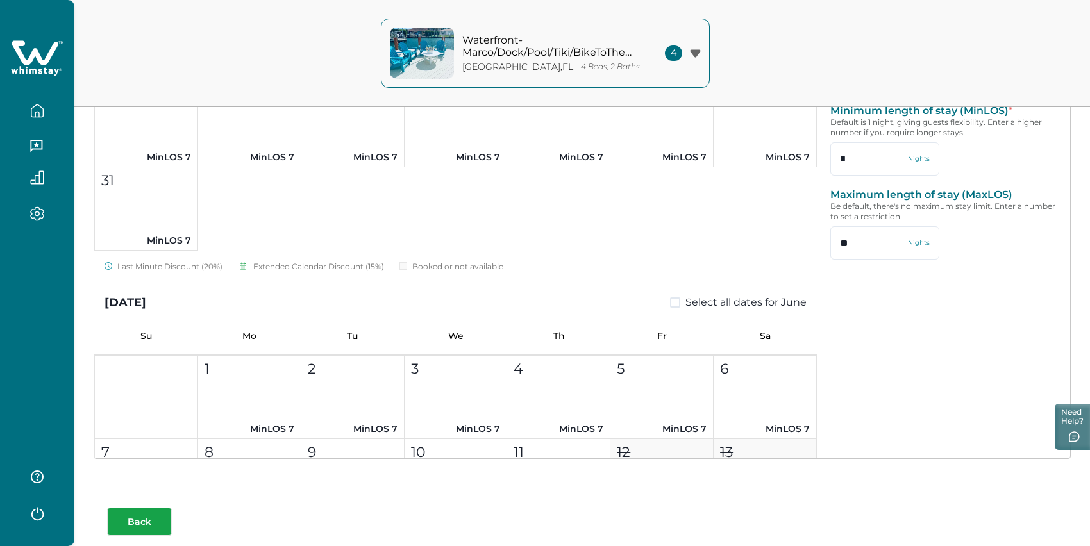
click at [141, 531] on button "Back" at bounding box center [139, 522] width 65 height 28
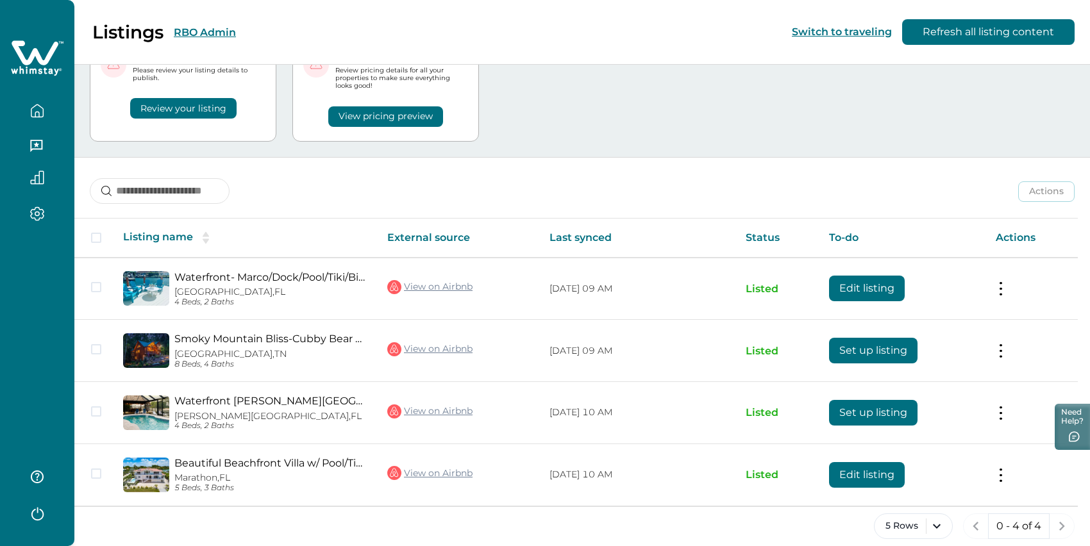
scroll to position [70, 0]
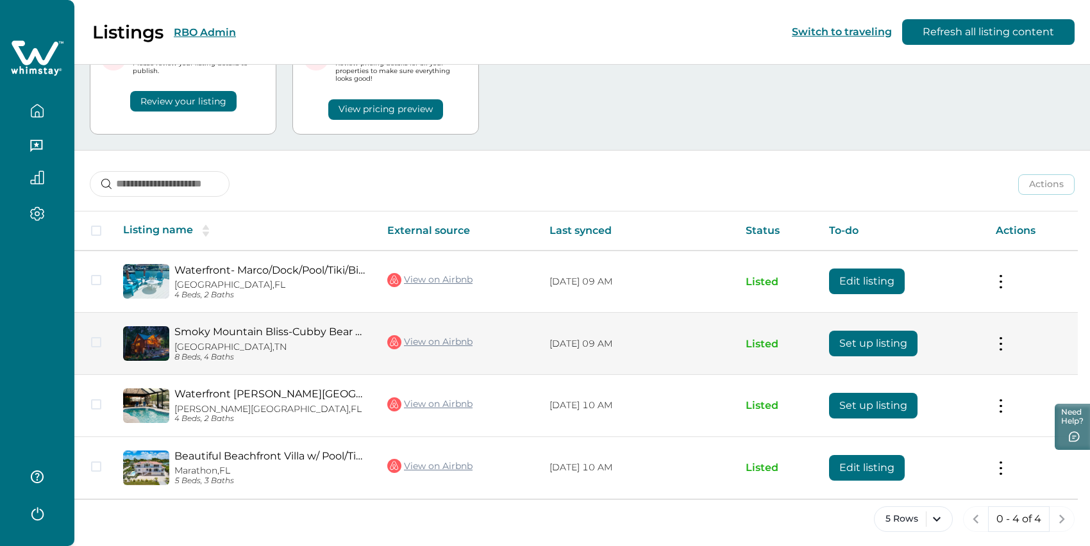
click at [271, 338] on link "Smoky Mountain Bliss-Cubby Bear Cabin" at bounding box center [270, 332] width 192 height 12
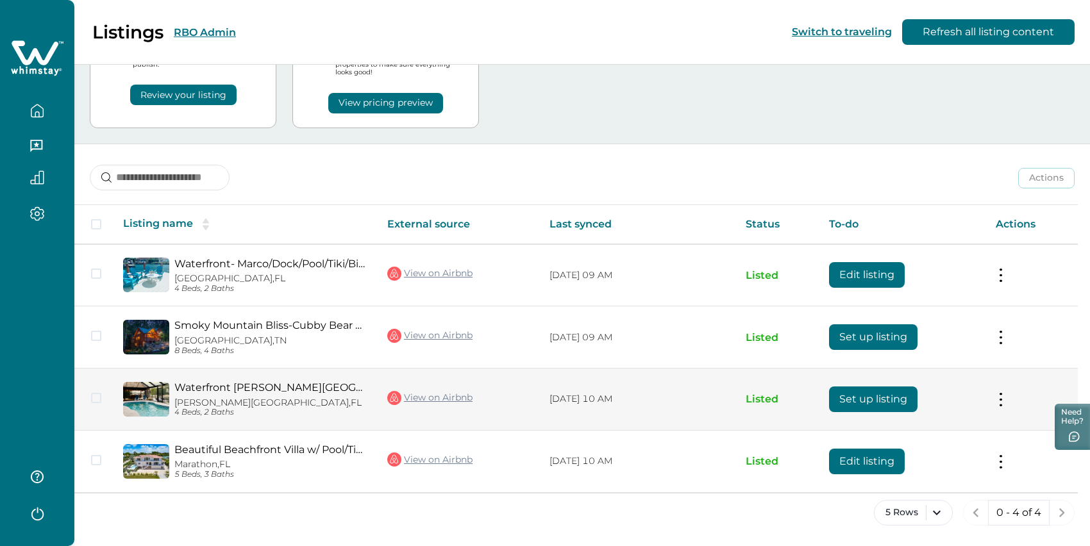
scroll to position [85, 0]
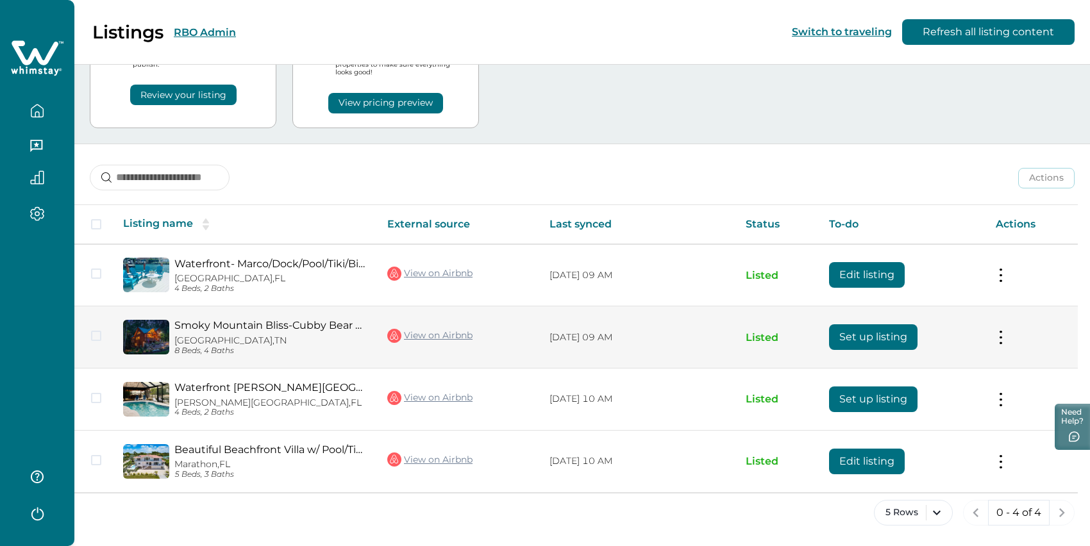
click at [851, 350] on button "Set up listing" at bounding box center [873, 337] width 88 height 26
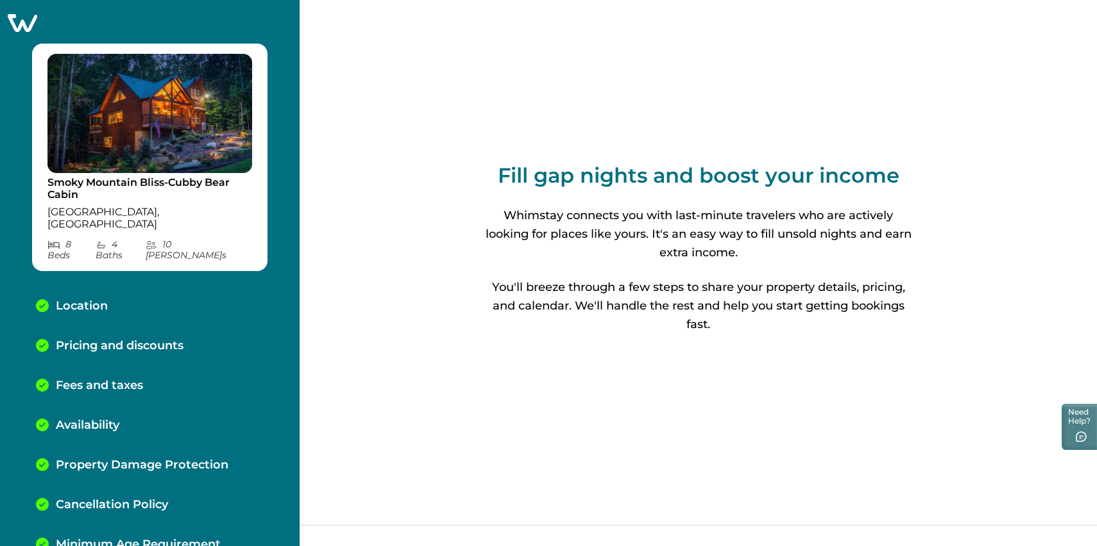
scroll to position [113, 0]
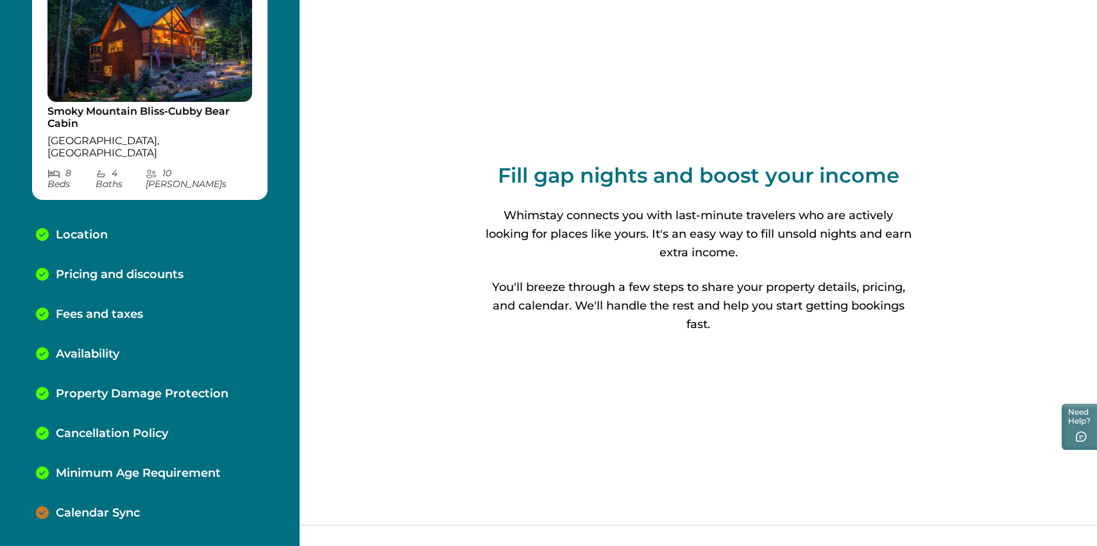
click at [137, 509] on p "Calendar Sync" at bounding box center [98, 514] width 84 height 14
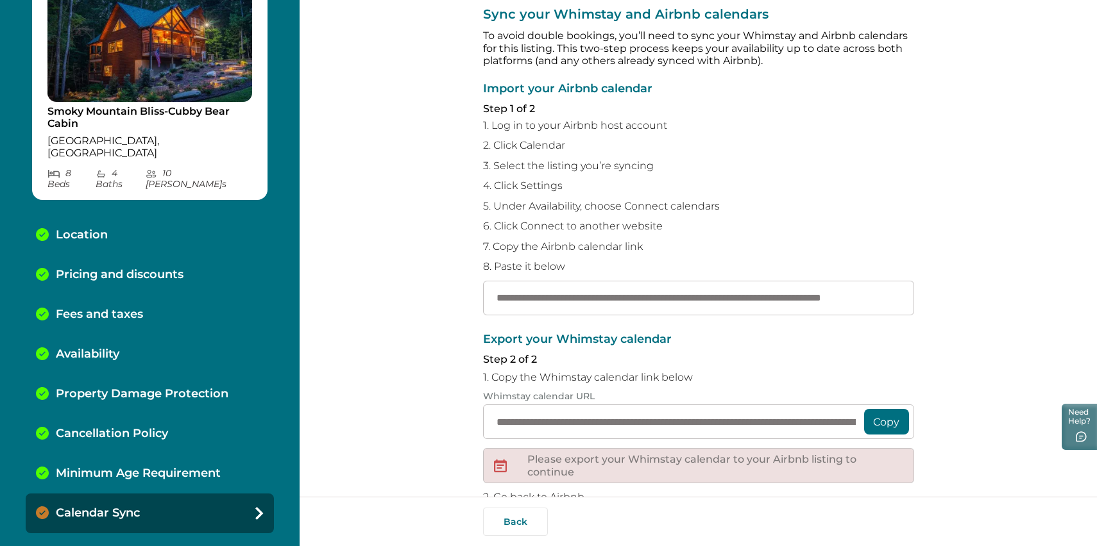
scroll to position [196, 0]
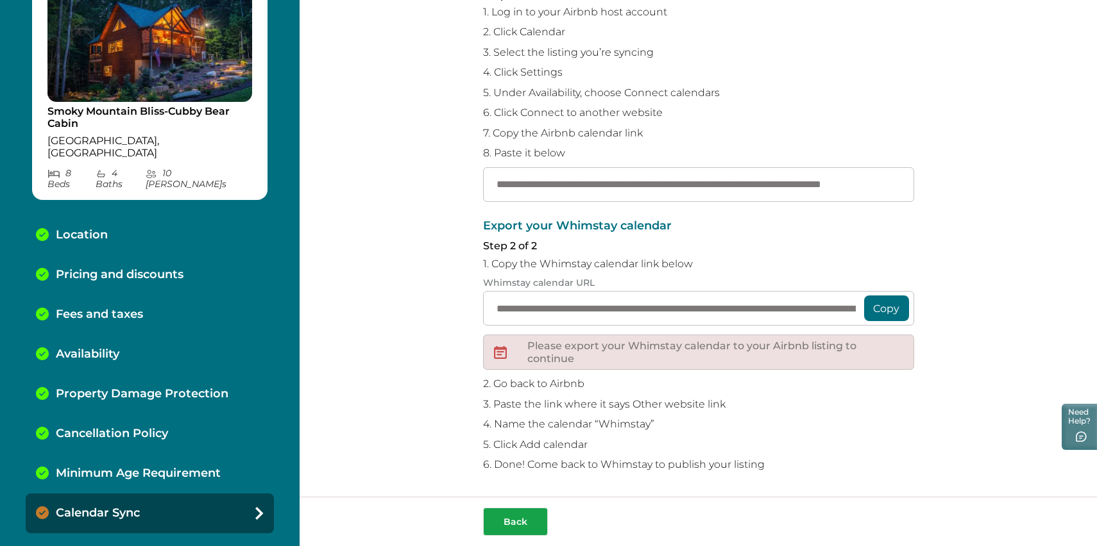
click at [508, 515] on button "Back" at bounding box center [515, 522] width 65 height 28
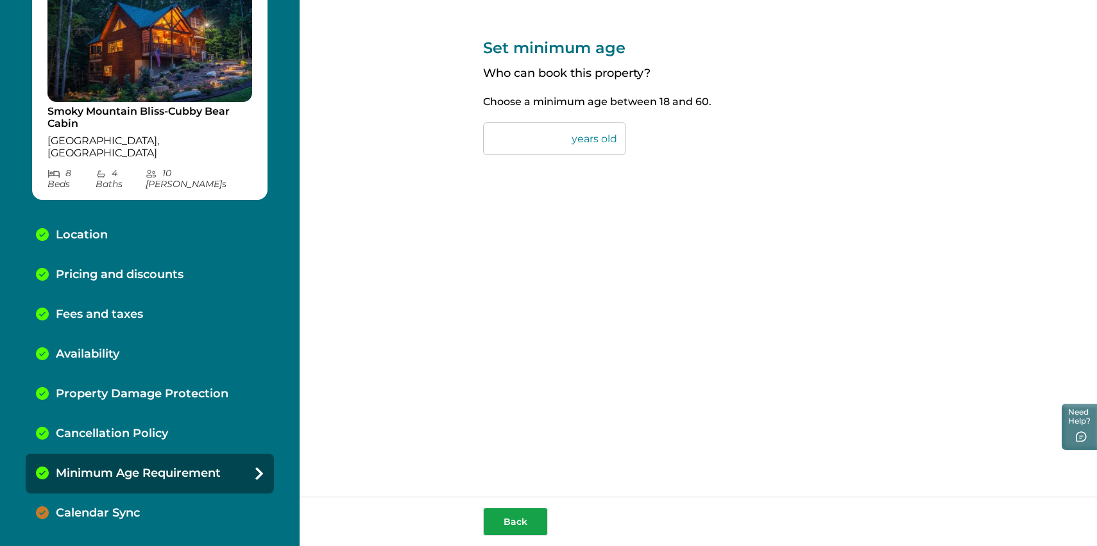
click at [527, 524] on button "Back" at bounding box center [515, 522] width 65 height 28
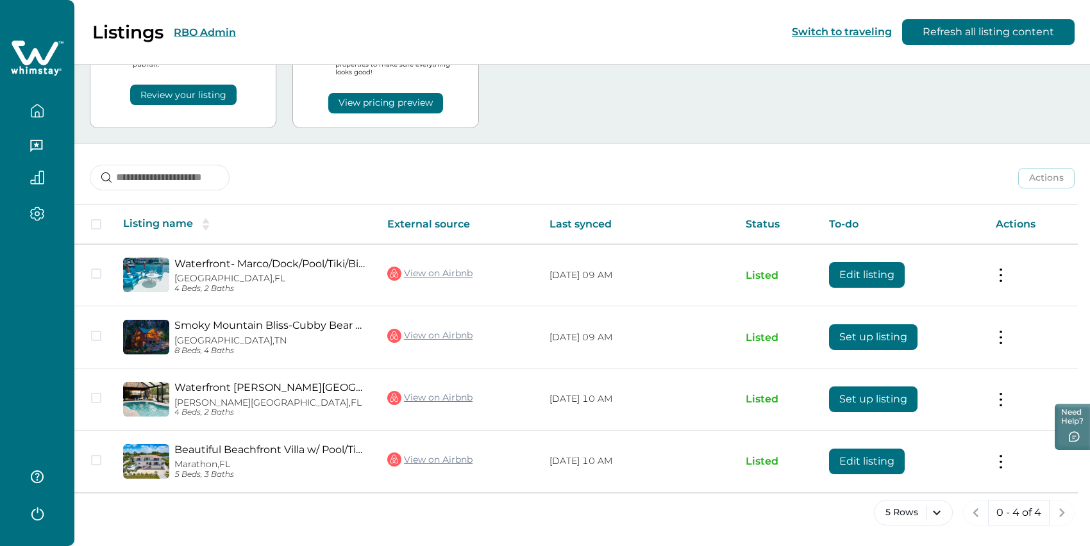
scroll to position [118, 0]
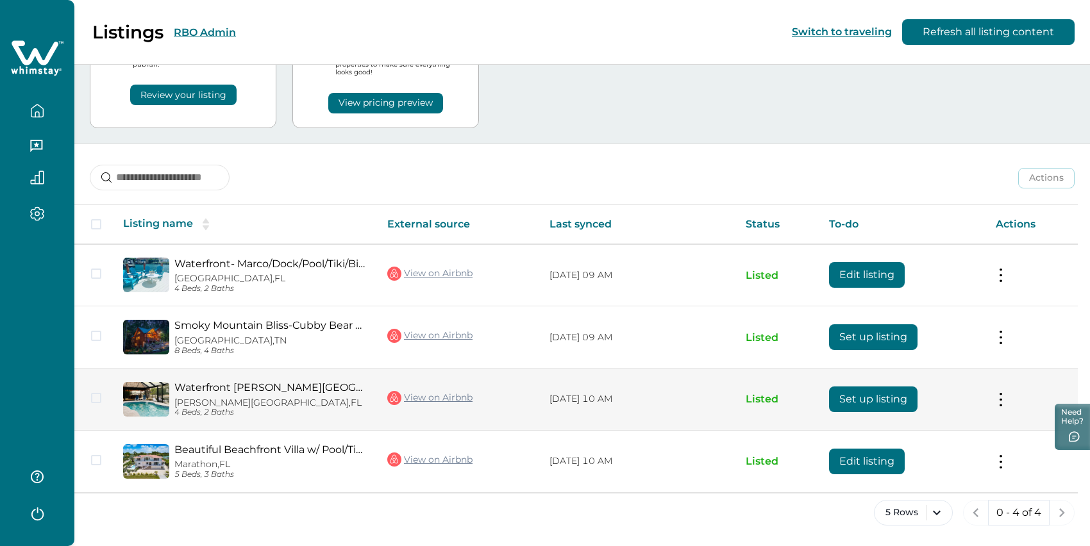
click at [1006, 392] on button at bounding box center [1001, 398] width 10 height 13
click at [850, 387] on button "Set up listing" at bounding box center [873, 400] width 88 height 26
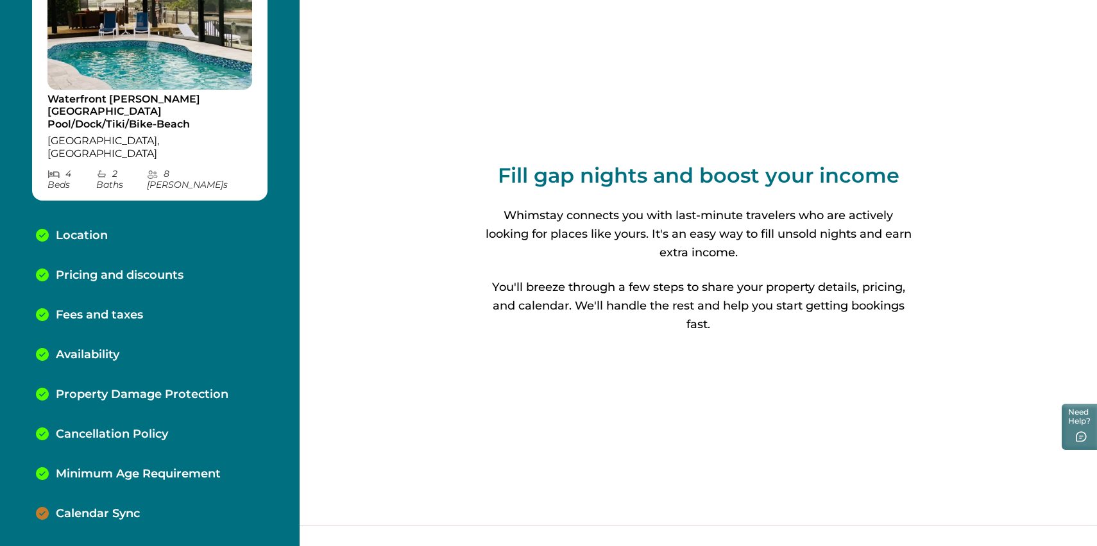
scroll to position [113, 0]
click at [130, 515] on div "Calendar Sync" at bounding box center [150, 514] width 248 height 40
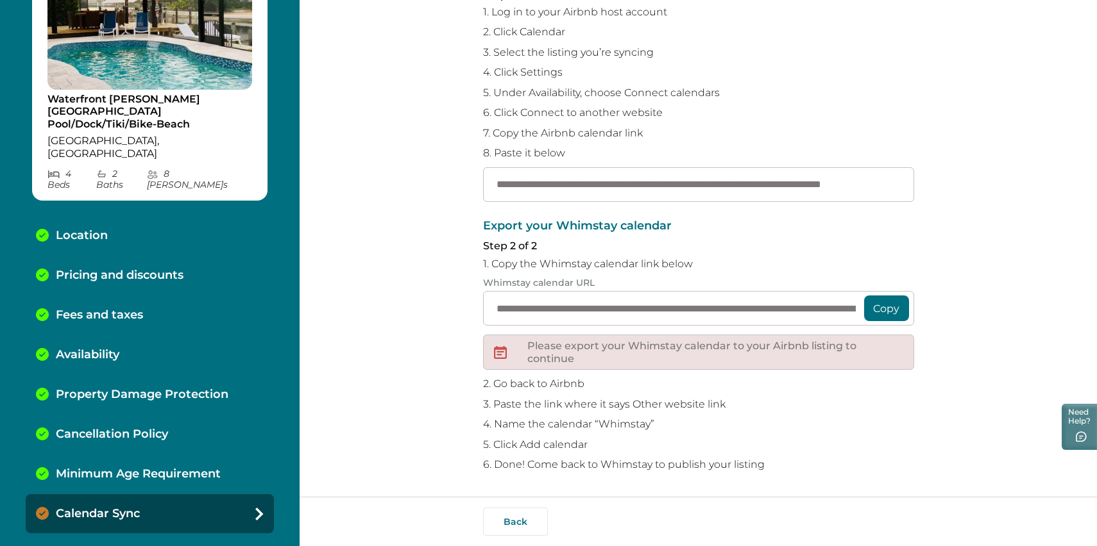
scroll to position [160, 0]
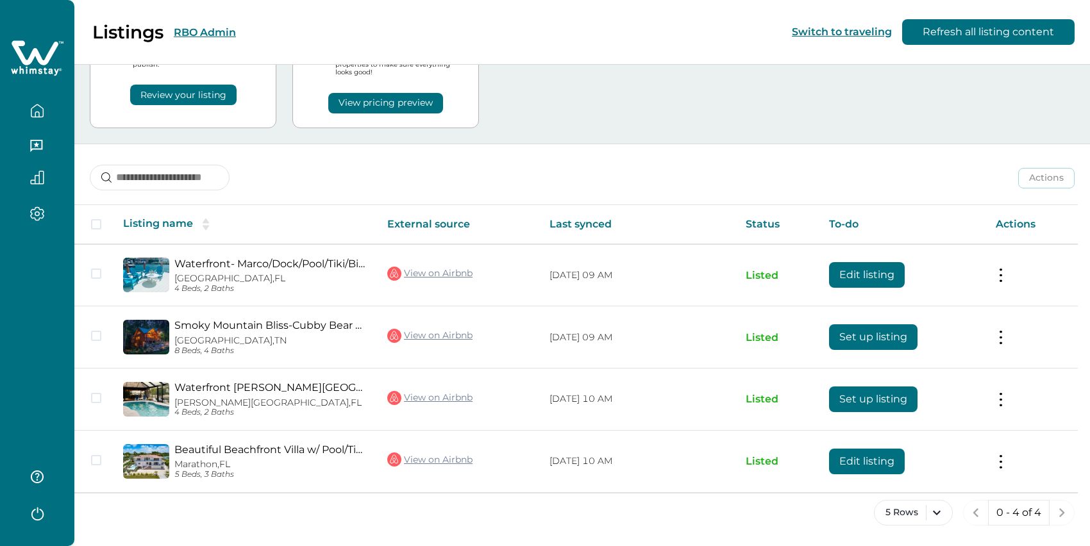
scroll to position [118, 0]
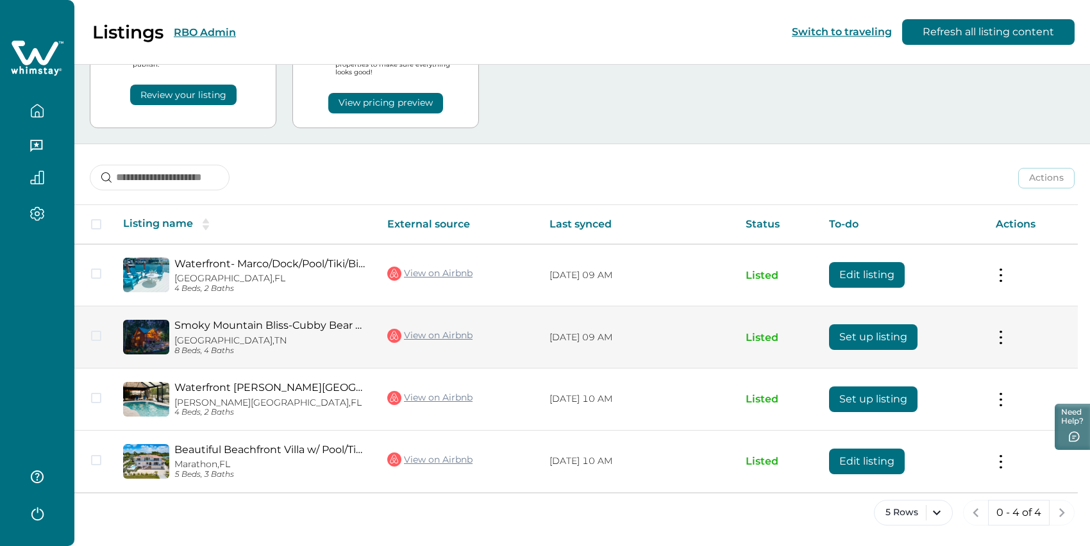
click at [255, 319] on link "Smoky Mountain Bliss-Cubby Bear Cabin" at bounding box center [270, 325] width 192 height 12
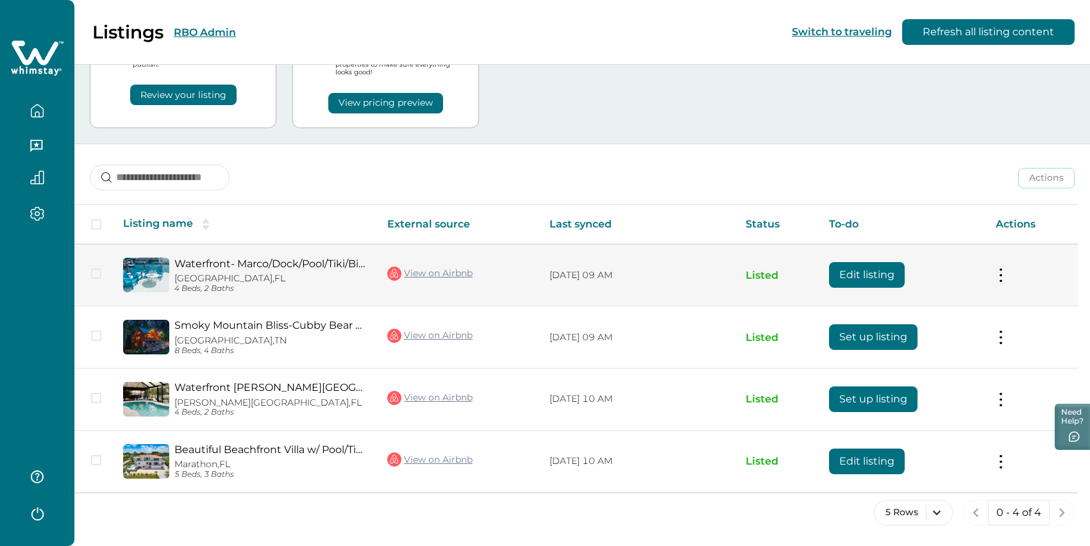
click at [198, 269] on link "Waterfront- Marco/Dock/Pool/Tiki/BikeToTheBeach" at bounding box center [270, 264] width 192 height 12
click at [456, 282] on link "View on Airbnb" at bounding box center [429, 273] width 85 height 17
click at [888, 275] on button "Edit listing" at bounding box center [867, 275] width 76 height 26
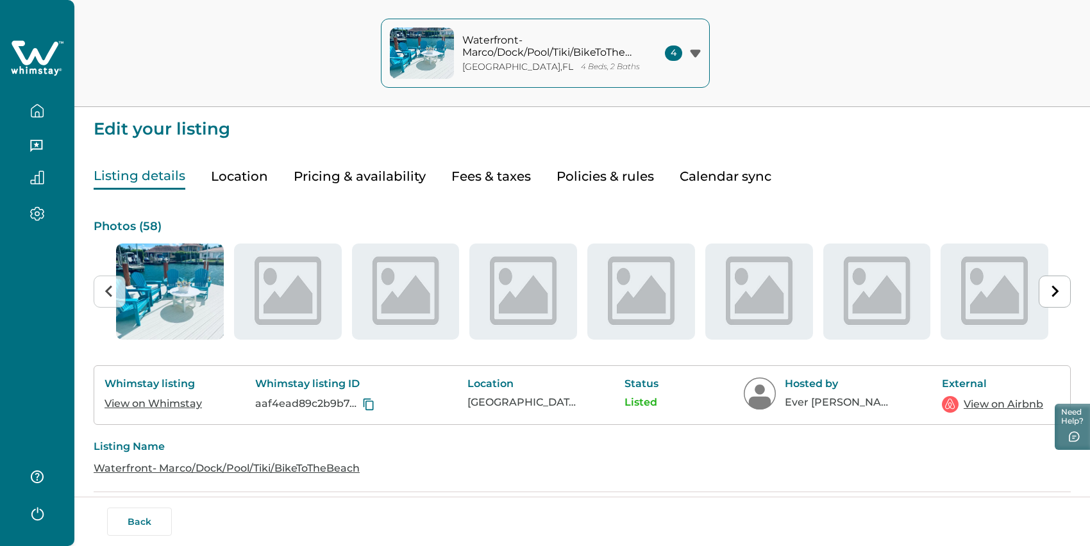
scroll to position [73, 0]
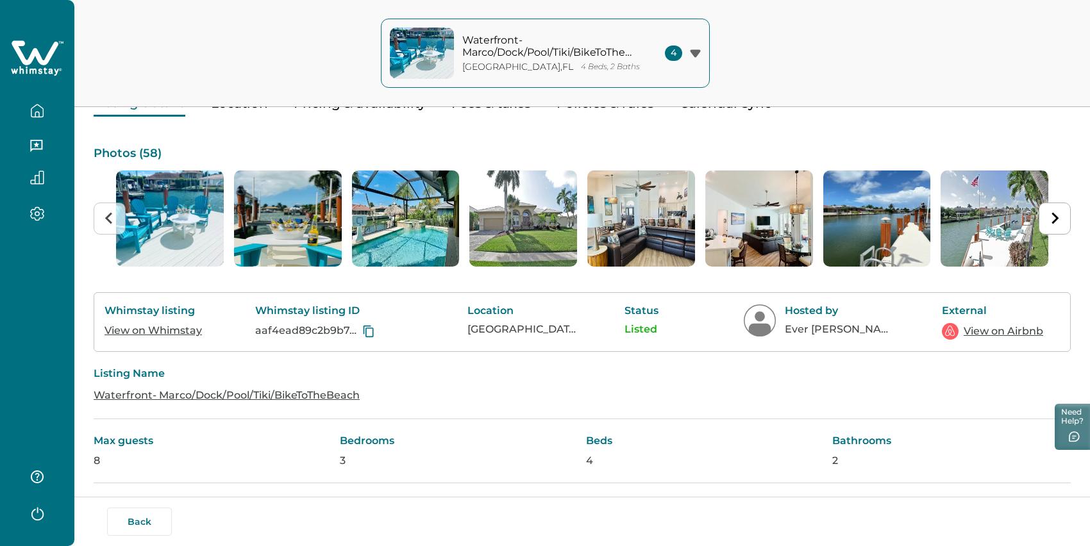
click at [357, 117] on button "Pricing & availability" at bounding box center [360, 103] width 132 height 26
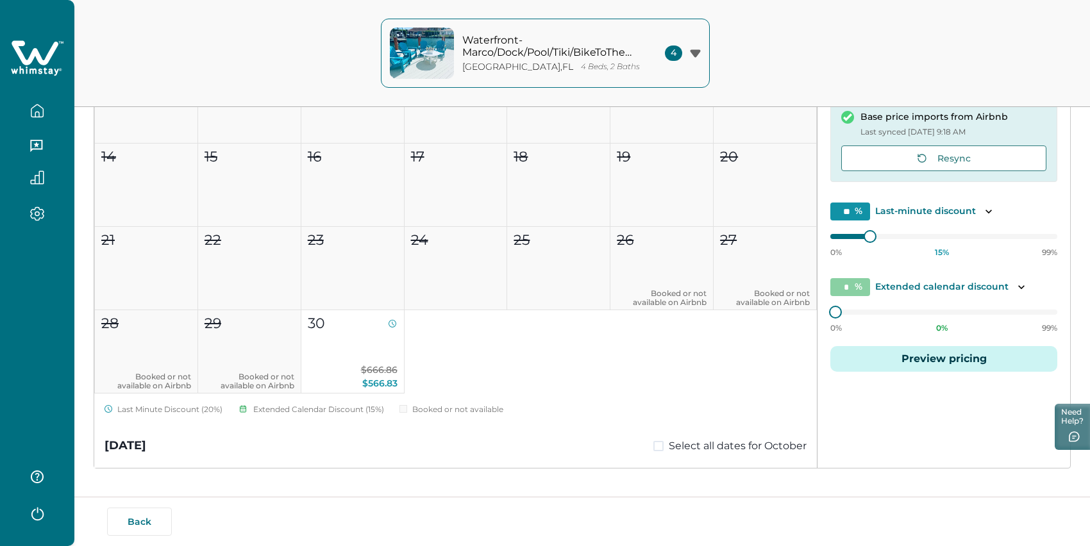
scroll to position [247, 0]
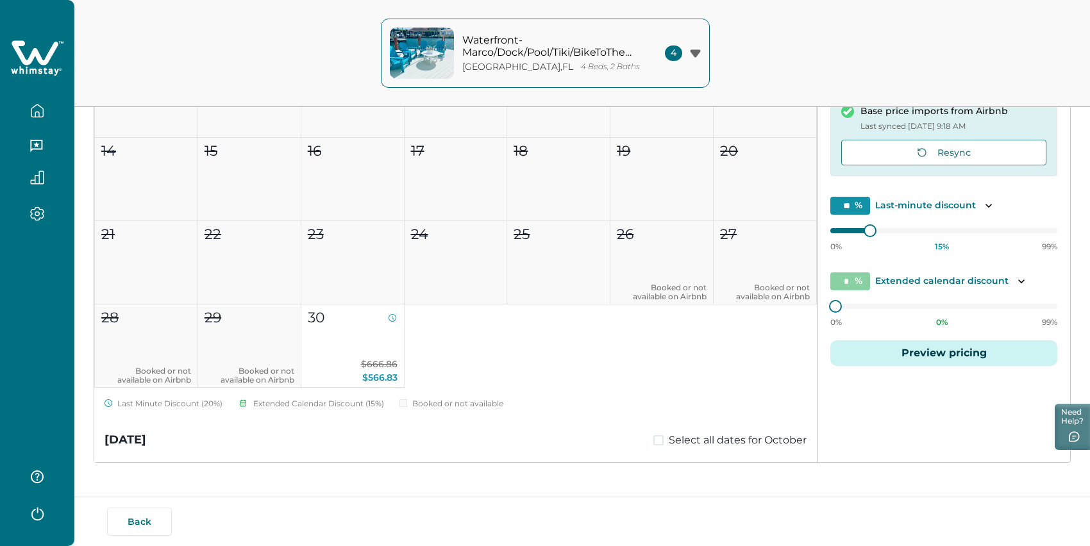
click at [858, 215] on input "**" at bounding box center [850, 206] width 40 height 18
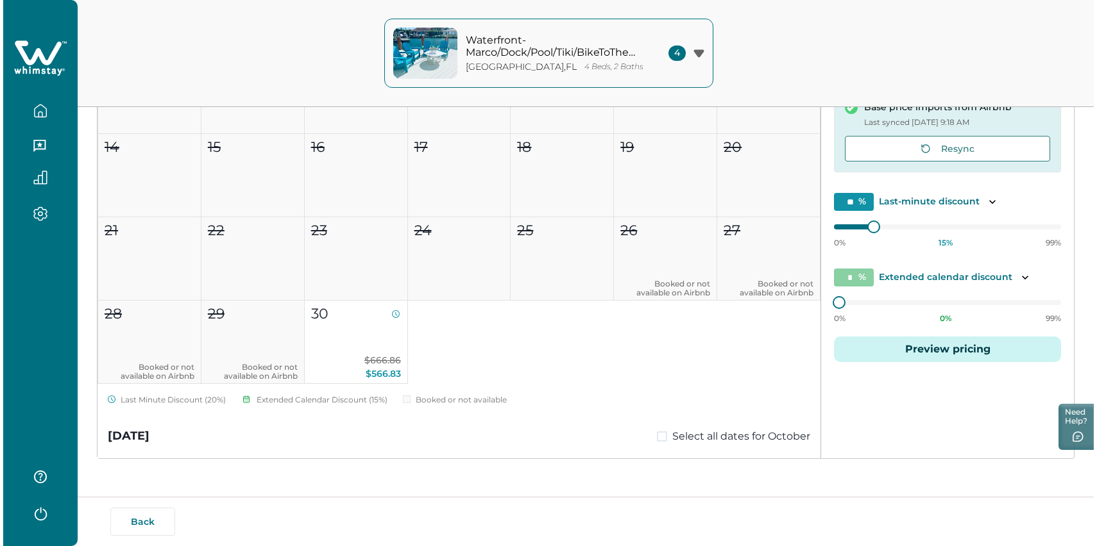
scroll to position [292, 0]
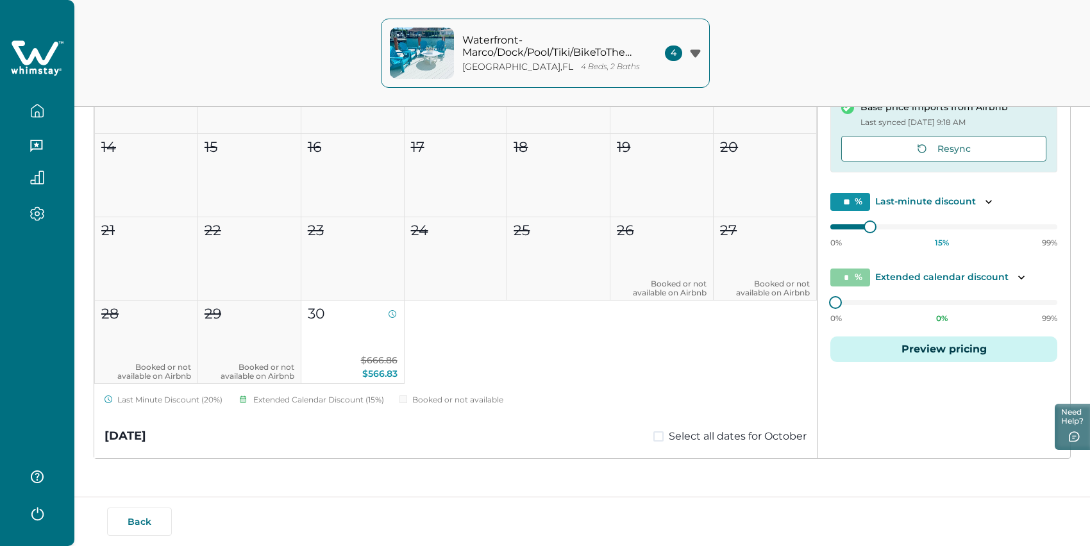
click at [891, 362] on button "Preview pricing" at bounding box center [943, 350] width 227 height 26
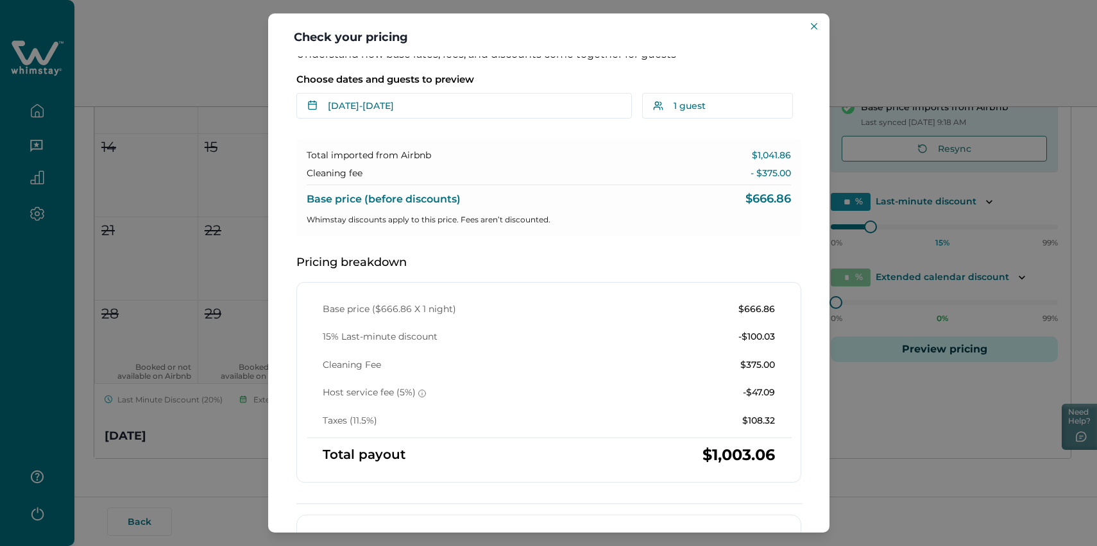
scroll to position [0, 0]
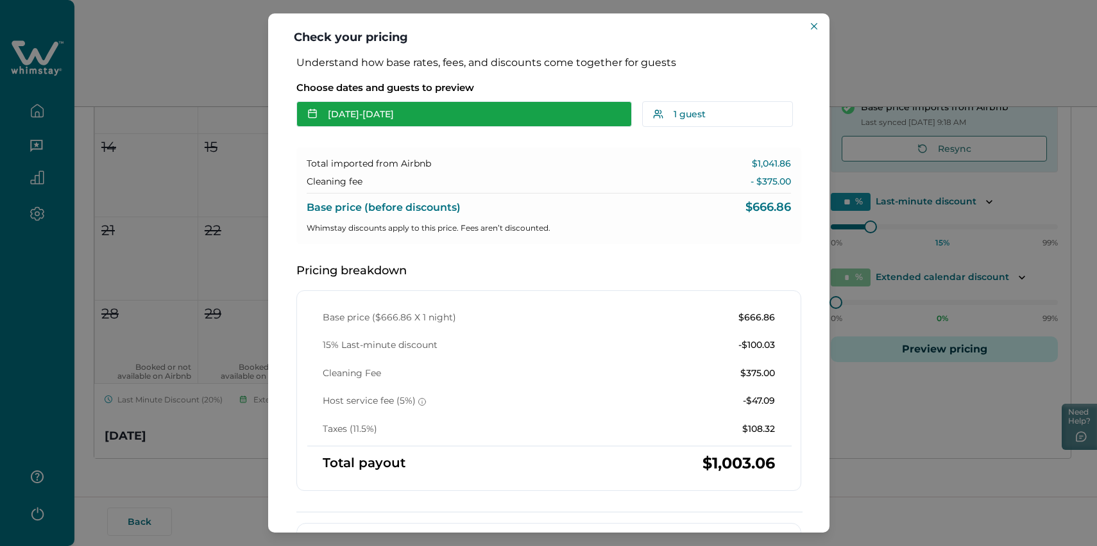
click at [444, 127] on button "[DATE] - [DATE]" at bounding box center [463, 114] width 335 height 26
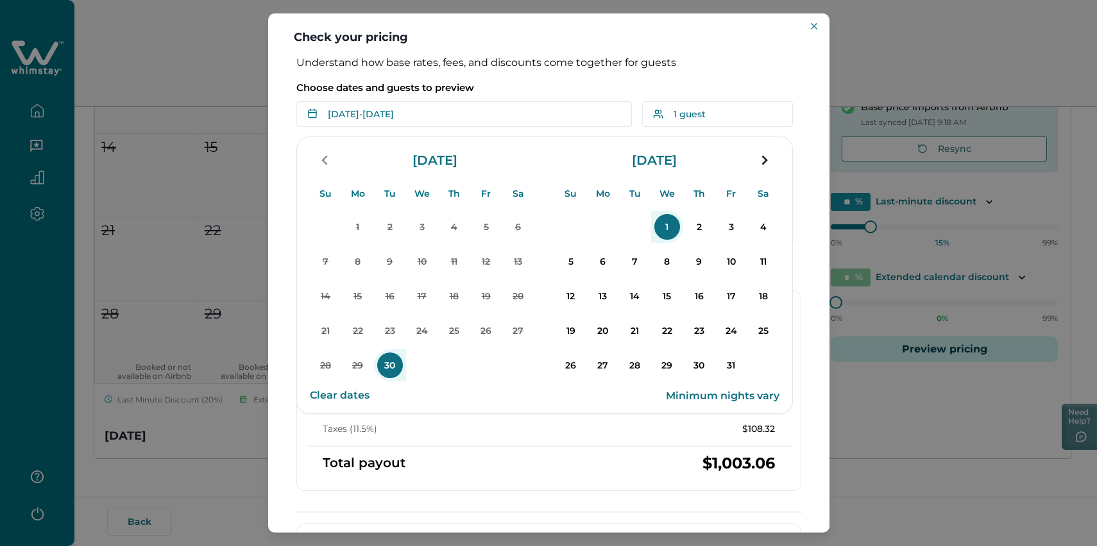
click at [680, 240] on p "1" at bounding box center [667, 227] width 26 height 26
click at [678, 274] on p "8" at bounding box center [667, 262] width 26 height 26
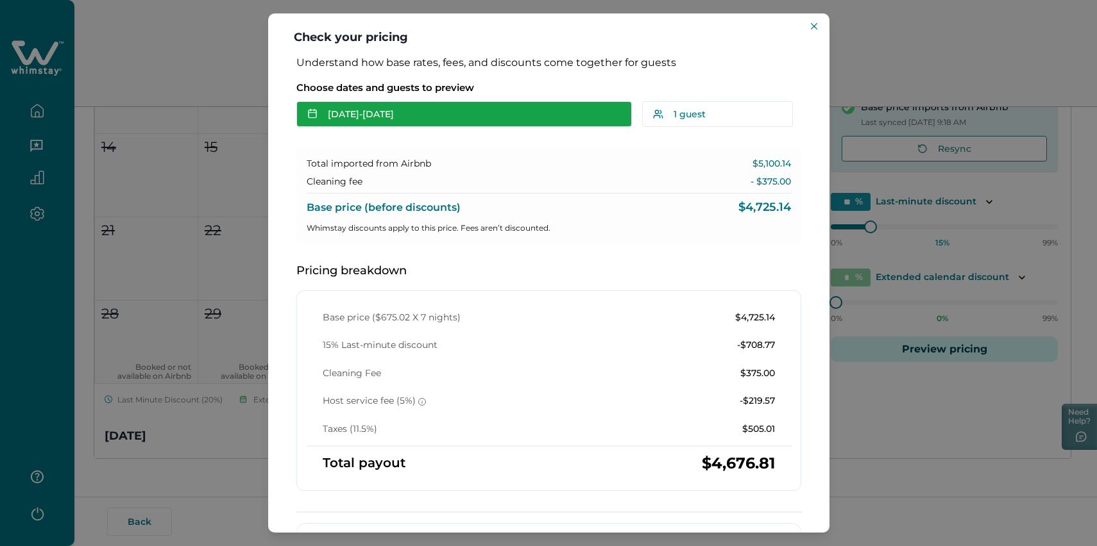
click at [466, 127] on button "[DATE] - [DATE]" at bounding box center [463, 114] width 335 height 26
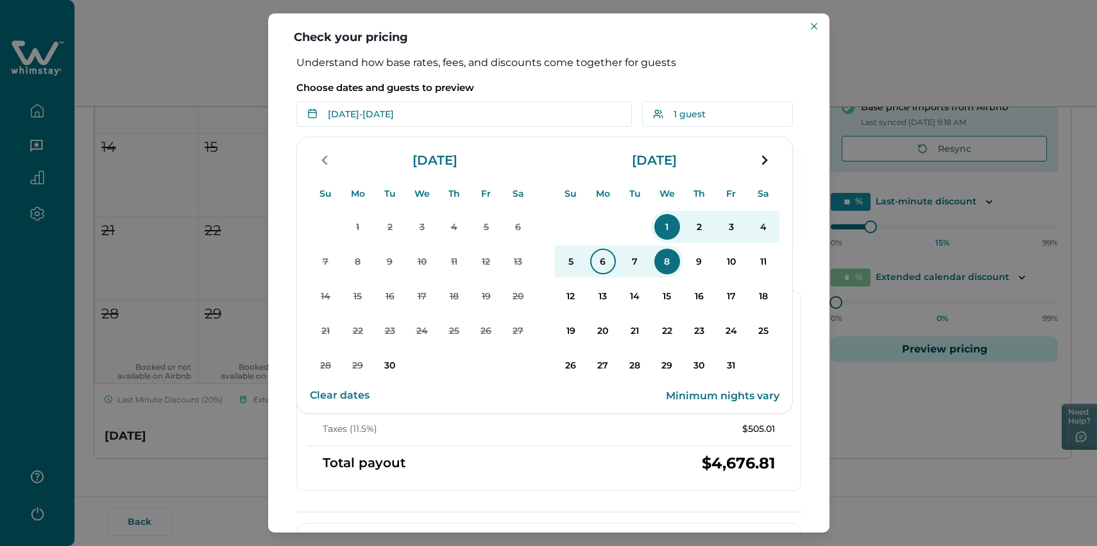
click at [616, 274] on p "6" at bounding box center [603, 262] width 26 height 26
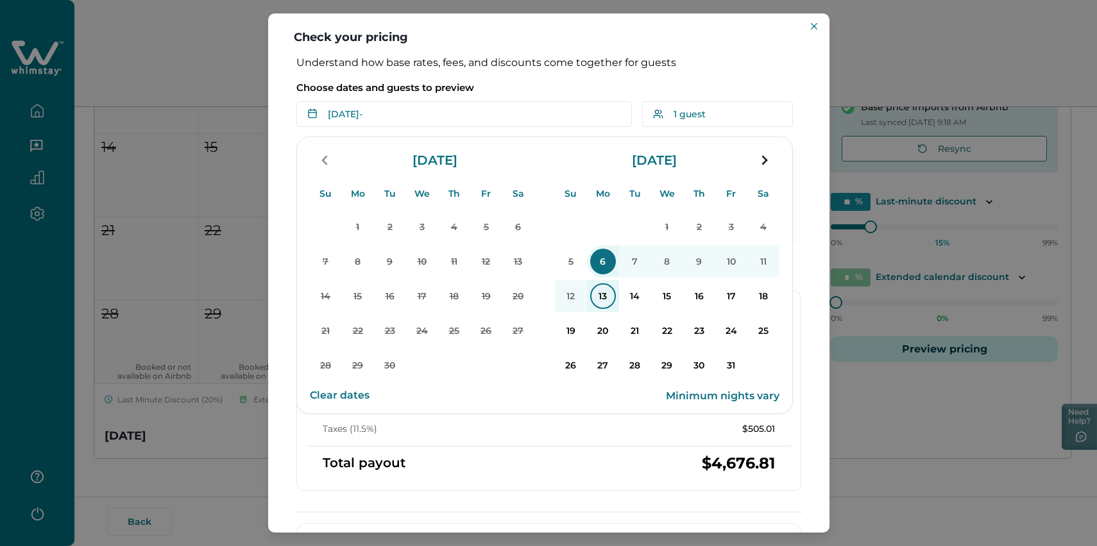
click at [615, 309] on p "13" at bounding box center [603, 296] width 26 height 26
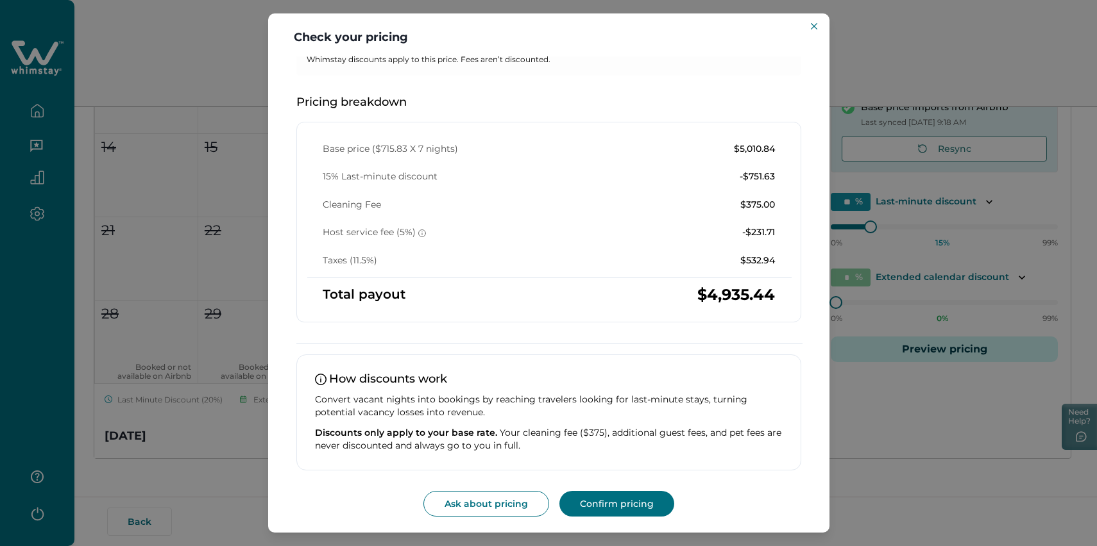
scroll to position [186, 0]
click at [752, 264] on div "Base price ($715.83 X 7 nights) $5,010.84 15% Last-minute discount -$751.63 Cle…" at bounding box center [548, 205] width 483 height 124
click at [749, 239] on p "-$231.71" at bounding box center [758, 232] width 33 height 13
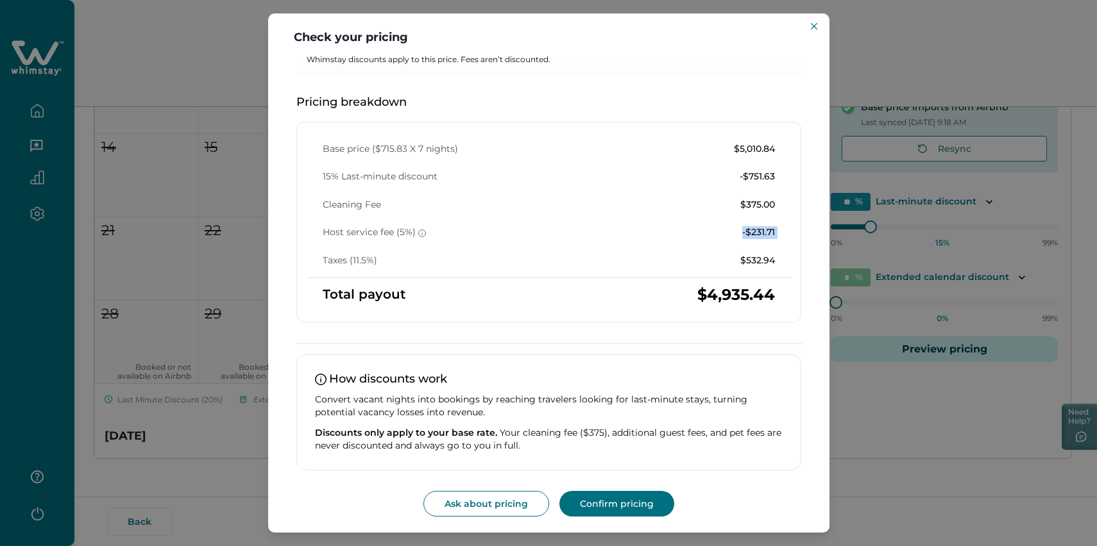
click at [749, 239] on p "-$231.71" at bounding box center [758, 232] width 33 height 13
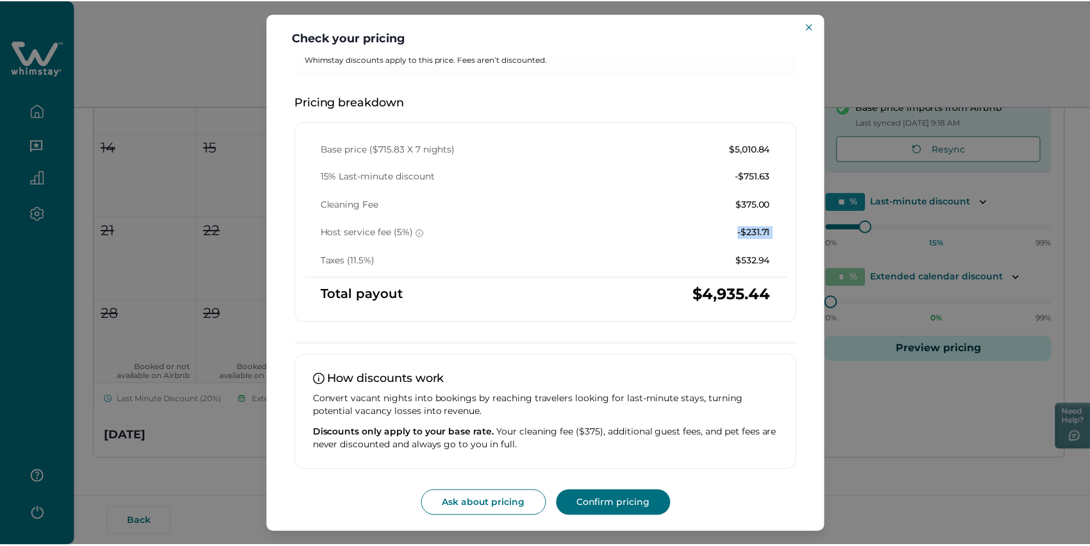
scroll to position [0, 0]
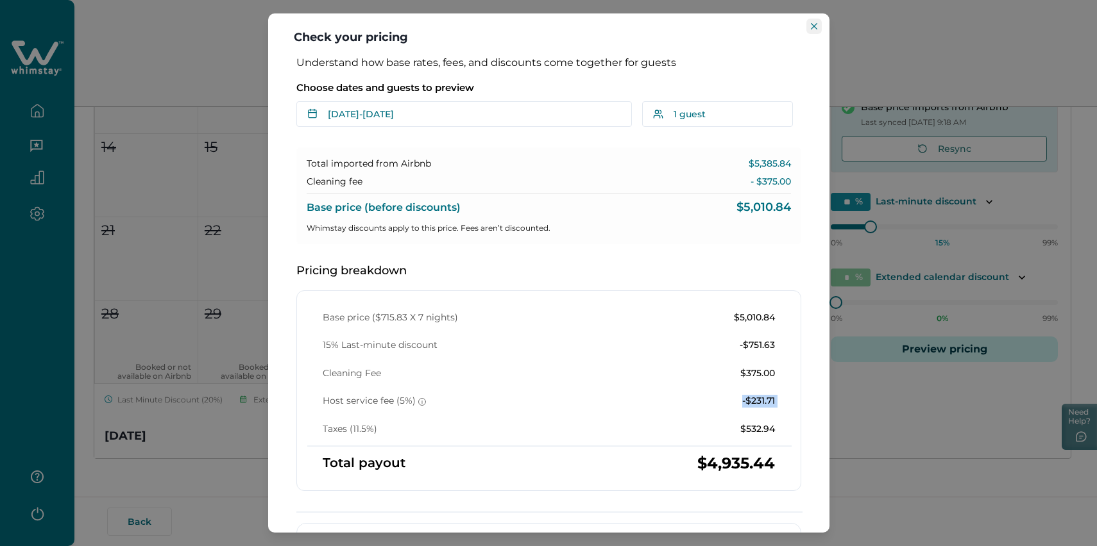
click at [811, 28] on icon "Close" at bounding box center [814, 26] width 6 height 6
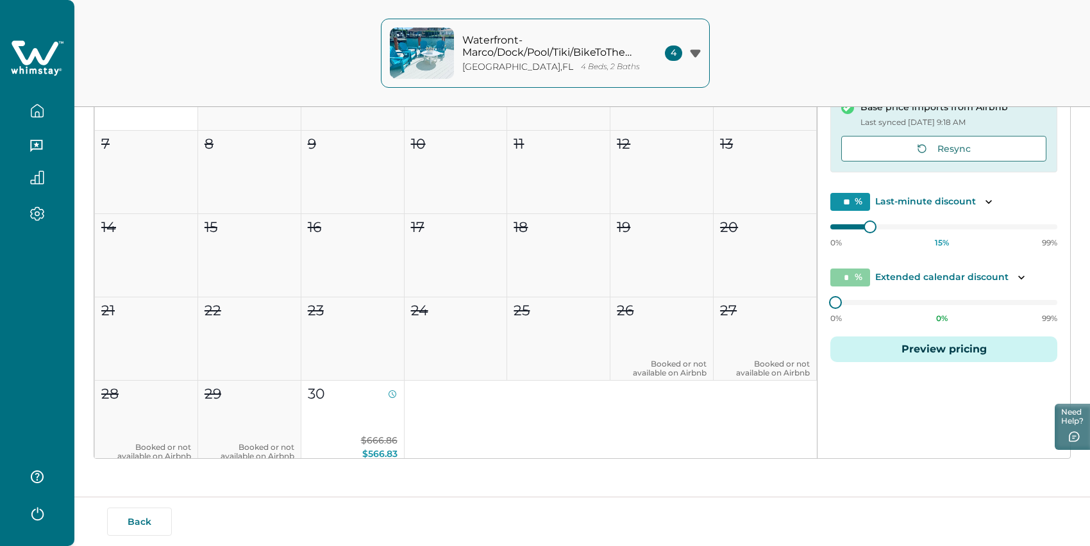
click at [891, 362] on button "Preview pricing" at bounding box center [943, 350] width 227 height 26
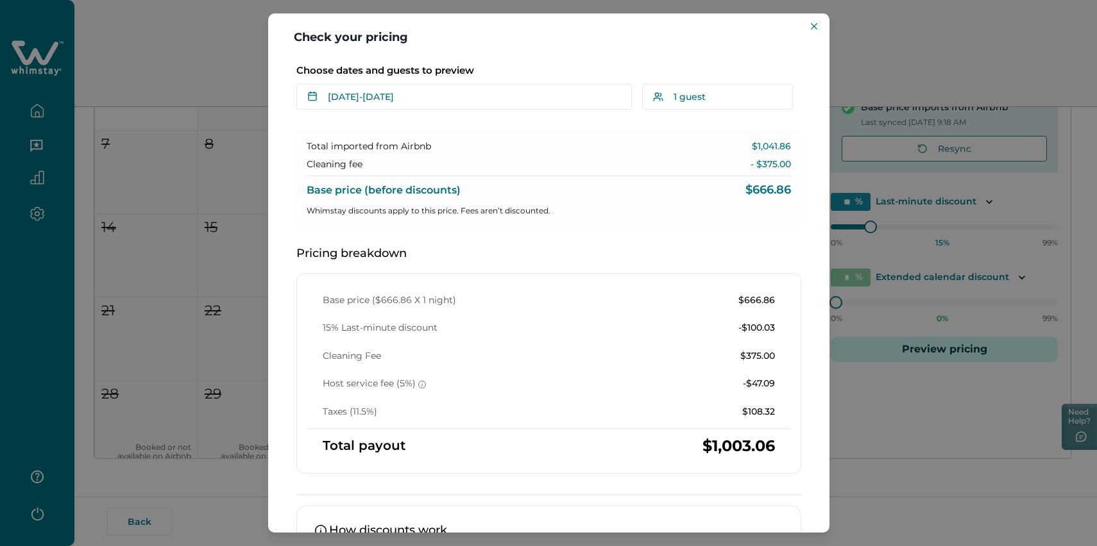
scroll to position [23, 0]
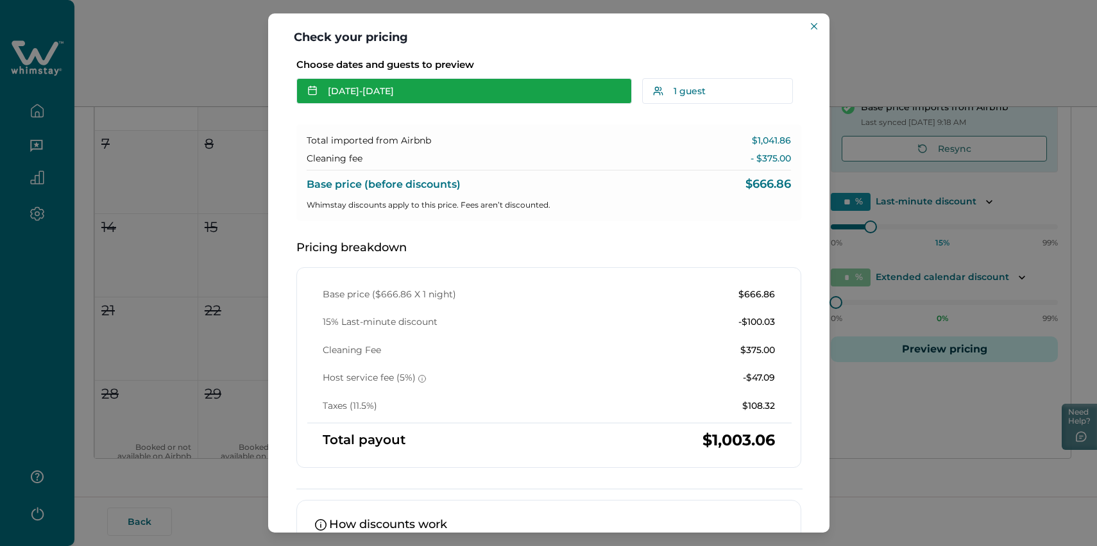
click at [437, 104] on button "[DATE] - [DATE]" at bounding box center [463, 91] width 335 height 26
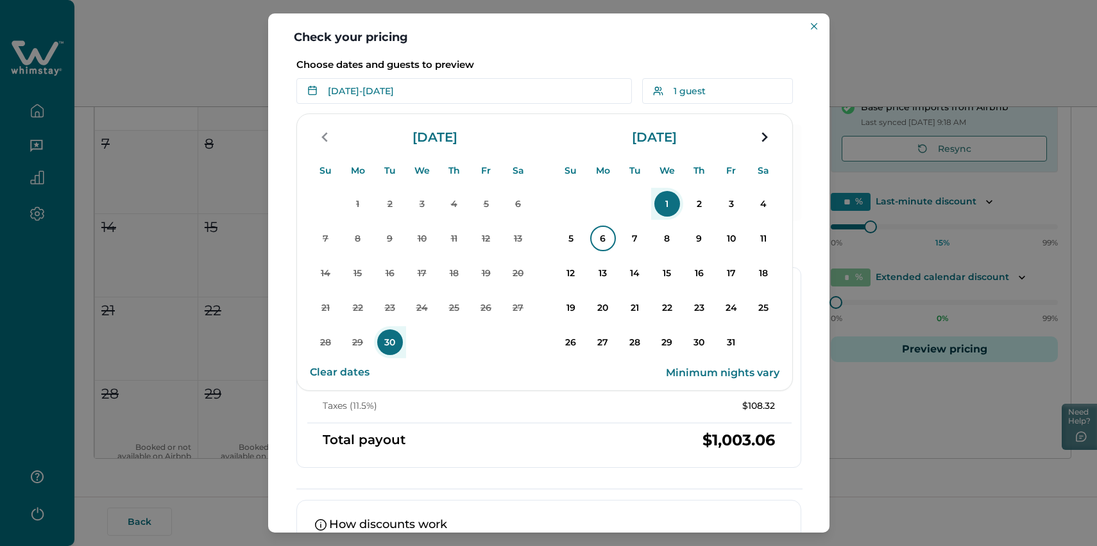
click at [616, 251] on p "6" at bounding box center [603, 239] width 26 height 26
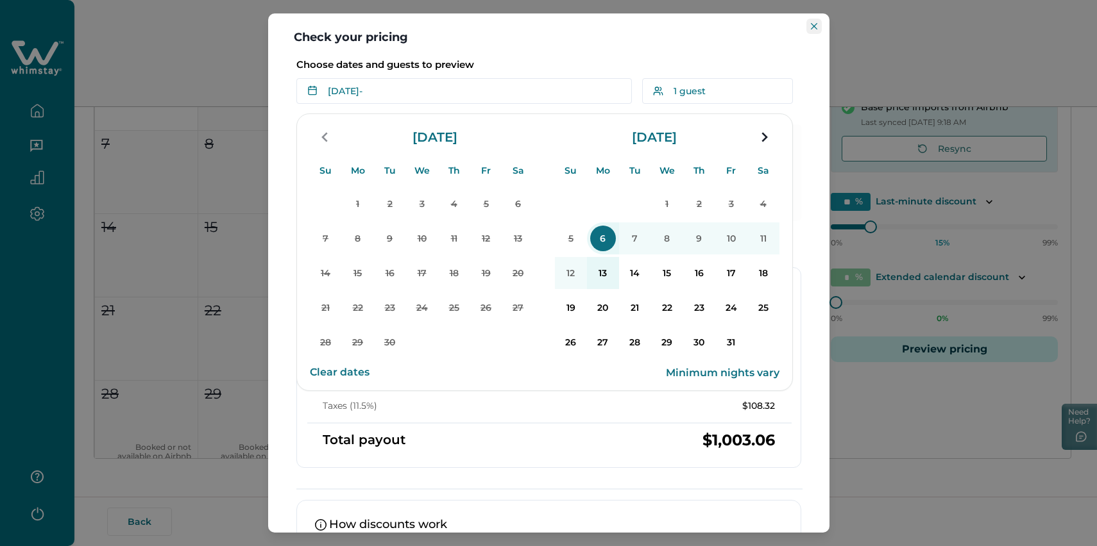
click at [813, 27] on icon "Close" at bounding box center [814, 26] width 6 height 6
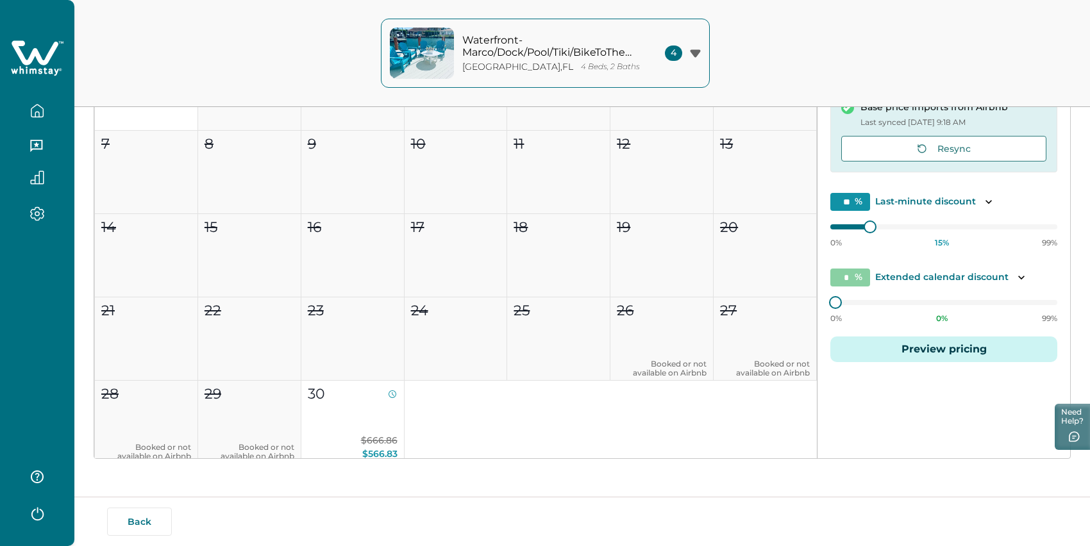
scroll to position [292, 0]
click at [920, 362] on button "Preview pricing" at bounding box center [943, 350] width 227 height 26
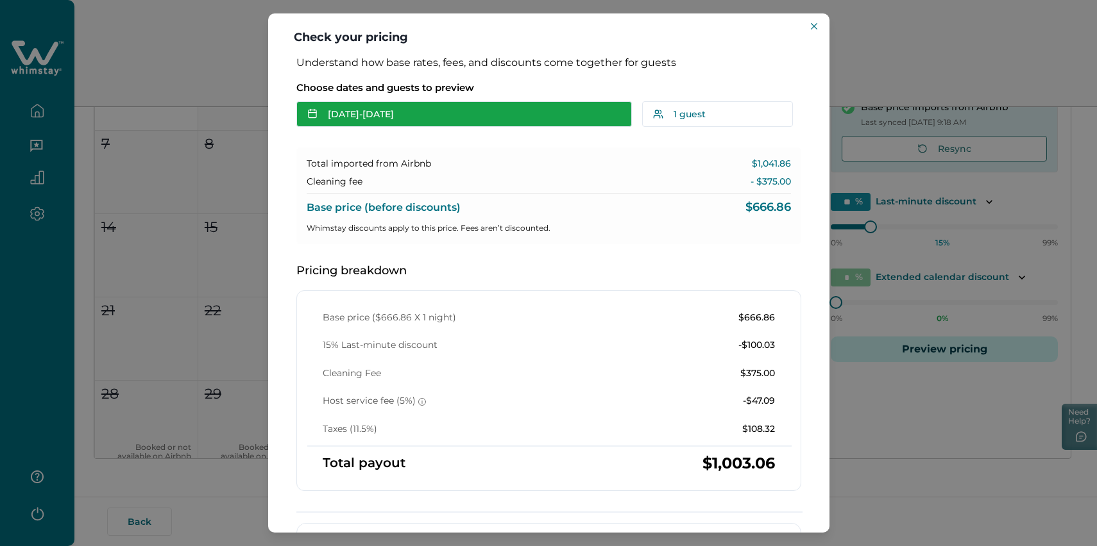
click at [419, 118] on button "[DATE] - [DATE]" at bounding box center [463, 114] width 335 height 26
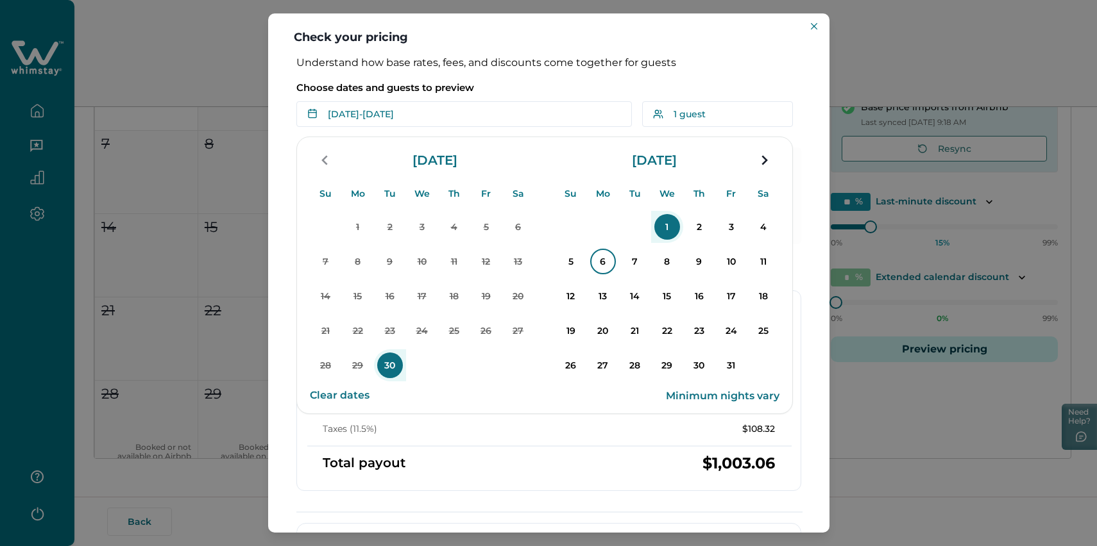
click at [616, 274] on p "6" at bounding box center [603, 262] width 26 height 26
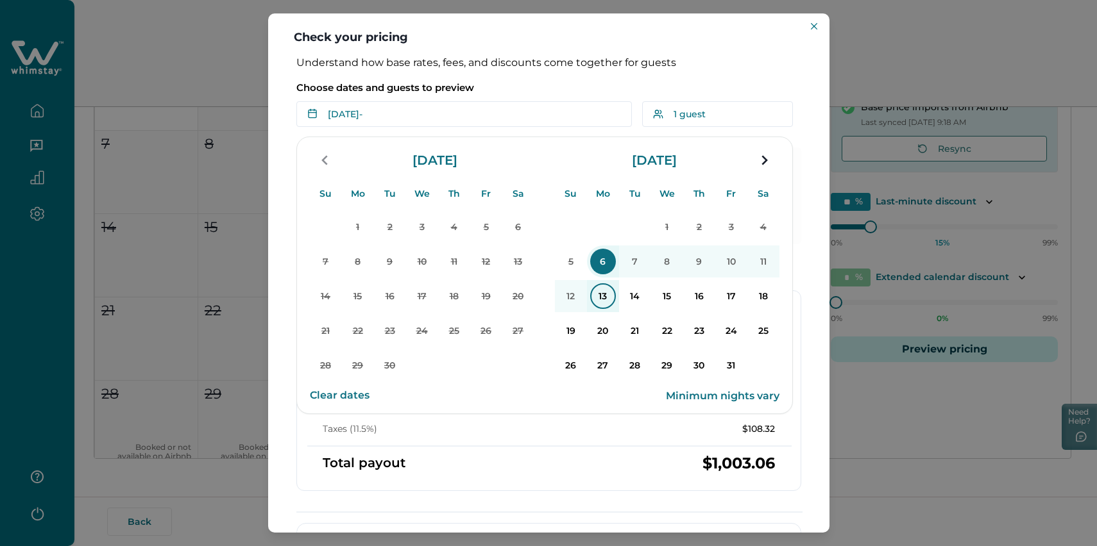
click at [616, 309] on p "13" at bounding box center [603, 296] width 26 height 26
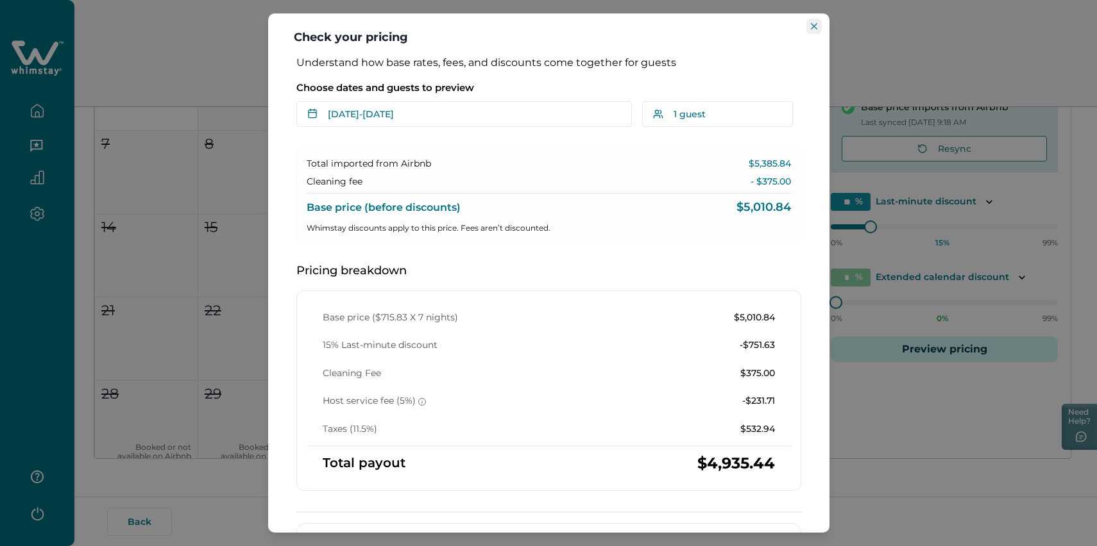
click at [807, 29] on button "Close" at bounding box center [813, 26] width 15 height 15
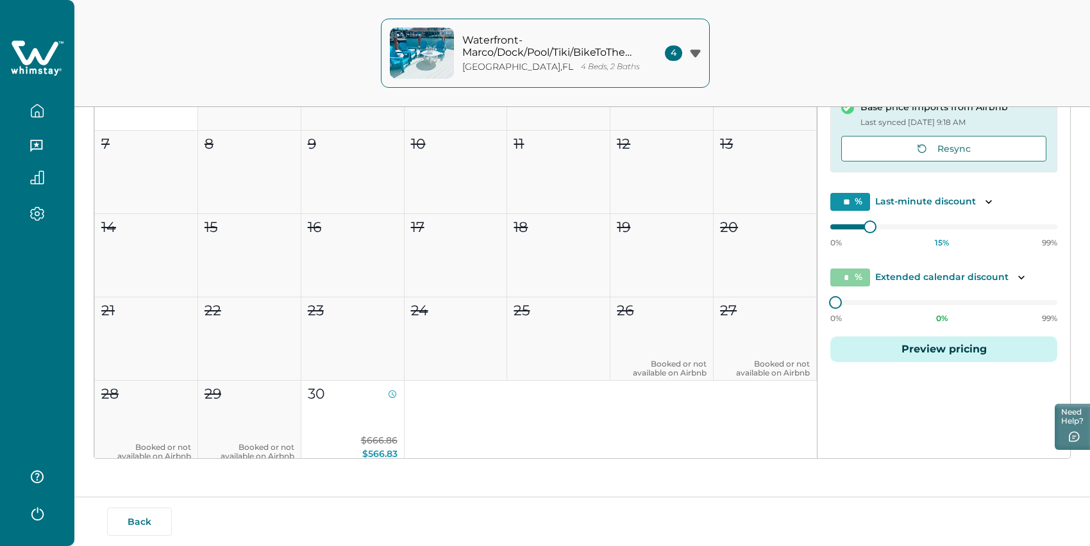
scroll to position [0, 0]
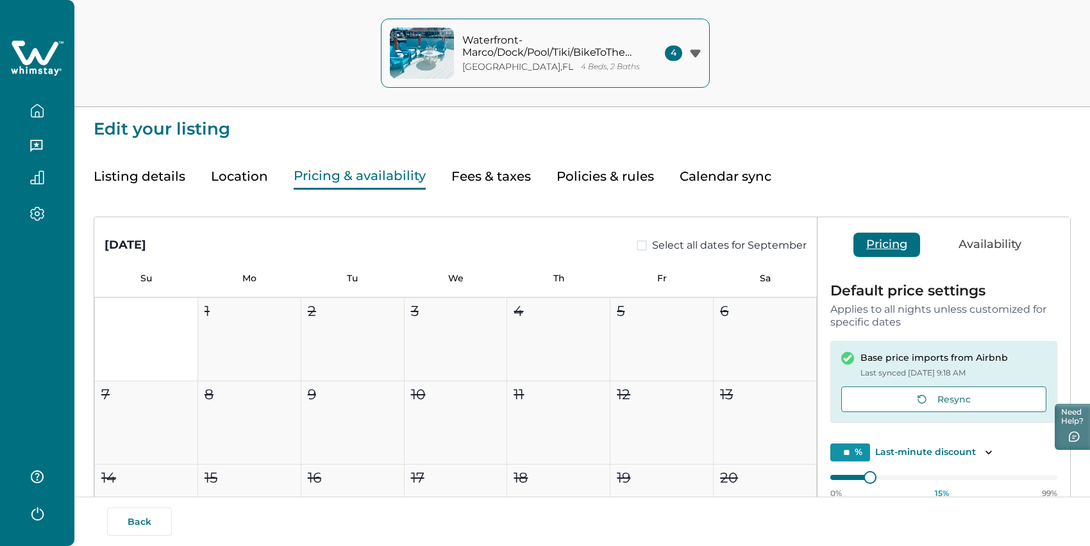
scroll to position [73, 0]
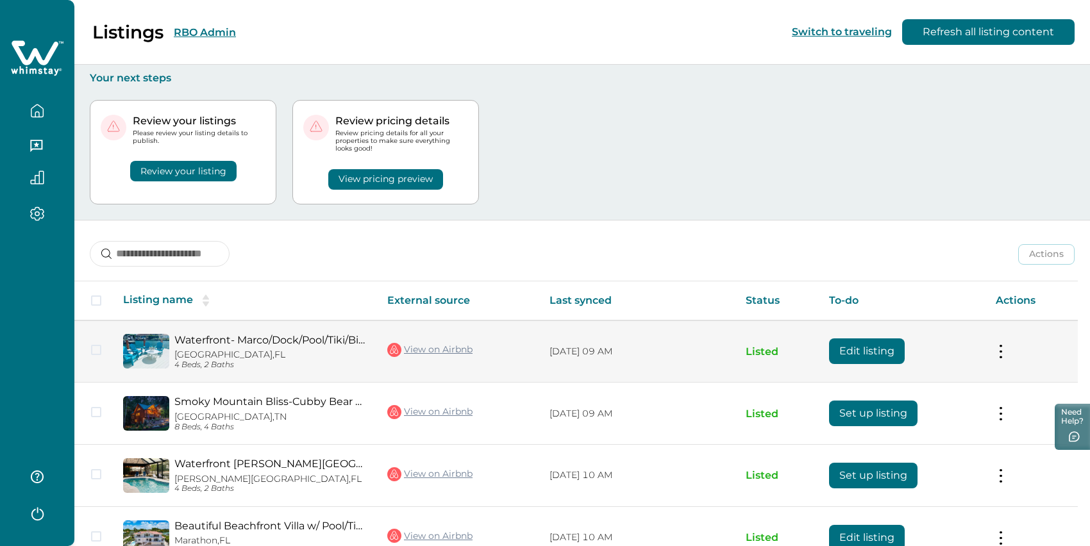
click at [845, 364] on button "Edit listing" at bounding box center [867, 352] width 76 height 26
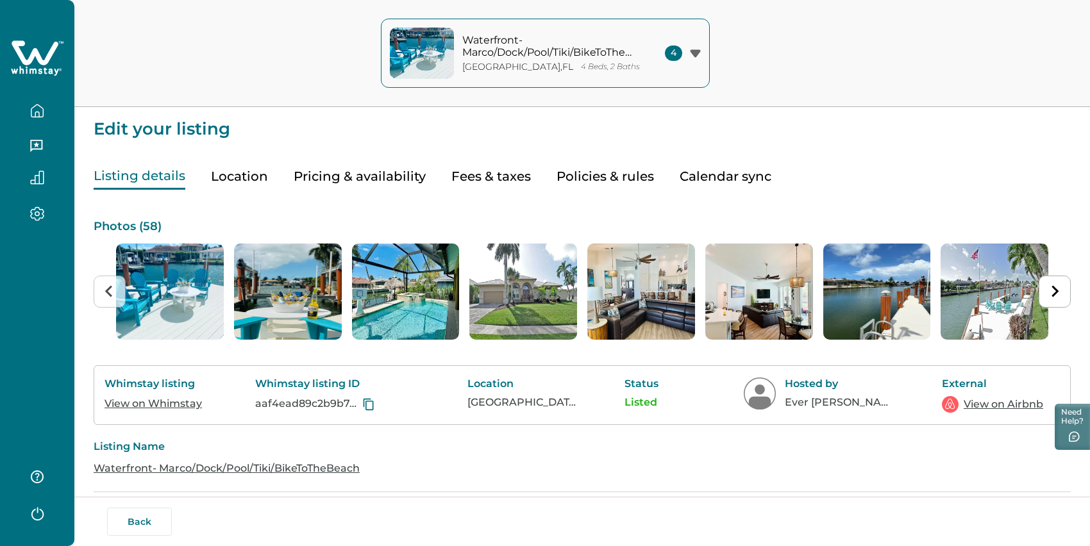
click at [359, 188] on button "Pricing & availability" at bounding box center [360, 177] width 132 height 26
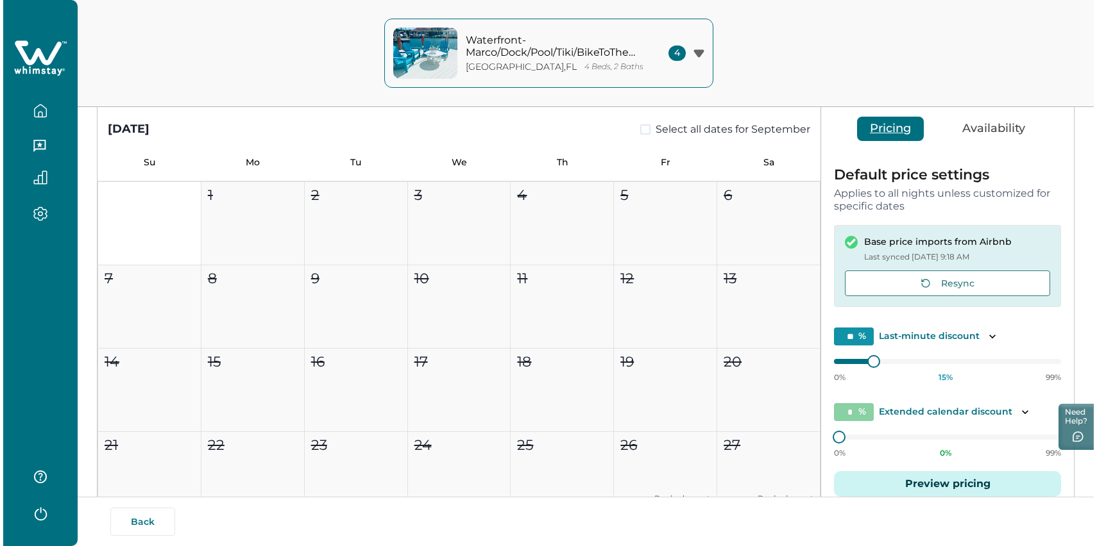
scroll to position [216, 0]
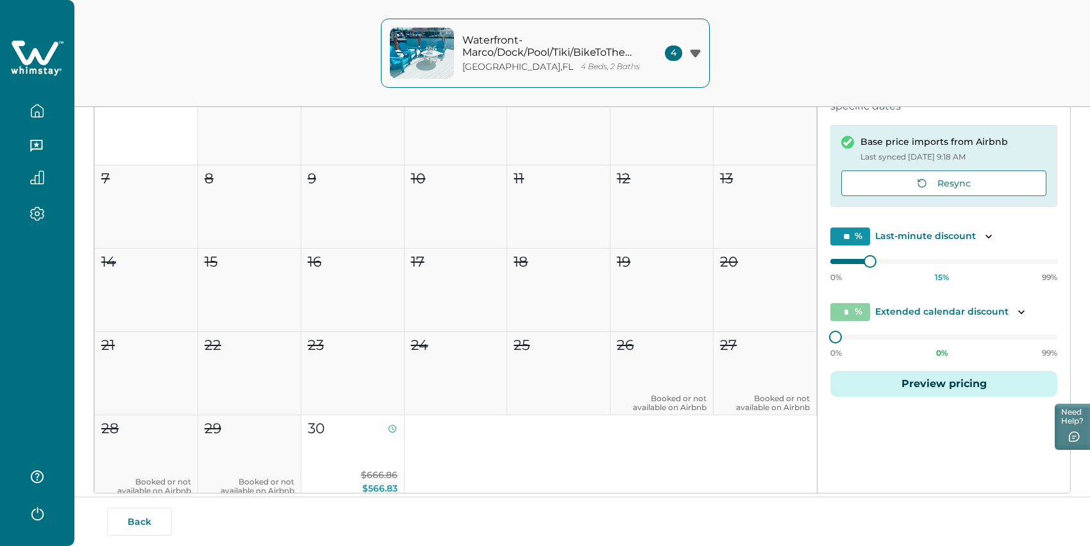
click at [895, 397] on button "Preview pricing" at bounding box center [943, 384] width 227 height 26
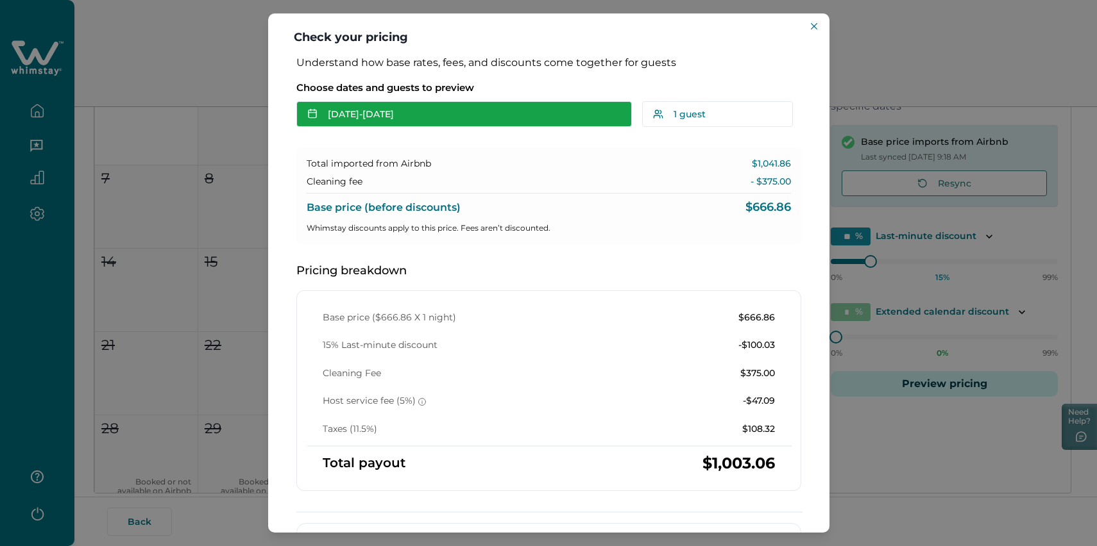
click at [405, 127] on button "[DATE] - [DATE]" at bounding box center [463, 114] width 335 height 26
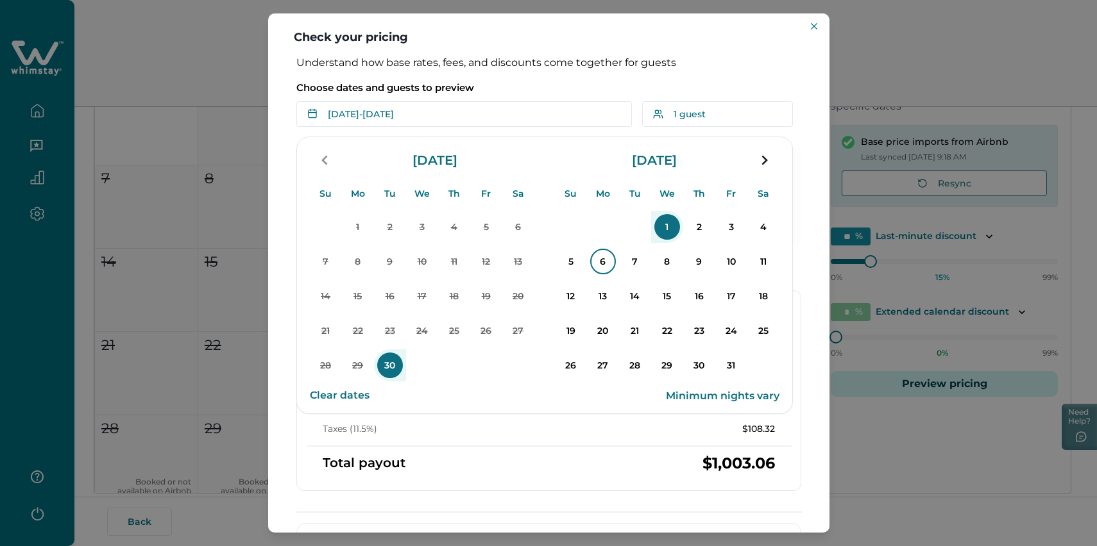
click at [616, 274] on p "6" at bounding box center [603, 262] width 26 height 26
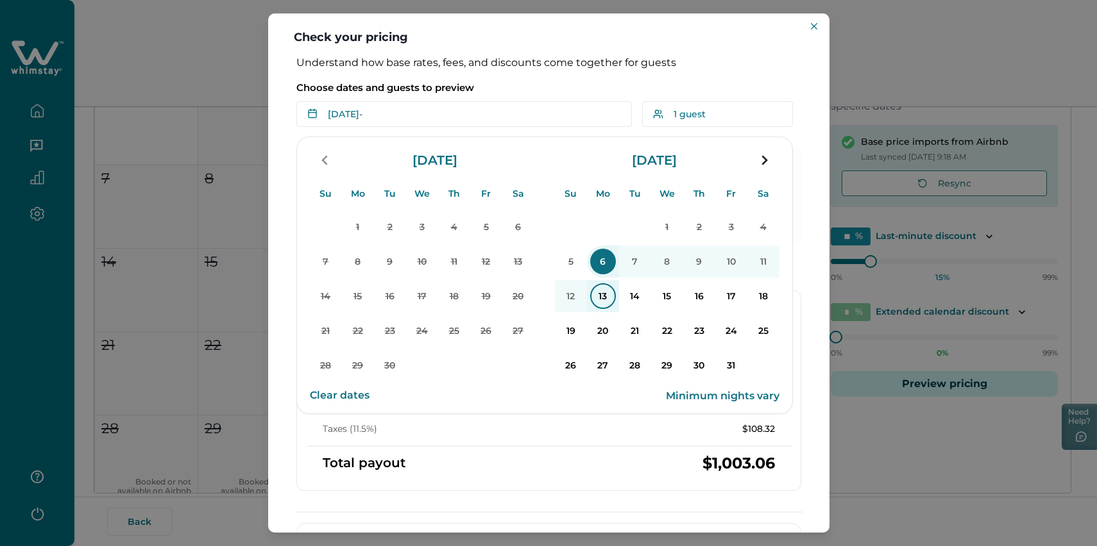
click at [616, 309] on p "13" at bounding box center [603, 296] width 26 height 26
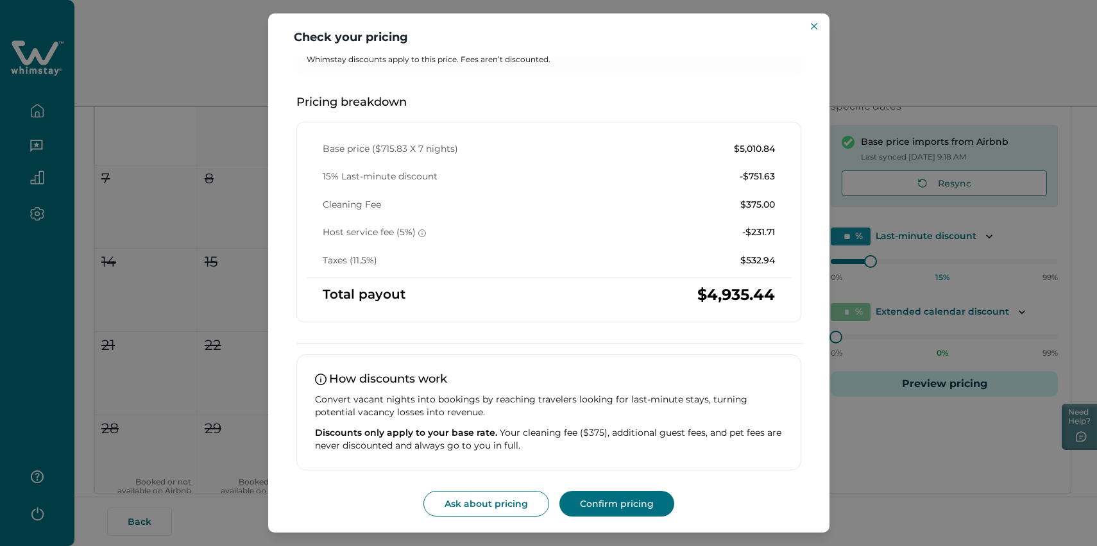
scroll to position [276, 0]
click at [742, 226] on p "-$231.71" at bounding box center [758, 232] width 33 height 13
copy p "-$231.71"
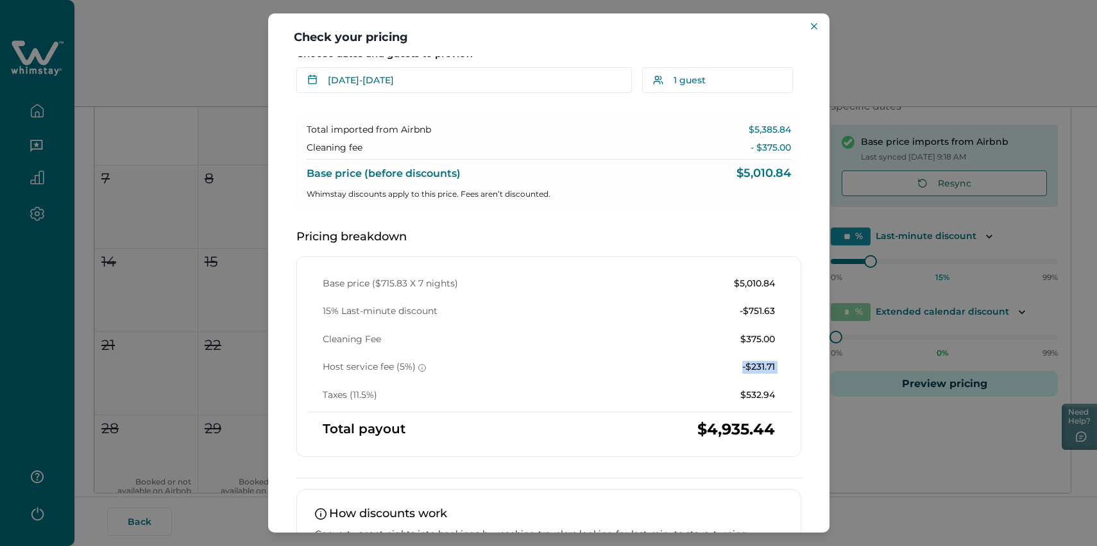
scroll to position [29, 0]
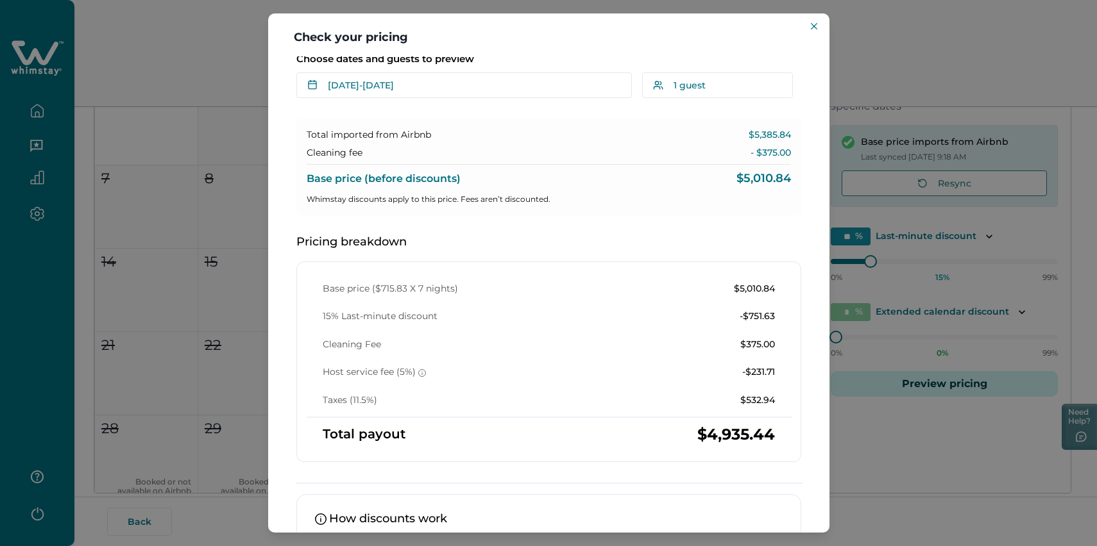
click at [748, 142] on p "$5,385.84" at bounding box center [769, 135] width 42 height 13
copy p "$5,385.84"
click at [759, 160] on p "- $375.00" at bounding box center [770, 153] width 40 height 13
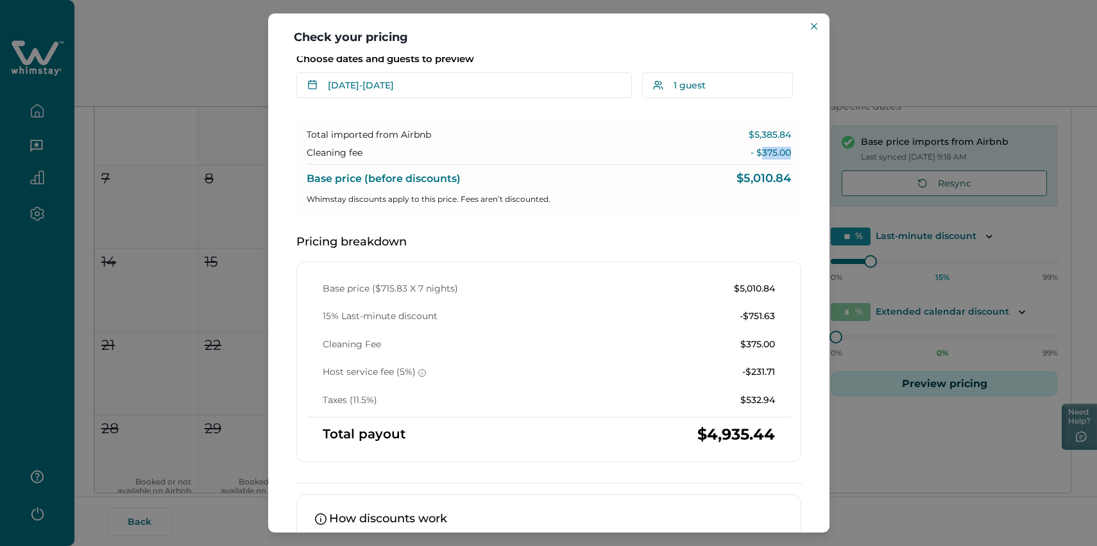
click at [759, 160] on p "- $375.00" at bounding box center [770, 153] width 40 height 13
click at [750, 160] on p "- $375.00" at bounding box center [770, 153] width 40 height 13
drag, startPoint x: 732, startPoint y: 178, endPoint x: 807, endPoint y: 178, distance: 75.0
click at [807, 178] on div "Understand how base rates, fees, and discounts come together for guests Choose …" at bounding box center [548, 294] width 561 height 476
copy p "$375.00"
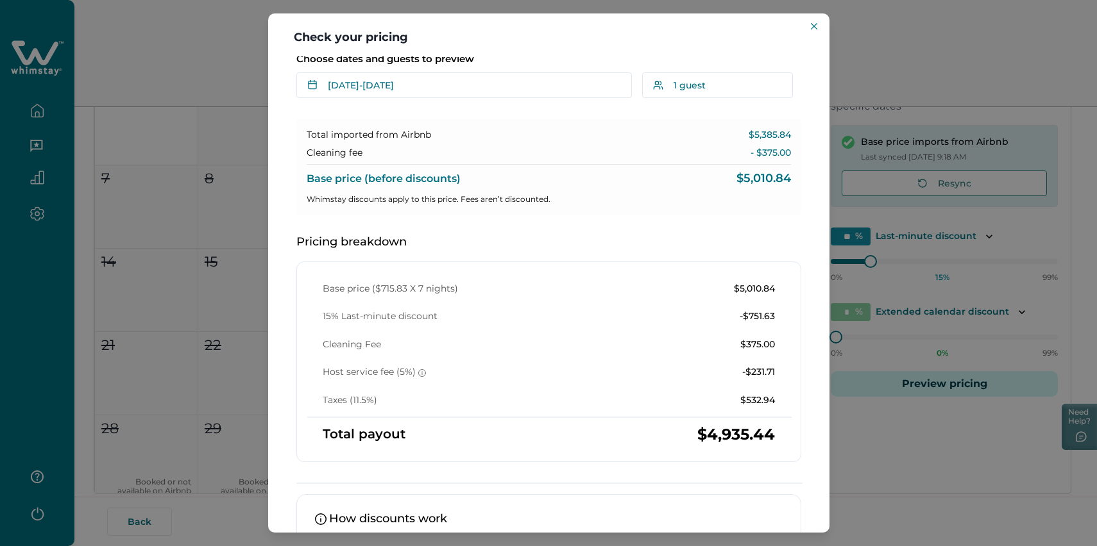
click at [736, 185] on p "$5,010.84" at bounding box center [763, 179] width 55 height 13
copy p "$5,010.84"
click at [756, 160] on p "- $375.00" at bounding box center [770, 153] width 40 height 13
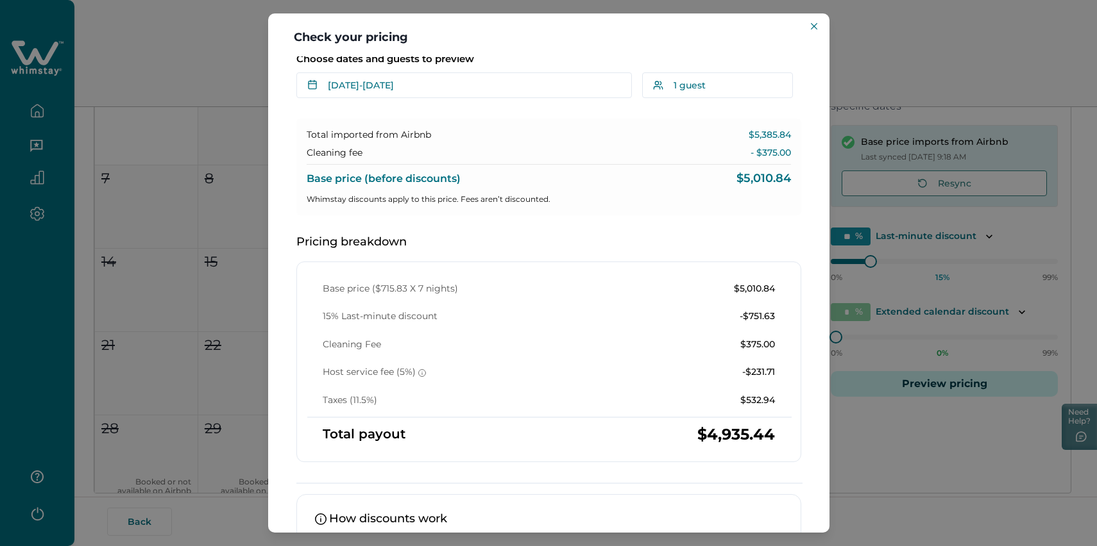
click at [756, 160] on p "- $375.00" at bounding box center [770, 153] width 40 height 13
click at [753, 142] on p "$5,385.84" at bounding box center [769, 135] width 42 height 13
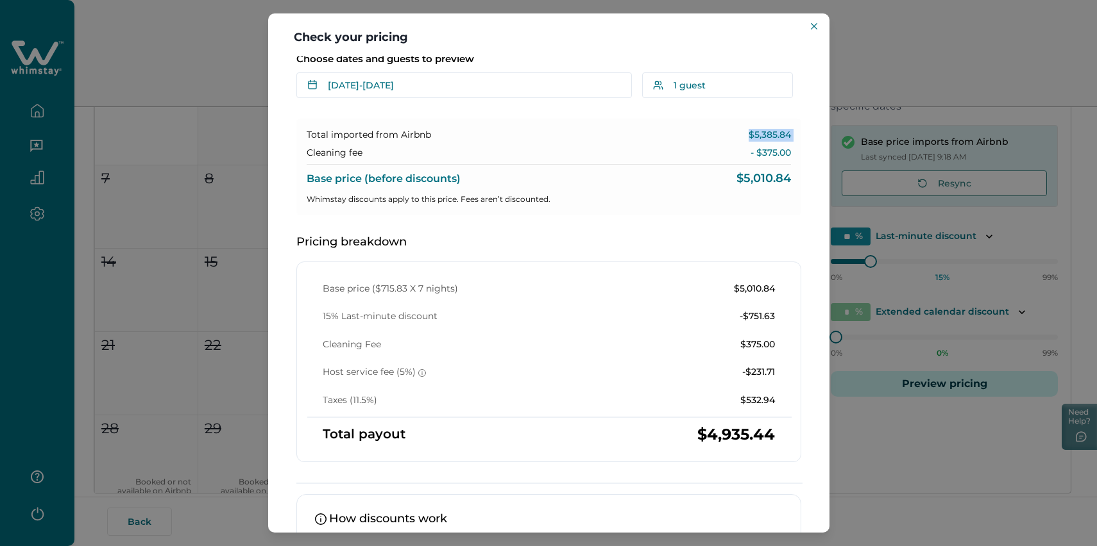
click at [753, 142] on p "$5,385.84" at bounding box center [769, 135] width 42 height 13
copy p "$5,385.84"
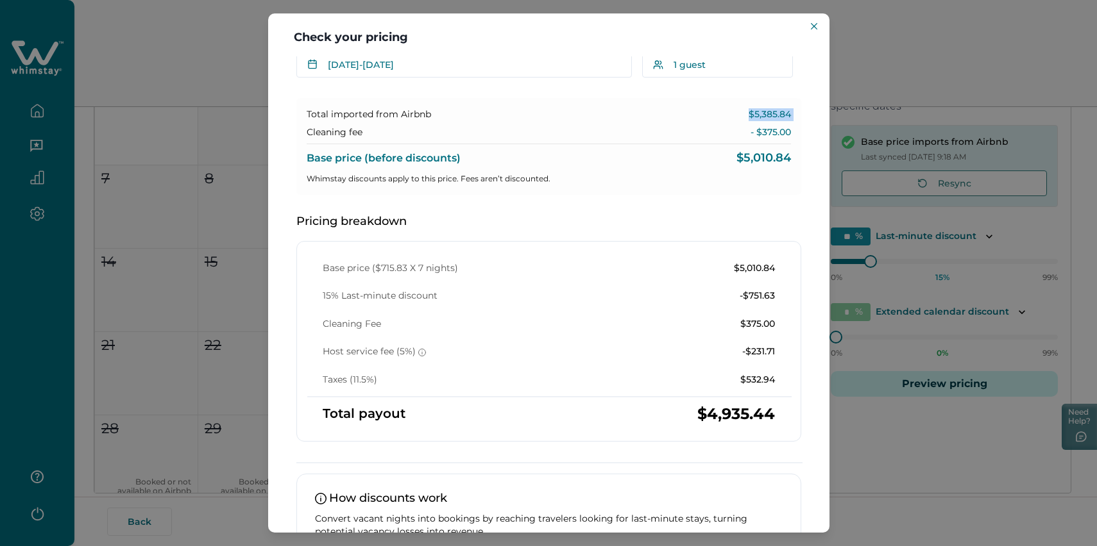
scroll to position [133, 0]
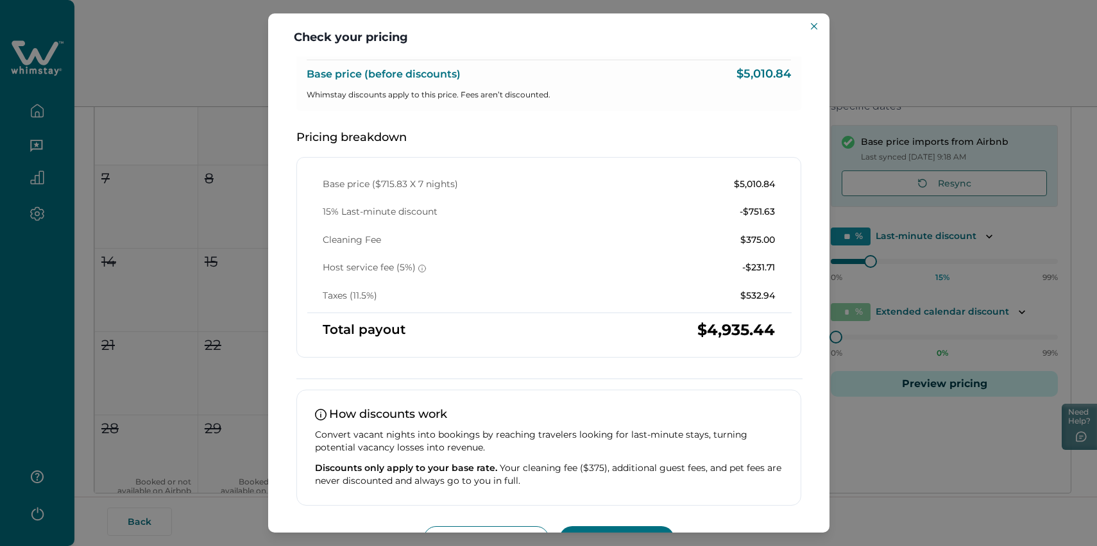
click at [734, 191] on p "$5,010.84" at bounding box center [754, 184] width 41 height 13
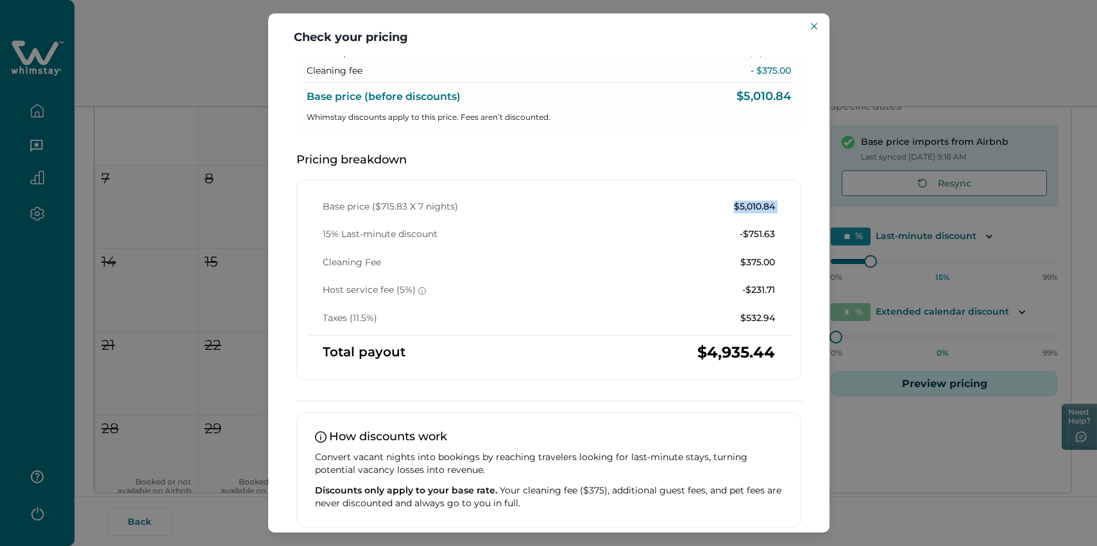
scroll to position [148, 0]
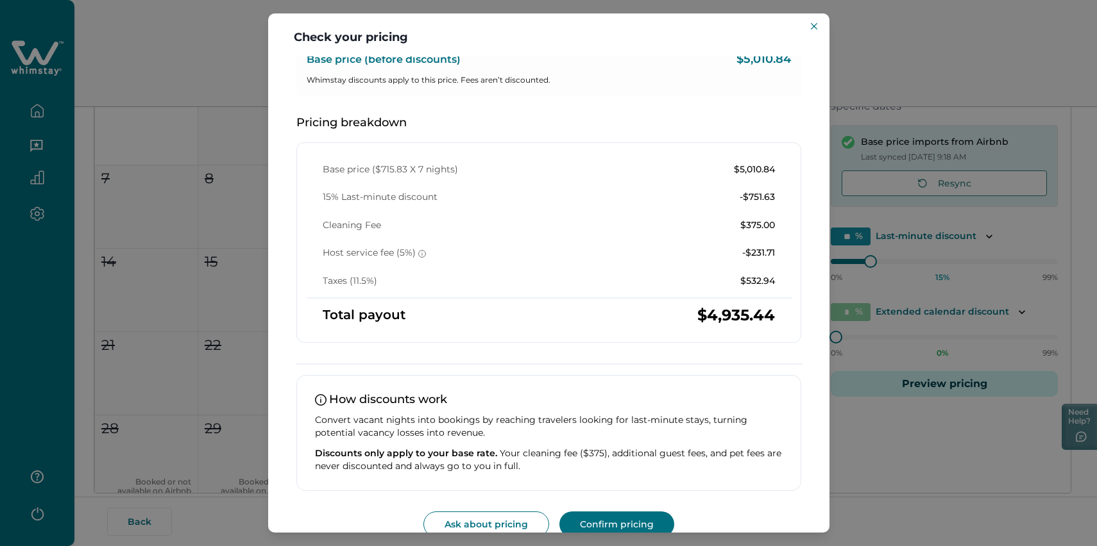
click at [731, 322] on p "$4,935.44" at bounding box center [736, 315] width 78 height 13
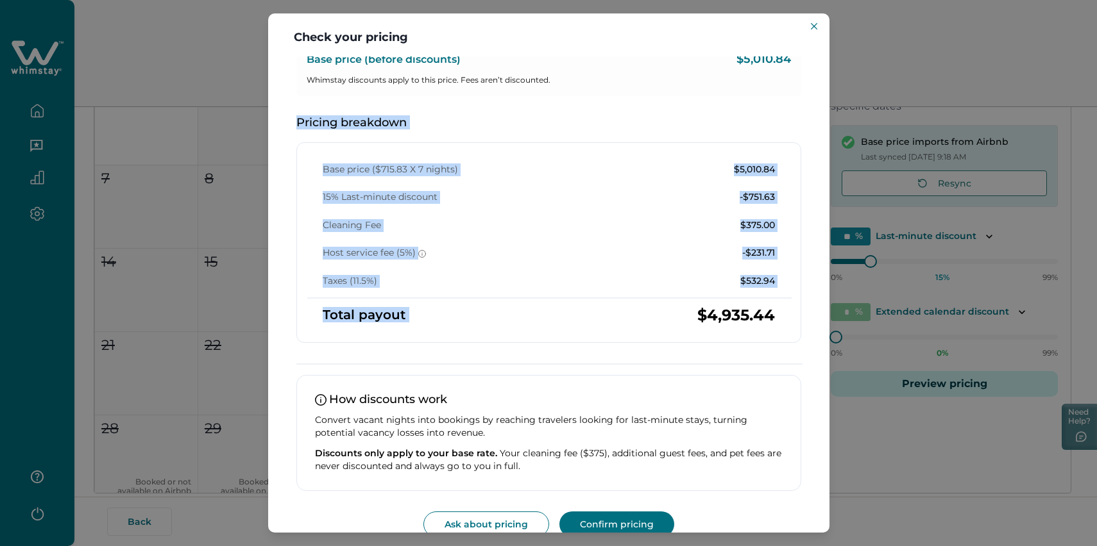
click at [731, 322] on p "$4,935.44" at bounding box center [736, 315] width 78 height 13
copy div "Pricing breakdown Base price ($715.83 X 7 nights) $5,010.84 15% Last-minute dis…"
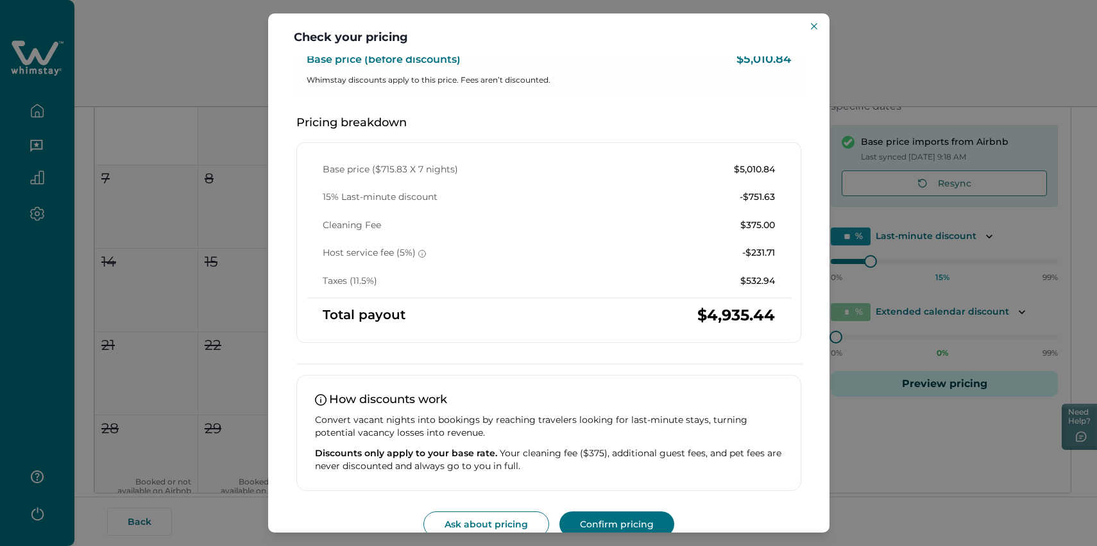
click at [740, 232] on p "$375.00" at bounding box center [757, 225] width 35 height 13
click at [742, 260] on p "-$231.71" at bounding box center [758, 253] width 33 height 13
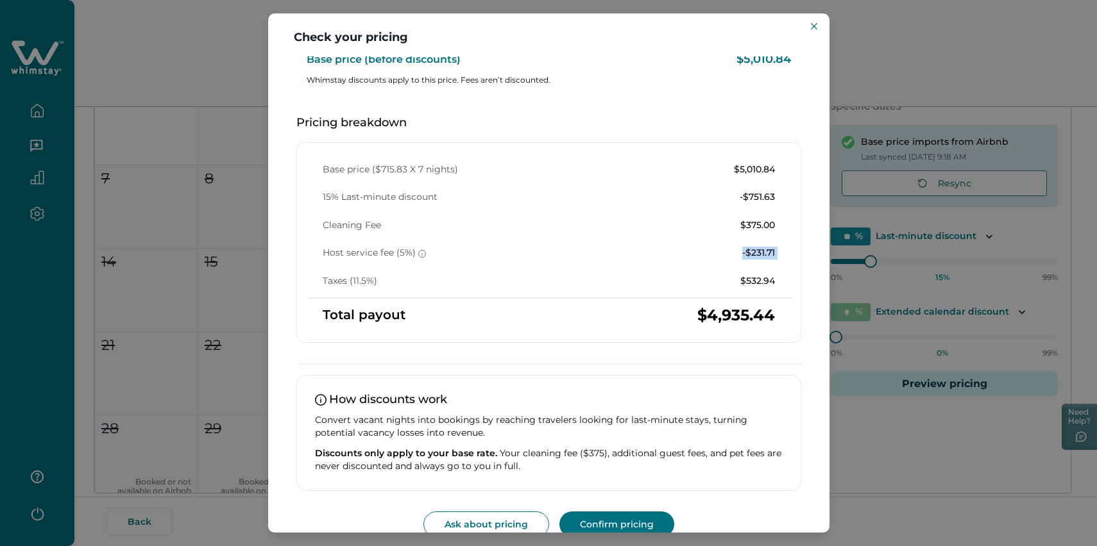
click at [742, 260] on p "-$231.71" at bounding box center [758, 253] width 33 height 13
copy p "-$231.71"
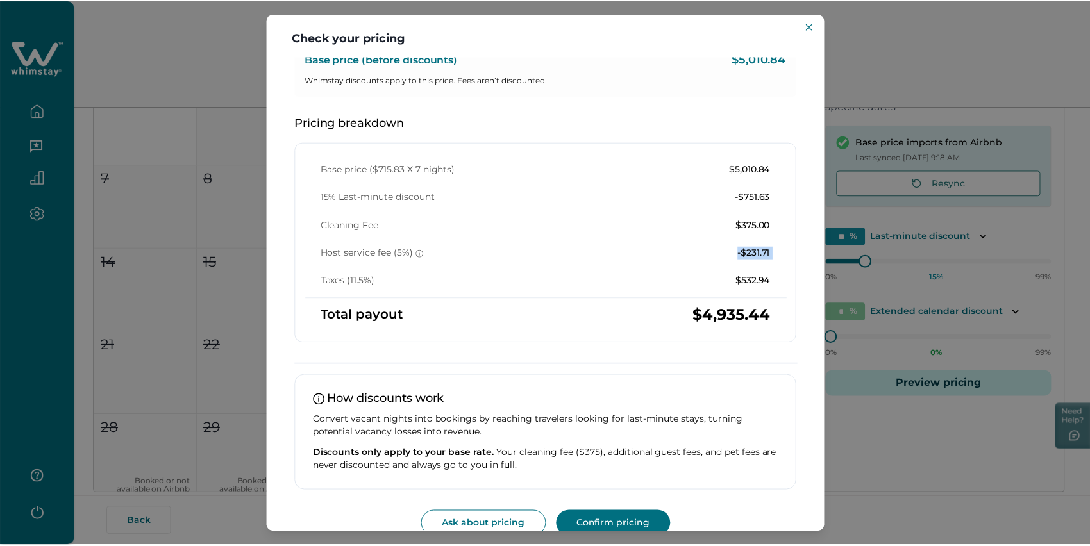
scroll to position [0, 0]
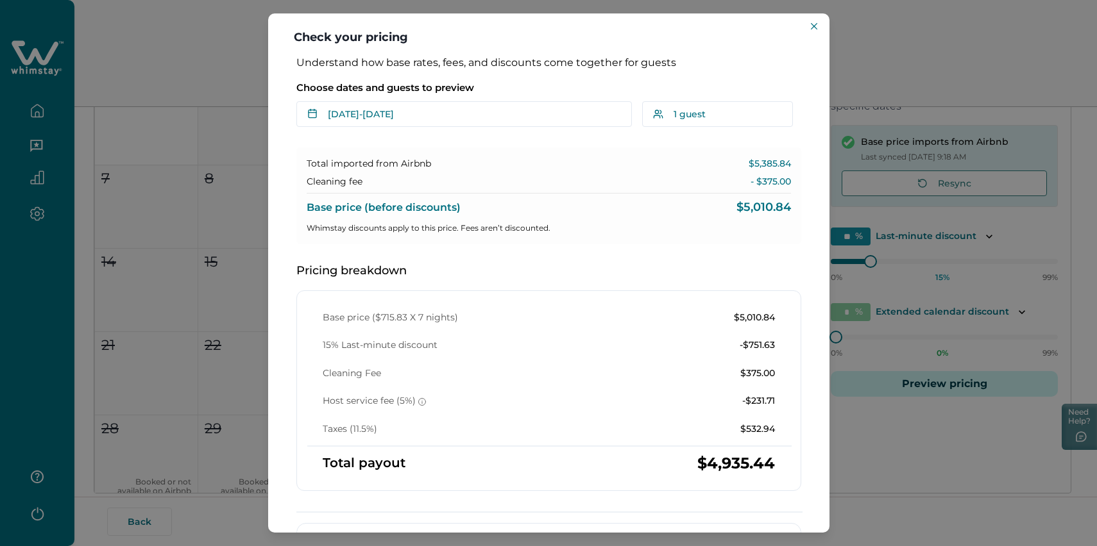
click at [750, 189] on p "- $375.00" at bounding box center [770, 182] width 40 height 13
copy p "- $375.00"
click at [811, 29] on icon "Close" at bounding box center [814, 26] width 6 height 6
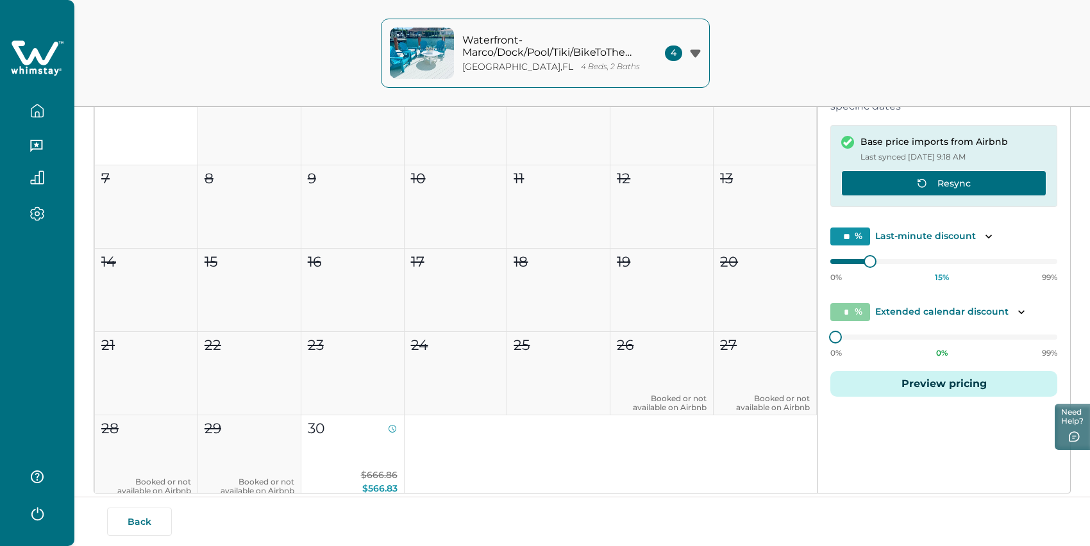
click at [921, 189] on icon "button" at bounding box center [922, 183] width 10 height 10
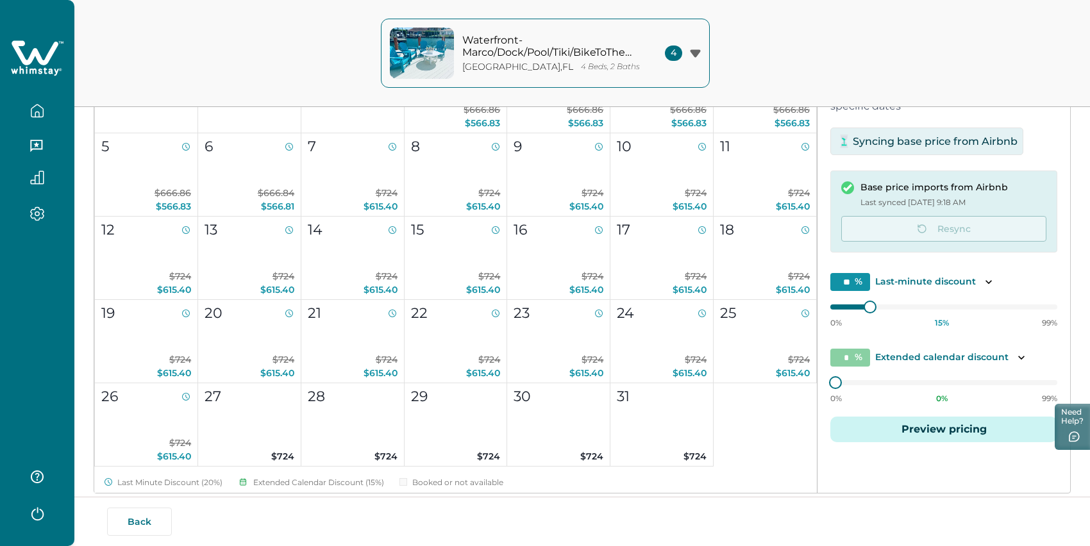
scroll to position [557, 0]
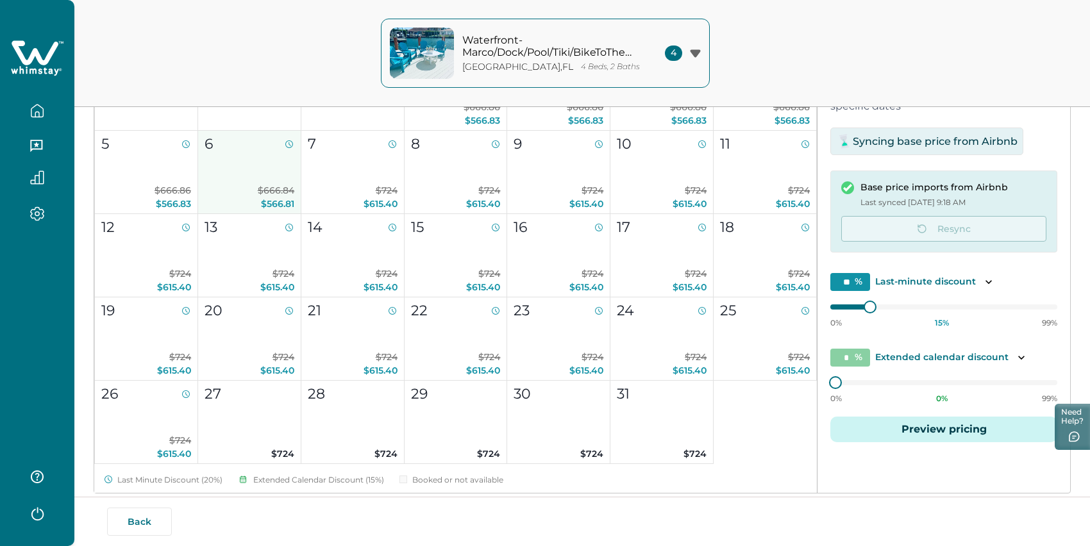
click at [255, 201] on button "6 $666.84 $566.81" at bounding box center [249, 172] width 103 height 83
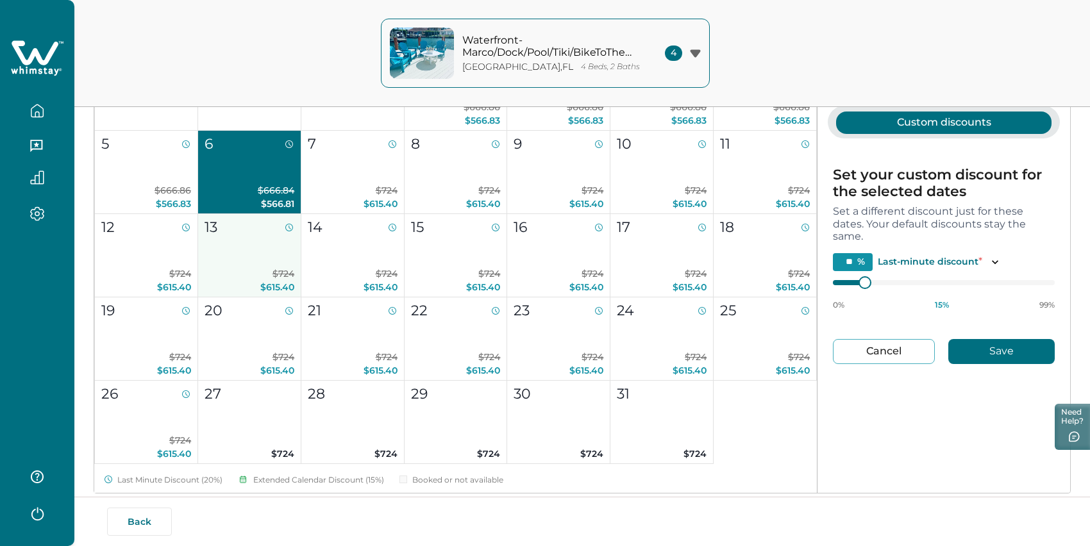
click at [253, 296] on button "13 $724 $615.40" at bounding box center [249, 255] width 103 height 83
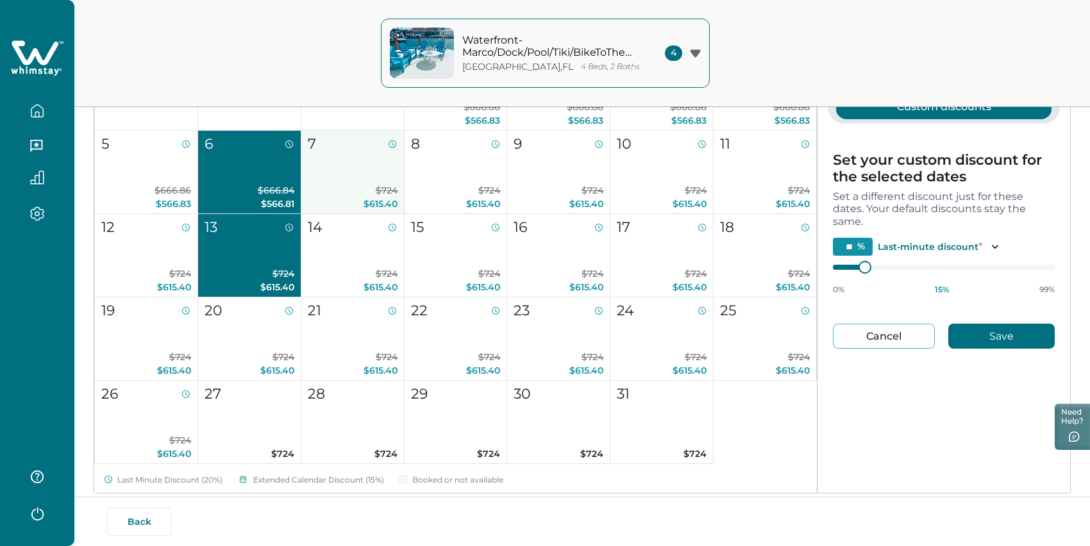
click at [355, 211] on button "7 $724 $615.40" at bounding box center [352, 172] width 103 height 83
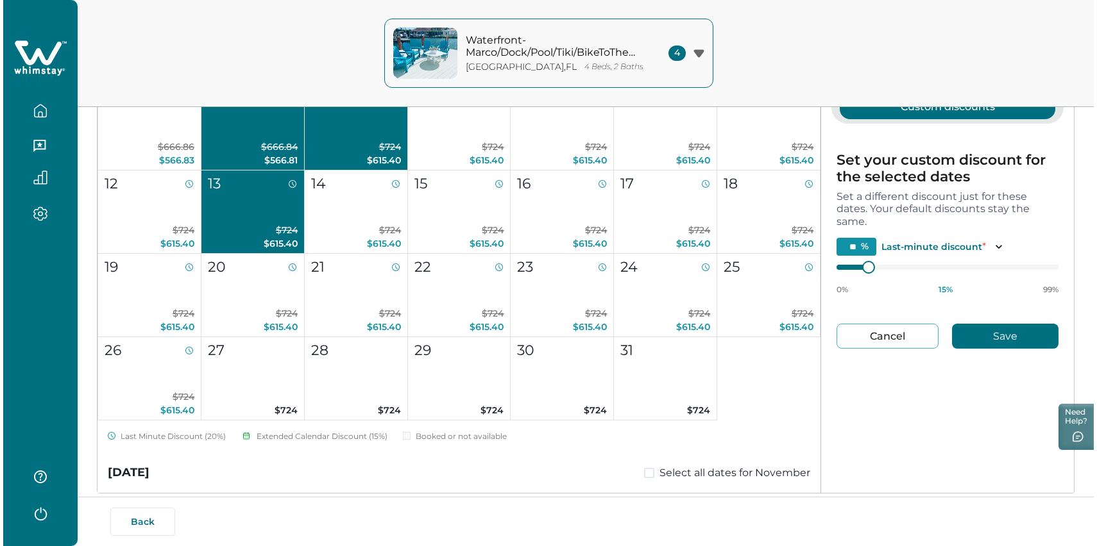
scroll to position [601, 0]
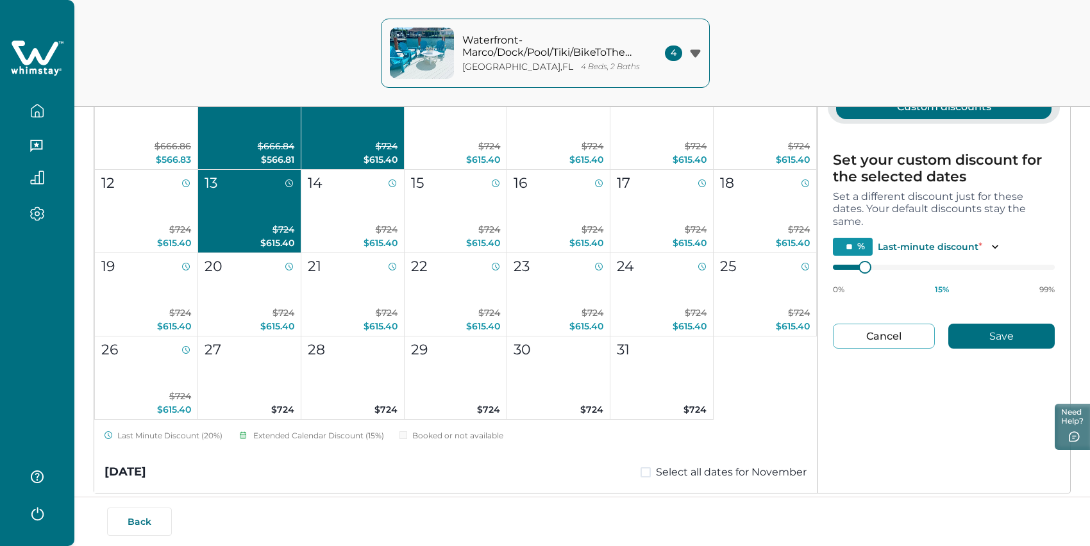
click at [904, 442] on button "Preview pricing" at bounding box center [943, 430] width 227 height 26
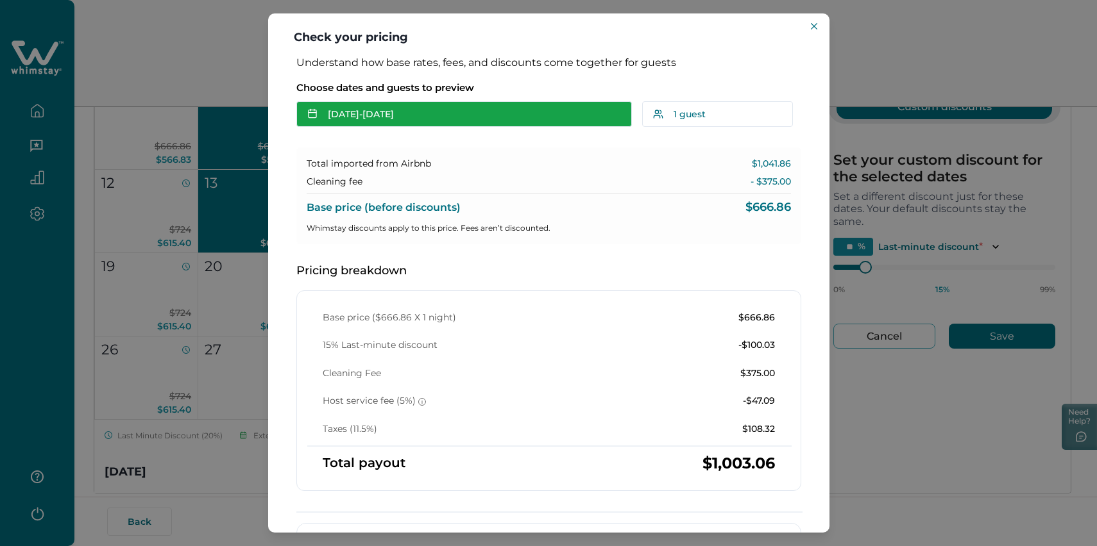
click at [397, 127] on button "[DATE] - [DATE]" at bounding box center [463, 114] width 335 height 26
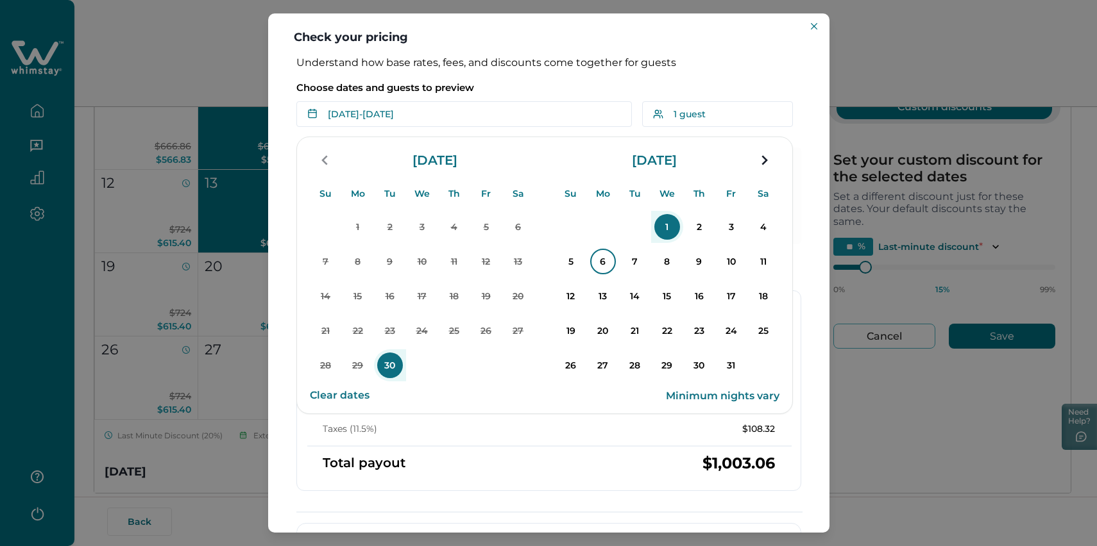
click at [616, 274] on p "6" at bounding box center [603, 262] width 26 height 26
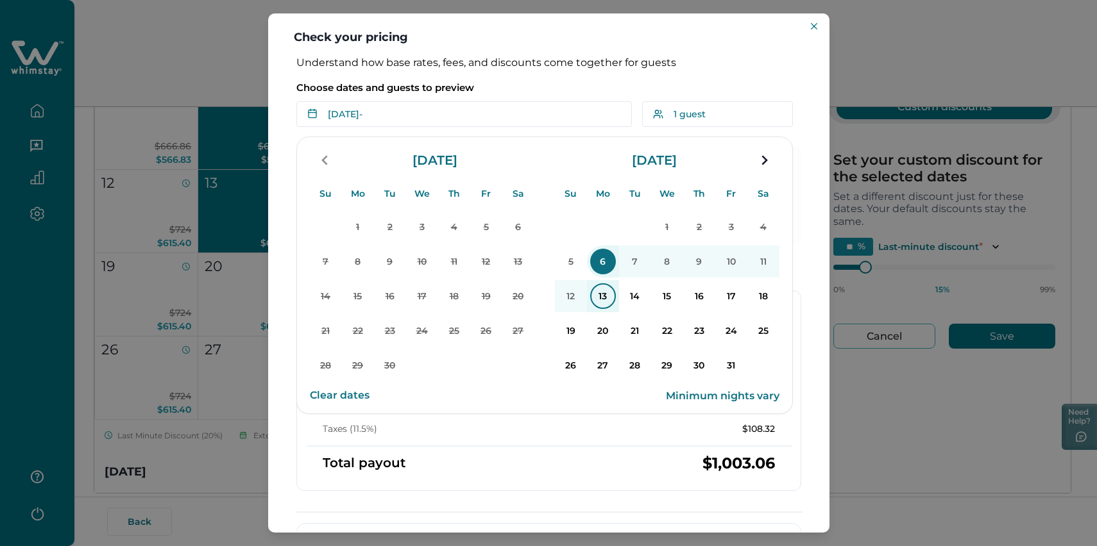
click at [616, 307] on p "13" at bounding box center [603, 296] width 26 height 26
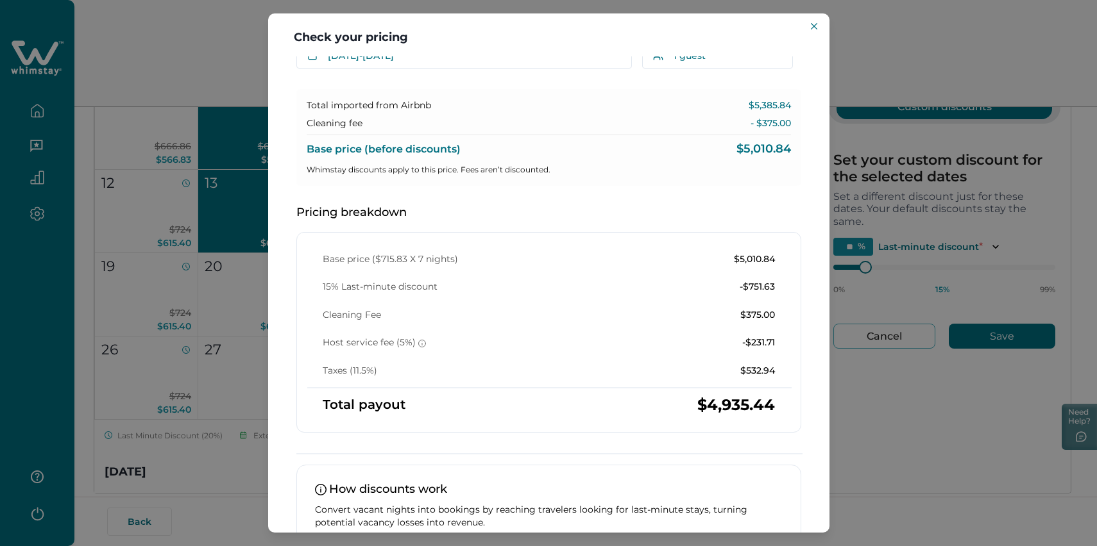
scroll to position [73, 0]
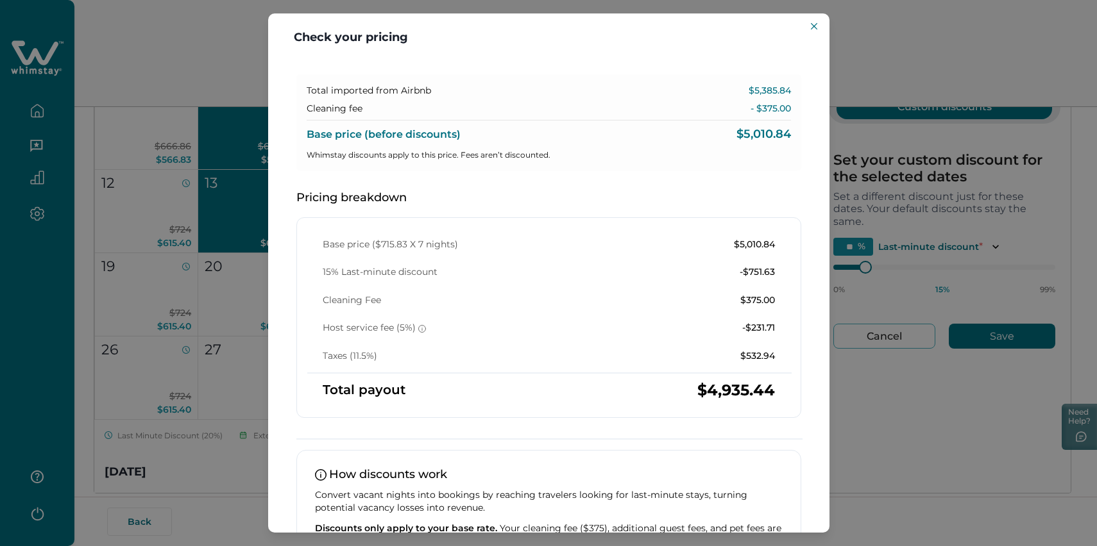
click at [389, 97] on p "Total imported from Airbnb" at bounding box center [369, 91] width 124 height 13
click at [753, 97] on p "$5,385.84" at bounding box center [769, 91] width 42 height 13
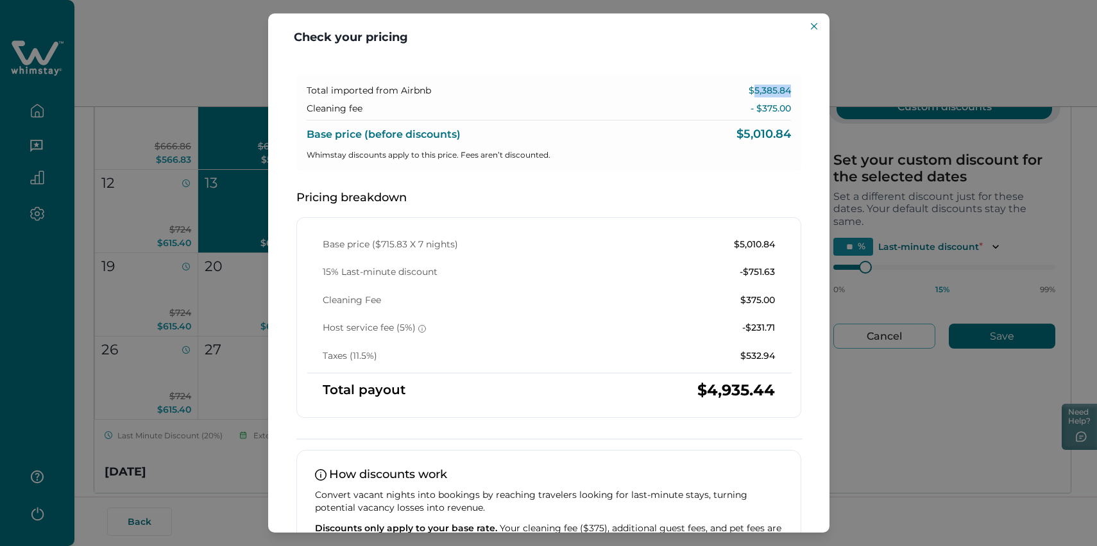
click at [753, 97] on p "$5,385.84" at bounding box center [769, 91] width 42 height 13
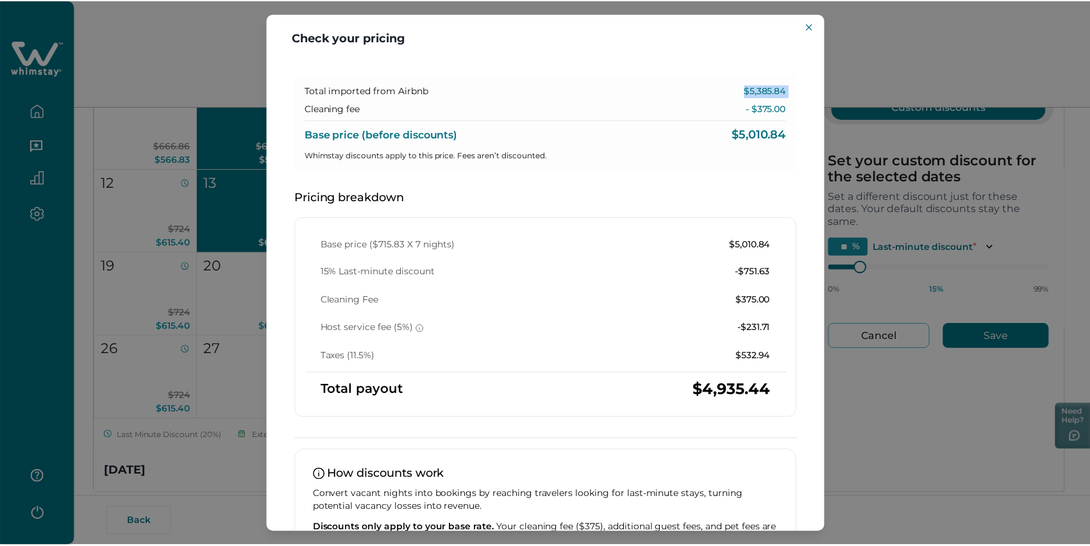
scroll to position [5, 0]
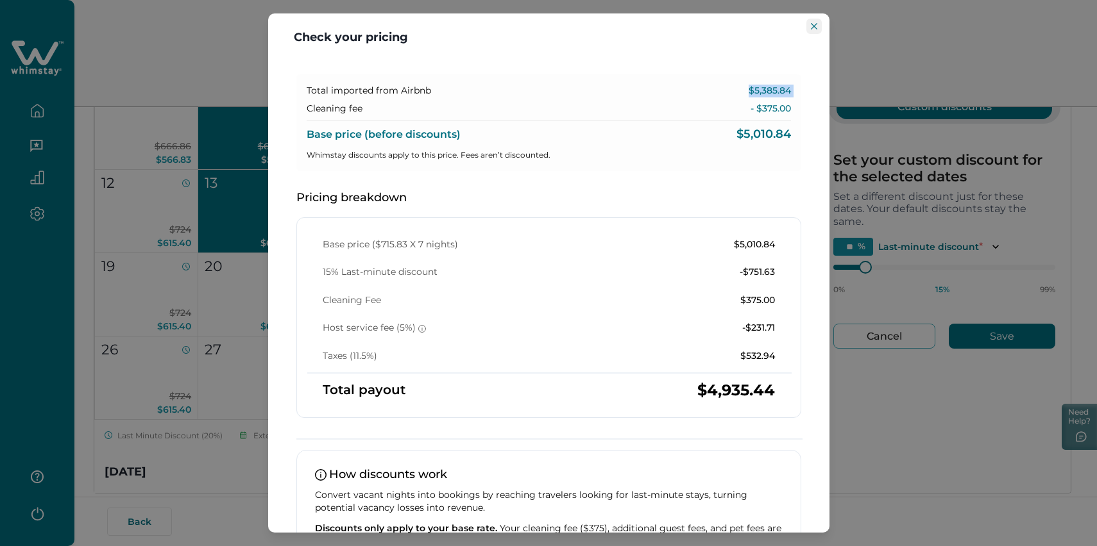
click at [807, 28] on button "Close" at bounding box center [813, 26] width 15 height 15
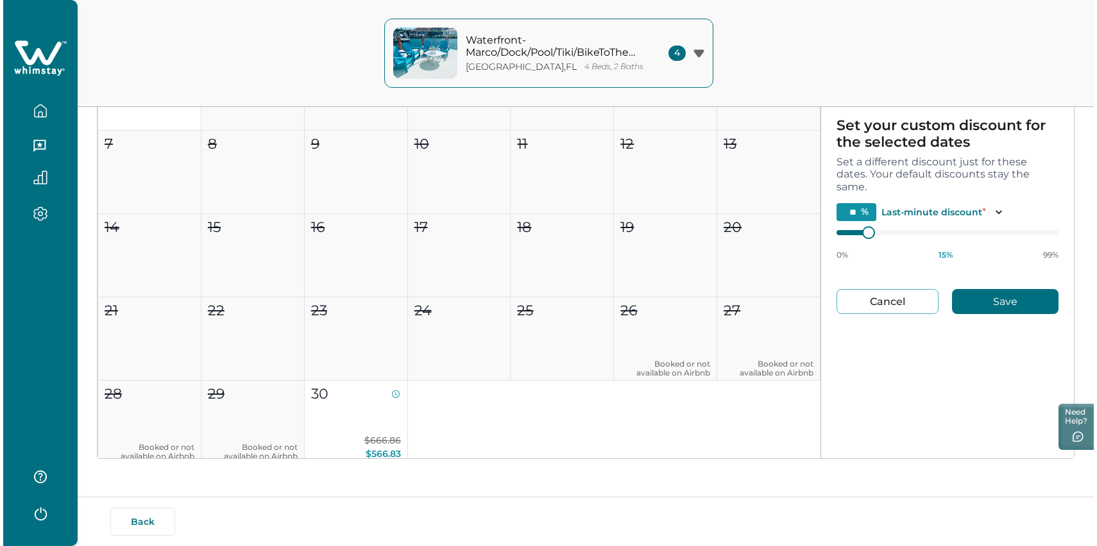
scroll to position [0, 0]
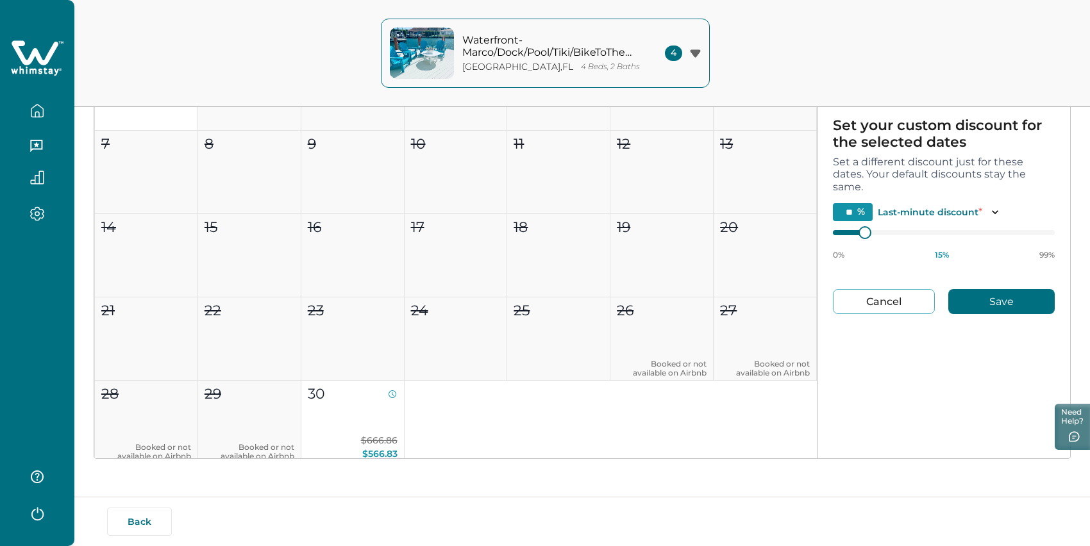
click at [897, 290] on button "Cancel" at bounding box center [884, 301] width 102 height 25
type input "*"
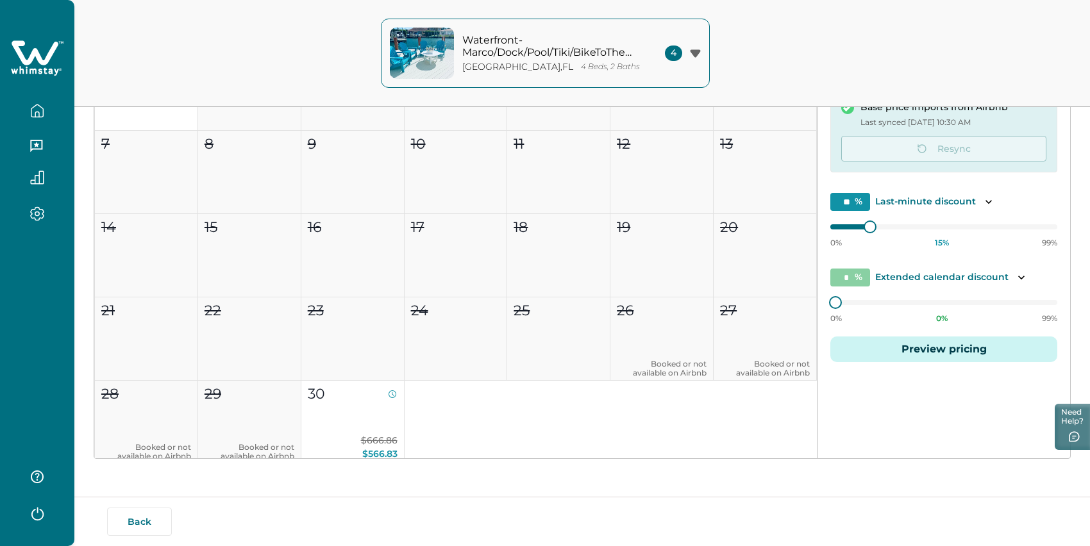
click at [943, 362] on button "Preview pricing" at bounding box center [943, 350] width 227 height 26
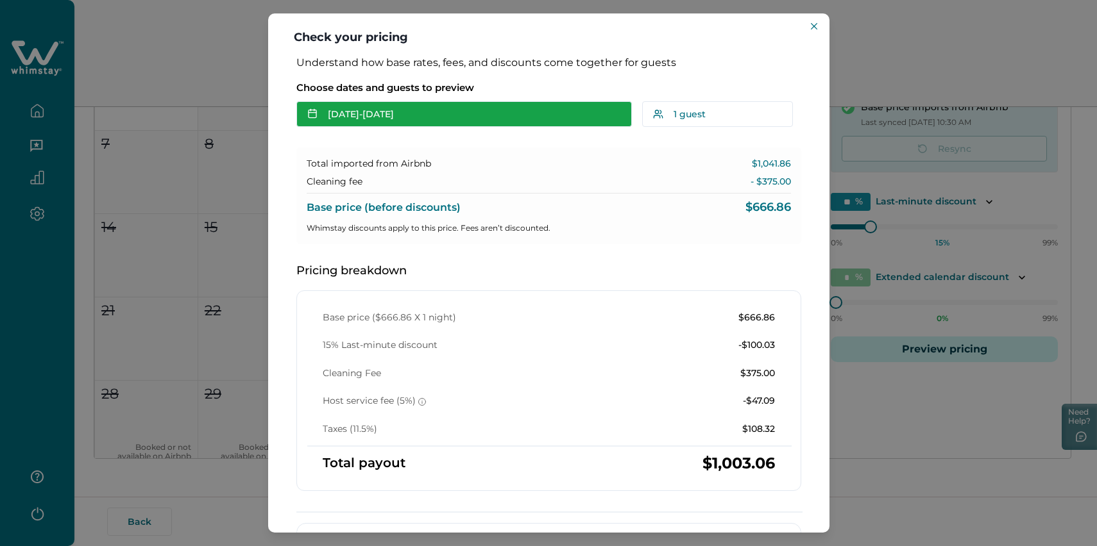
click at [477, 127] on button "[DATE] - [DATE]" at bounding box center [463, 114] width 335 height 26
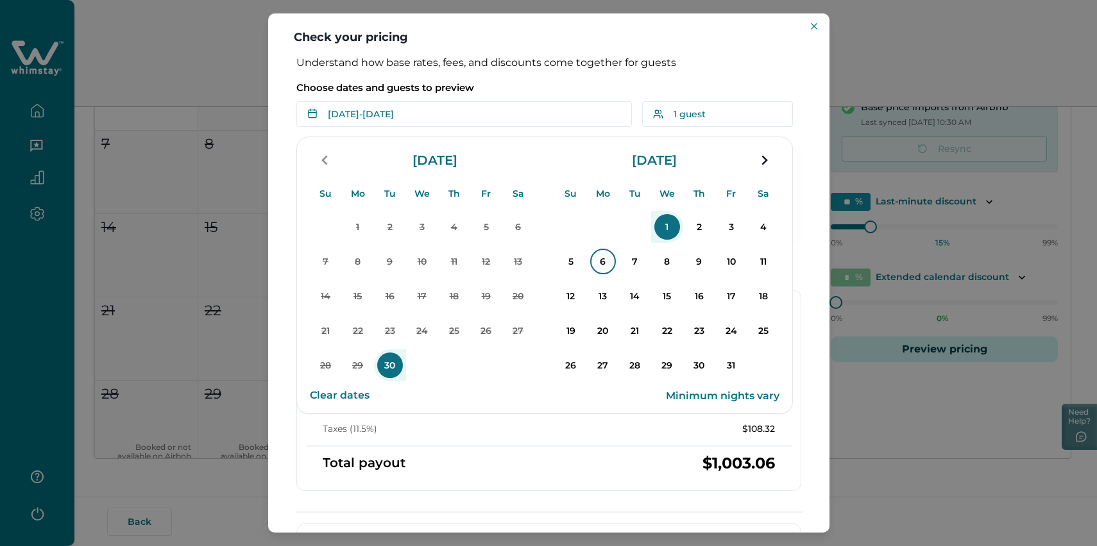
click at [616, 274] on p "6" at bounding box center [603, 262] width 26 height 26
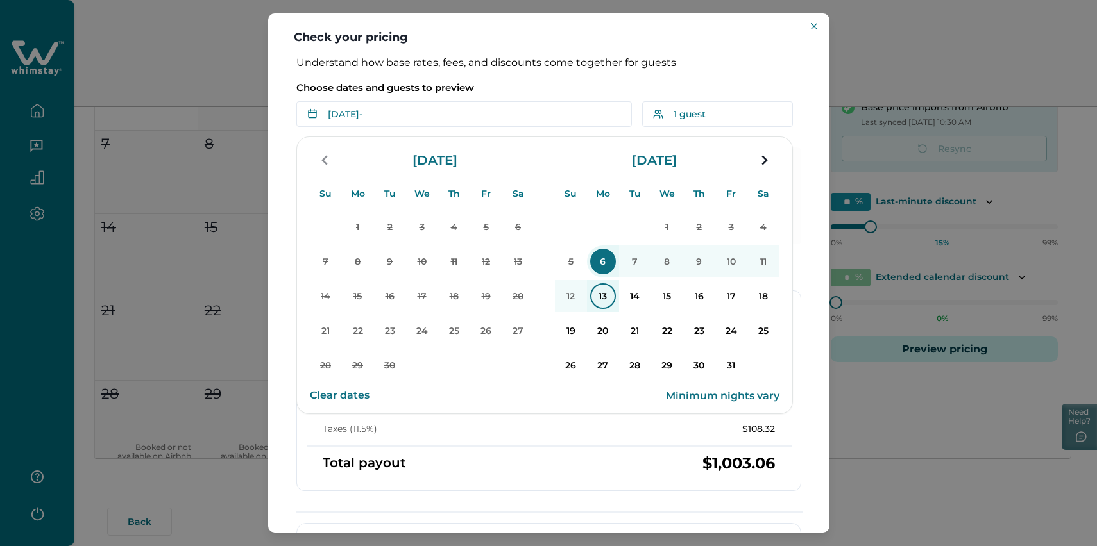
click at [616, 309] on p "13" at bounding box center [603, 296] width 26 height 26
